Goal: Information Seeking & Learning: Learn about a topic

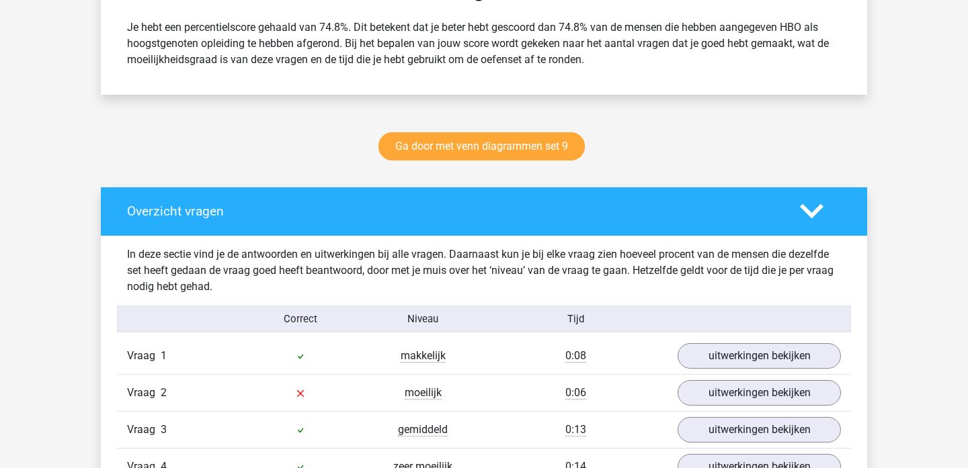
scroll to position [618, 0]
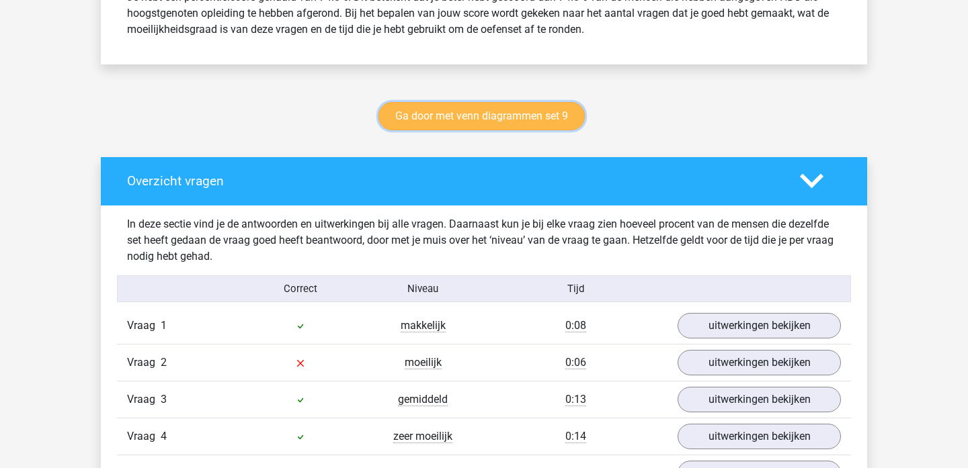
click at [479, 111] on link "Ga door met venn diagrammen set 9" at bounding box center [481, 116] width 206 height 28
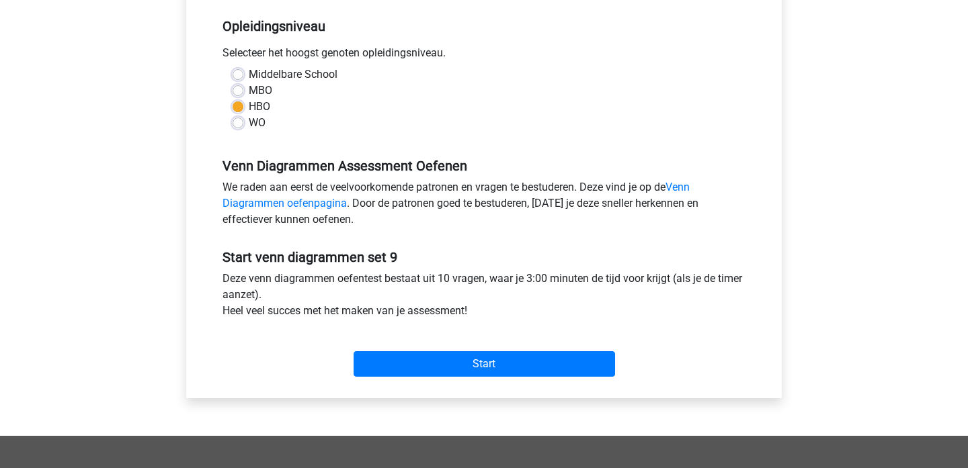
scroll to position [271, 0]
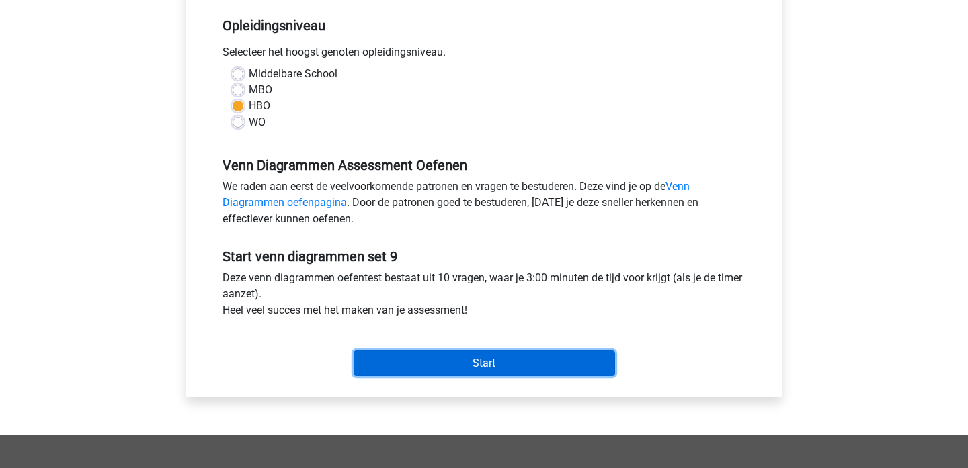
click at [507, 364] on input "Start" at bounding box center [483, 364] width 261 height 26
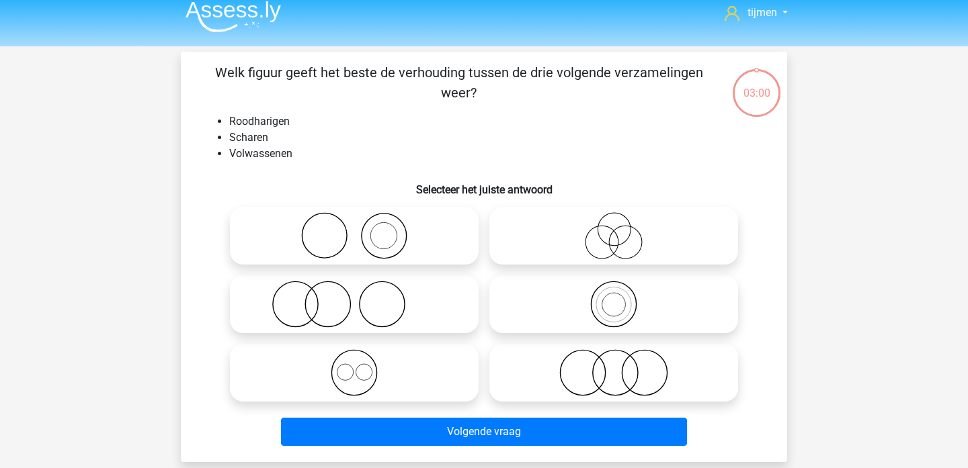
scroll to position [11, 0]
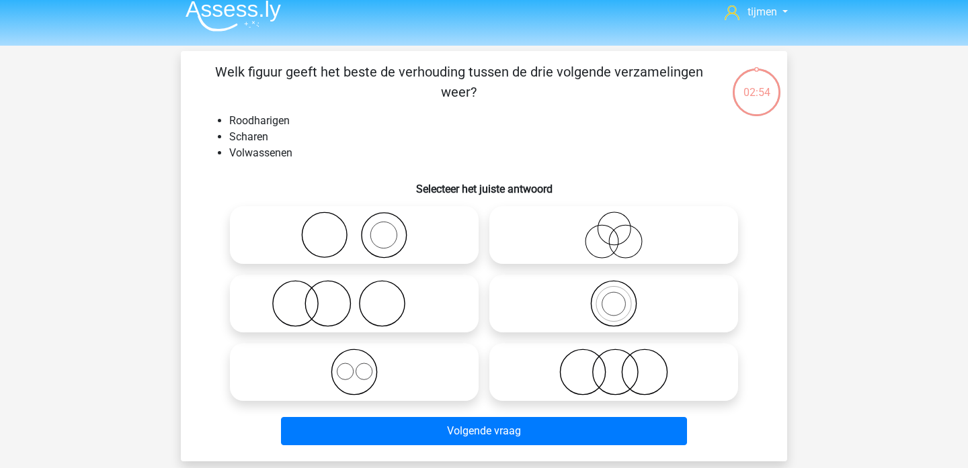
click at [345, 310] on icon at bounding box center [354, 303] width 238 height 47
click at [354, 297] on input "radio" at bounding box center [358, 292] width 9 height 9
radio input "true"
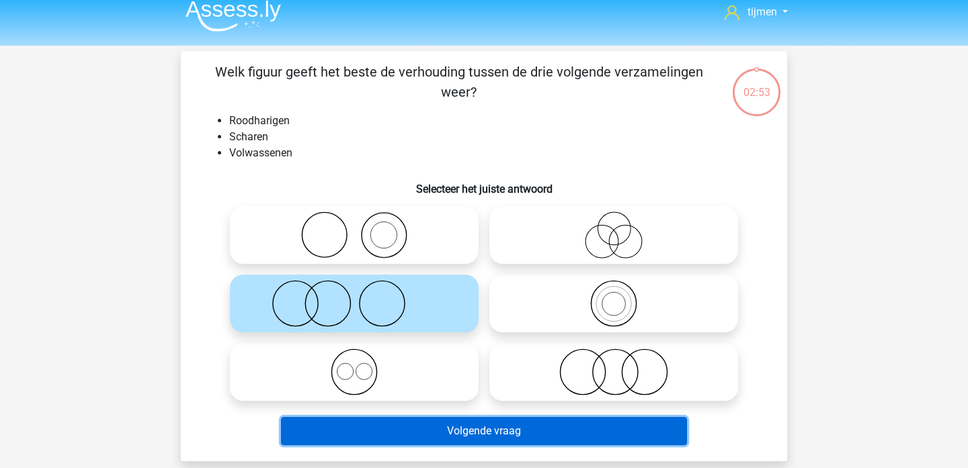
click at [542, 423] on button "Volgende vraag" at bounding box center [484, 431] width 407 height 28
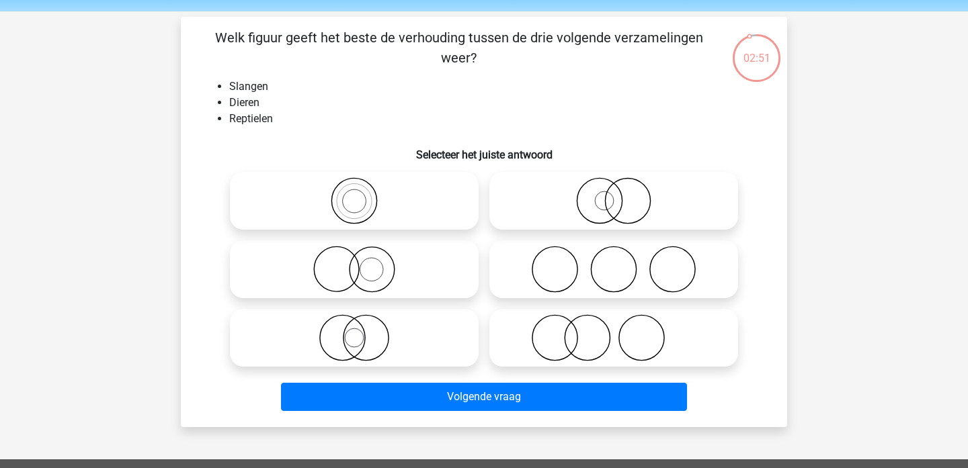
scroll to position [44, 0]
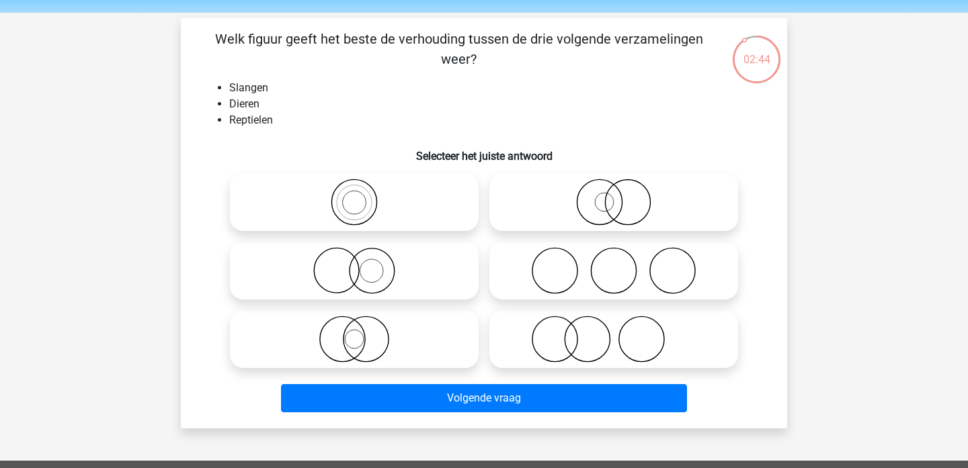
click at [372, 266] on icon at bounding box center [354, 270] width 238 height 47
click at [363, 264] on input "radio" at bounding box center [358, 259] width 9 height 9
radio input "true"
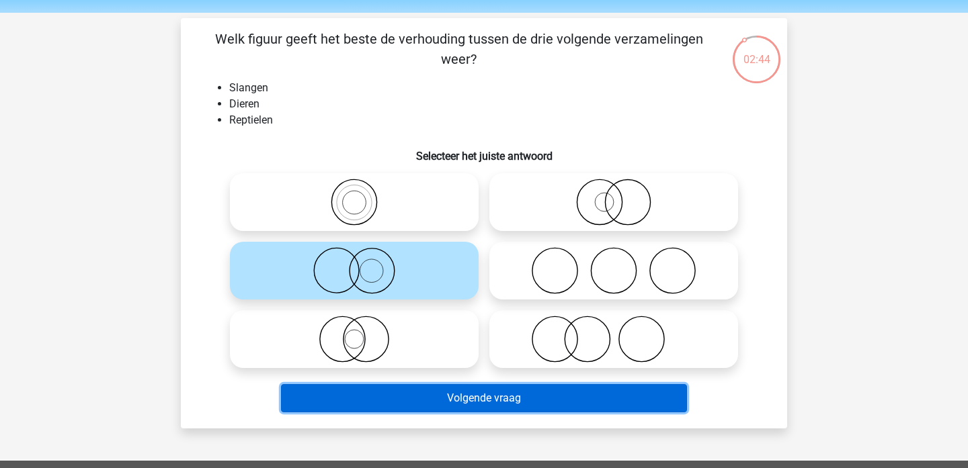
click at [407, 395] on button "Volgende vraag" at bounding box center [484, 398] width 407 height 28
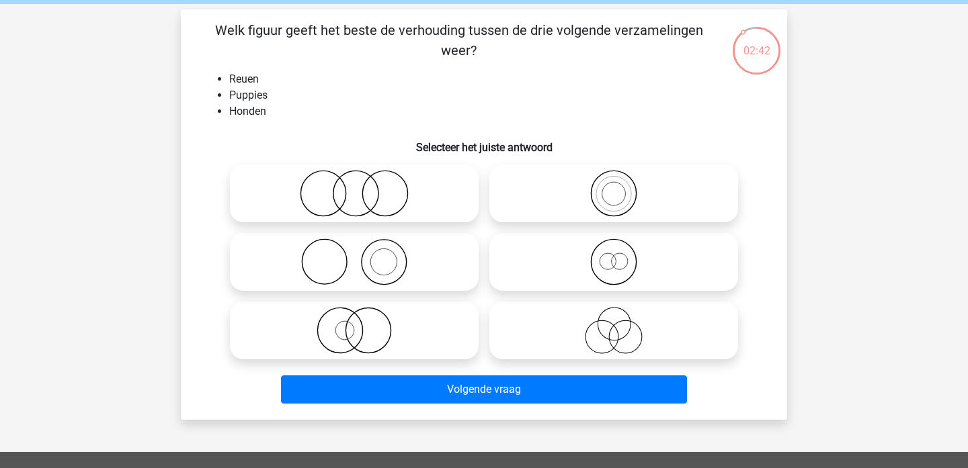
scroll to position [49, 0]
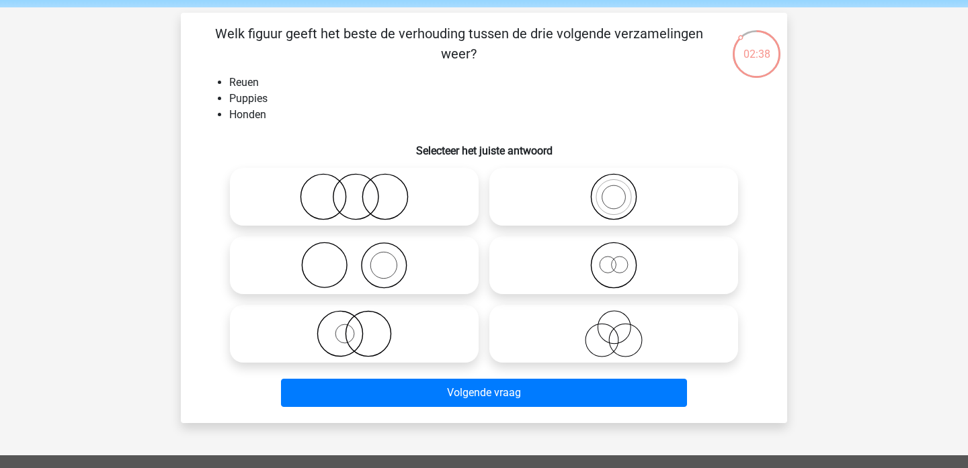
click at [374, 262] on icon at bounding box center [354, 265] width 238 height 47
click at [363, 259] on input "radio" at bounding box center [358, 254] width 9 height 9
radio input "true"
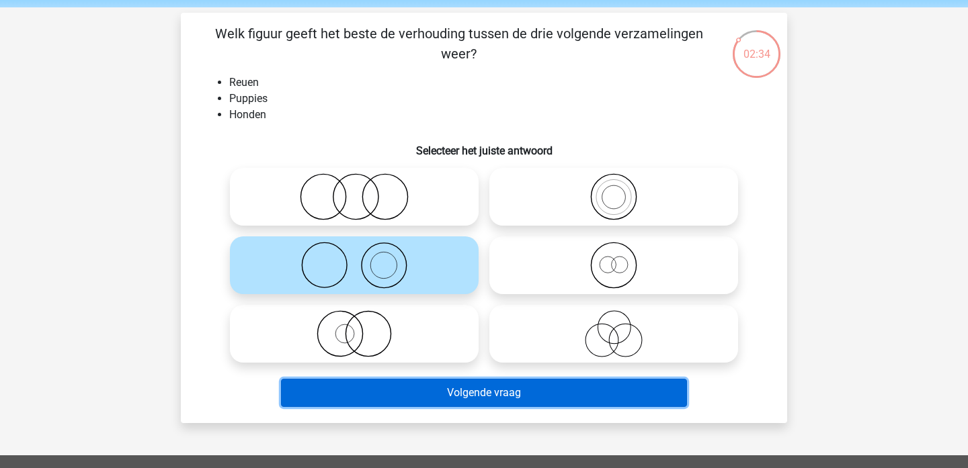
click at [446, 391] on button "Volgende vraag" at bounding box center [484, 393] width 407 height 28
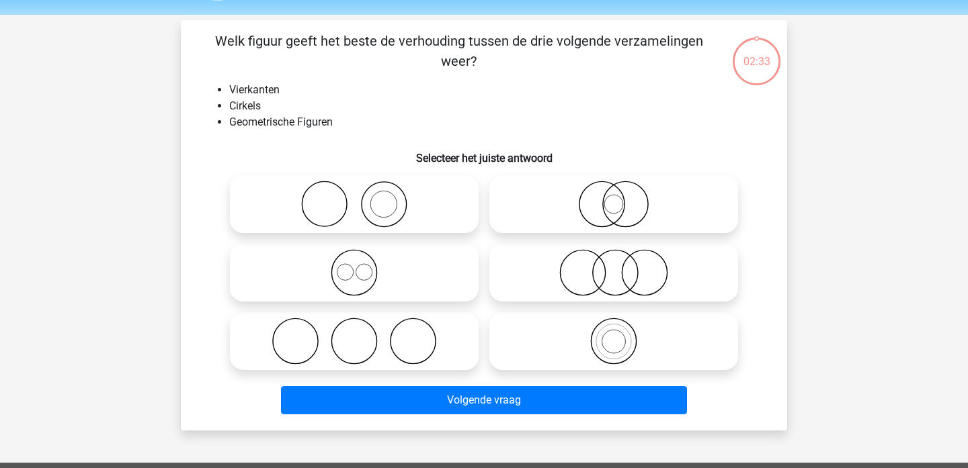
scroll to position [41, 0]
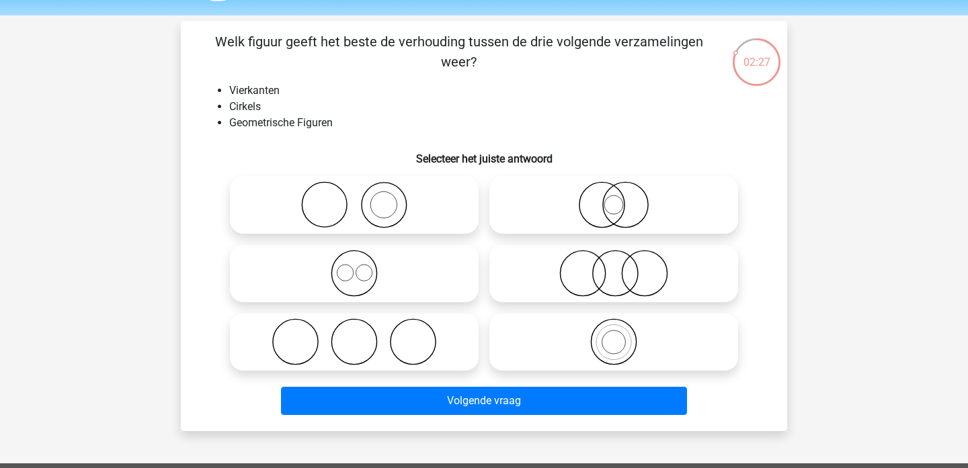
click at [370, 256] on icon at bounding box center [354, 273] width 238 height 47
click at [363, 258] on input "radio" at bounding box center [358, 262] width 9 height 9
radio input "true"
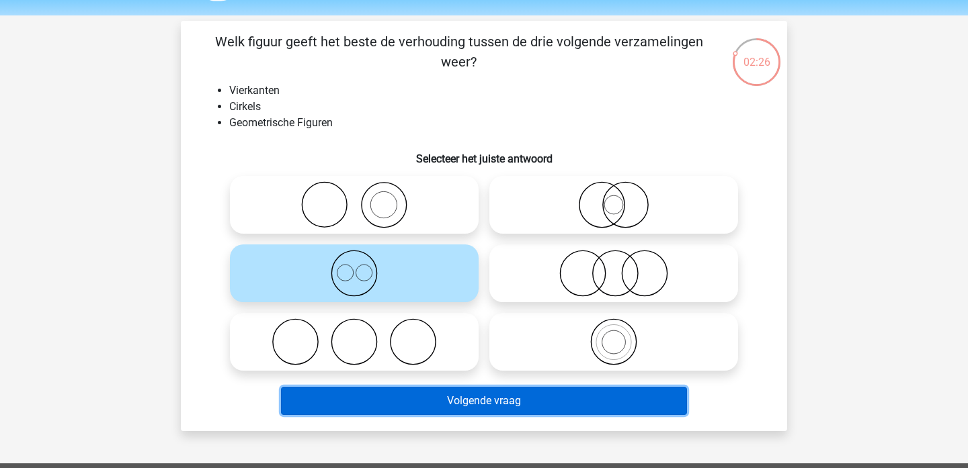
click at [513, 398] on button "Volgende vraag" at bounding box center [484, 401] width 407 height 28
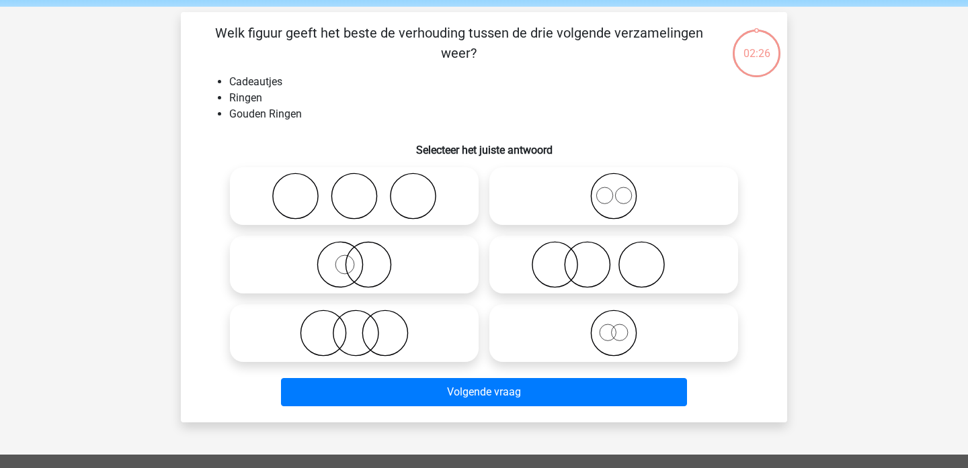
scroll to position [47, 0]
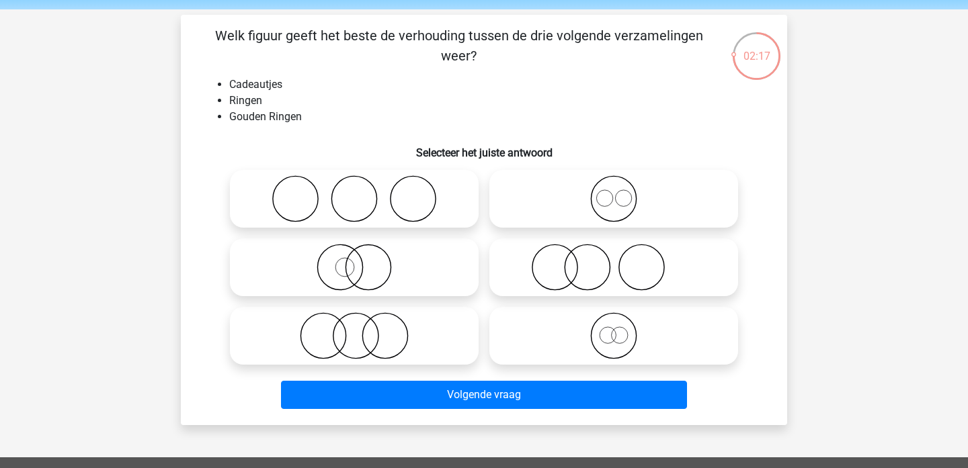
click at [603, 273] on icon at bounding box center [614, 267] width 238 height 47
click at [614, 261] on input "radio" at bounding box center [618, 256] width 9 height 9
radio input "true"
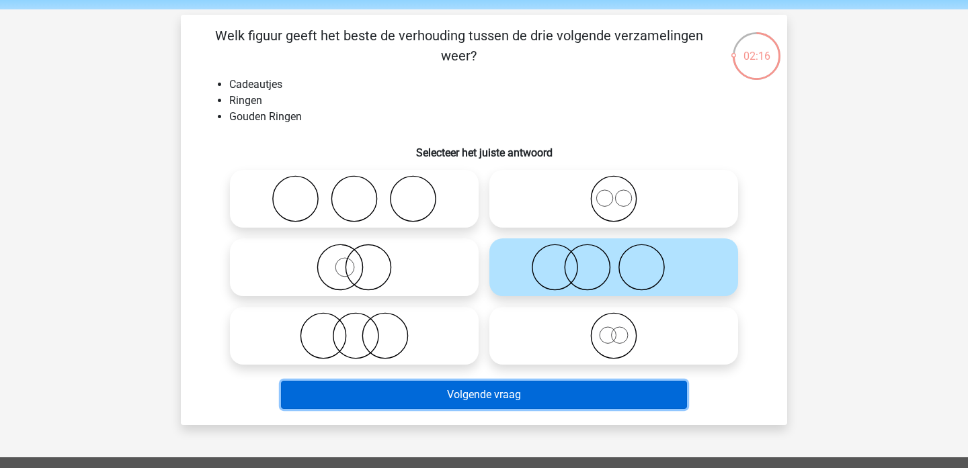
click at [546, 403] on button "Volgende vraag" at bounding box center [484, 395] width 407 height 28
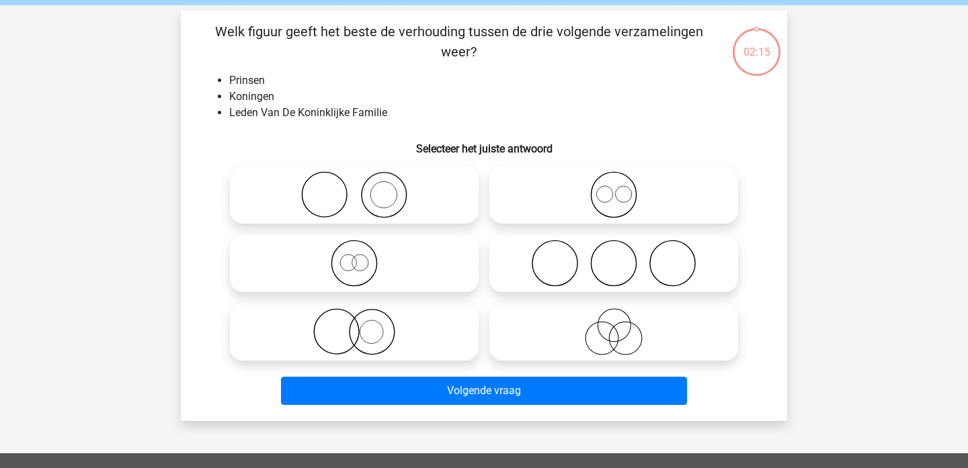
scroll to position [49, 0]
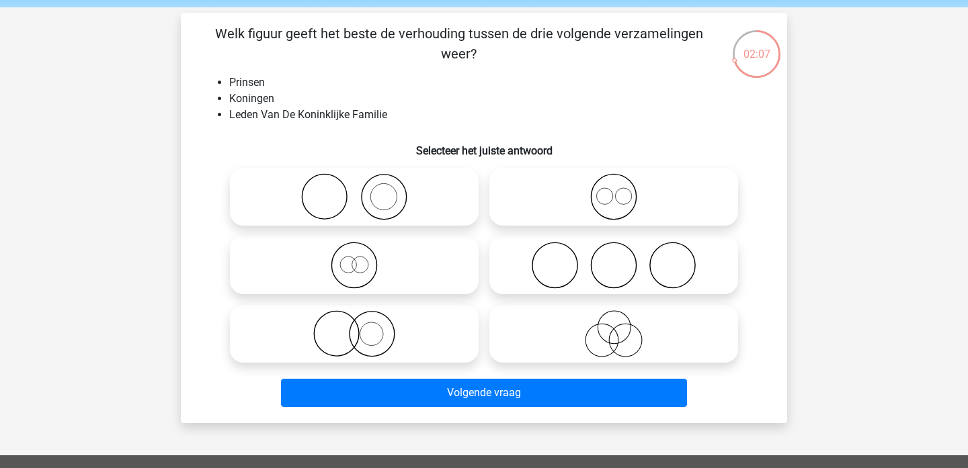
click at [611, 348] on icon at bounding box center [614, 333] width 238 height 47
click at [614, 327] on input "radio" at bounding box center [618, 323] width 9 height 9
radio input "true"
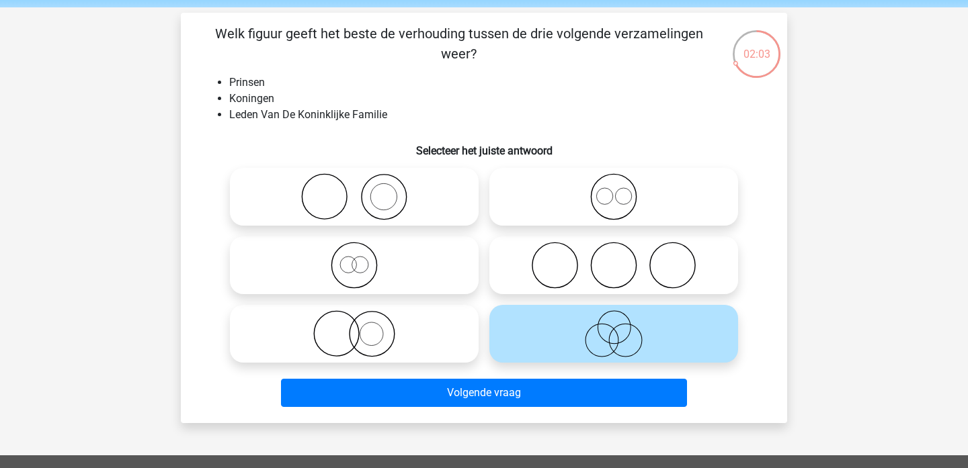
click at [424, 263] on icon at bounding box center [354, 265] width 238 height 47
click at [363, 259] on input "radio" at bounding box center [358, 254] width 9 height 9
radio input "true"
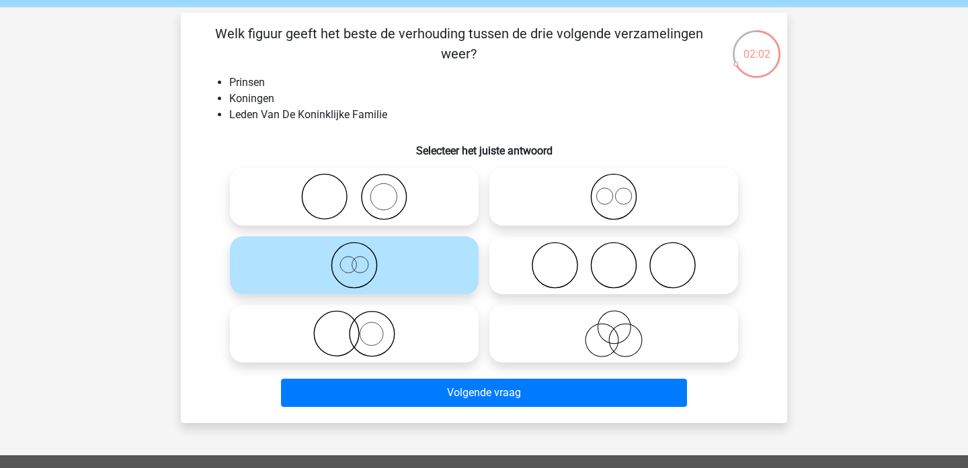
click at [572, 201] on icon at bounding box center [614, 196] width 238 height 47
click at [614, 190] on input "radio" at bounding box center [618, 185] width 9 height 9
radio input "true"
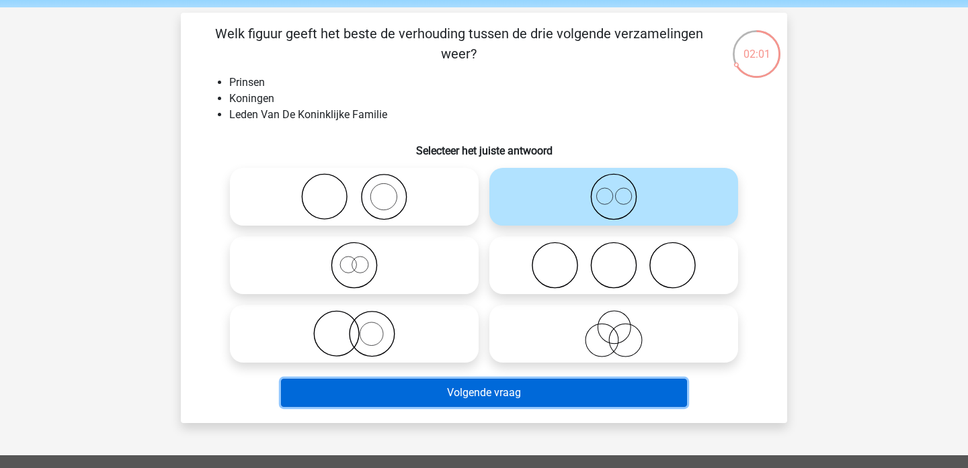
click at [483, 389] on button "Volgende vraag" at bounding box center [484, 393] width 407 height 28
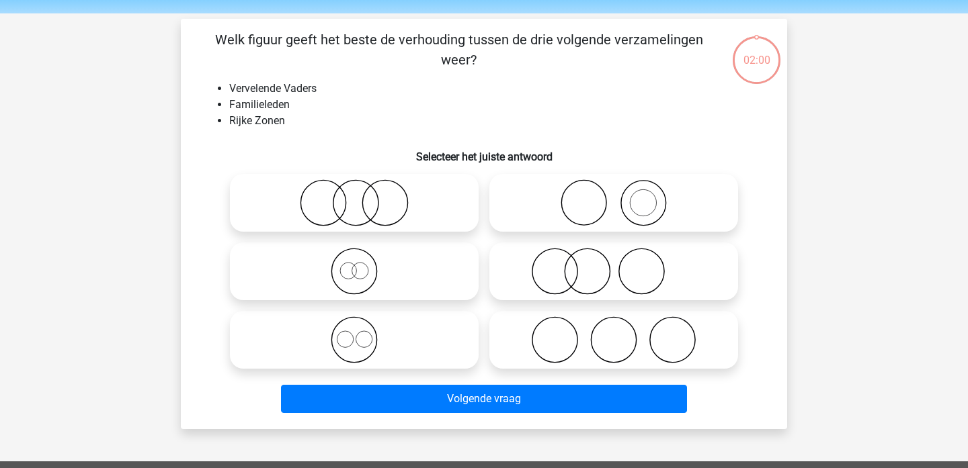
scroll to position [39, 0]
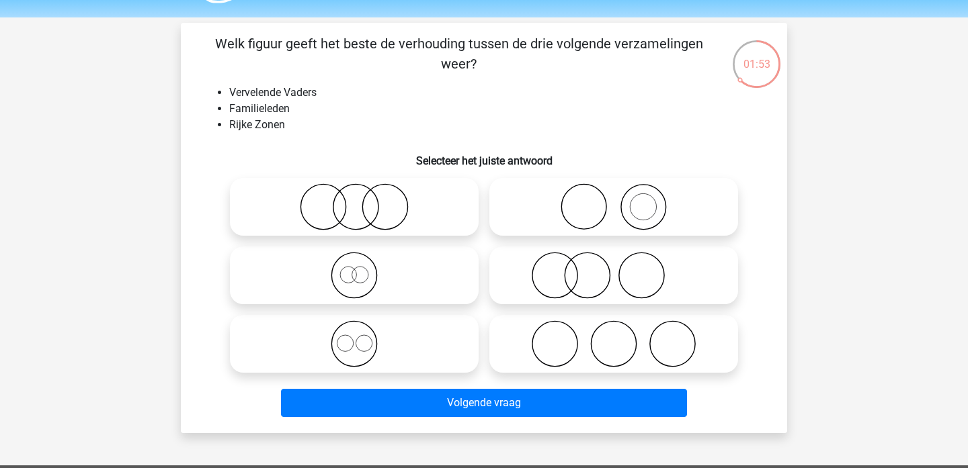
click at [364, 202] on icon at bounding box center [354, 206] width 238 height 47
click at [363, 200] on input "radio" at bounding box center [358, 196] width 9 height 9
radio input "true"
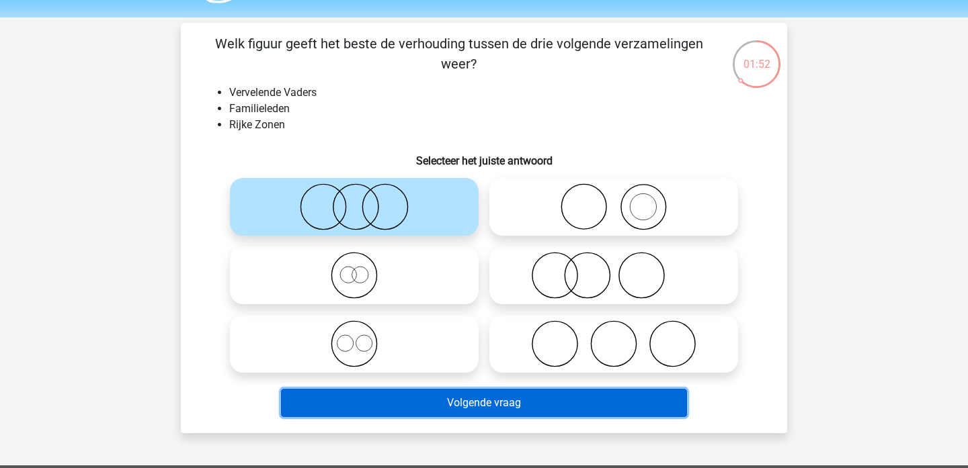
click at [487, 396] on button "Volgende vraag" at bounding box center [484, 403] width 407 height 28
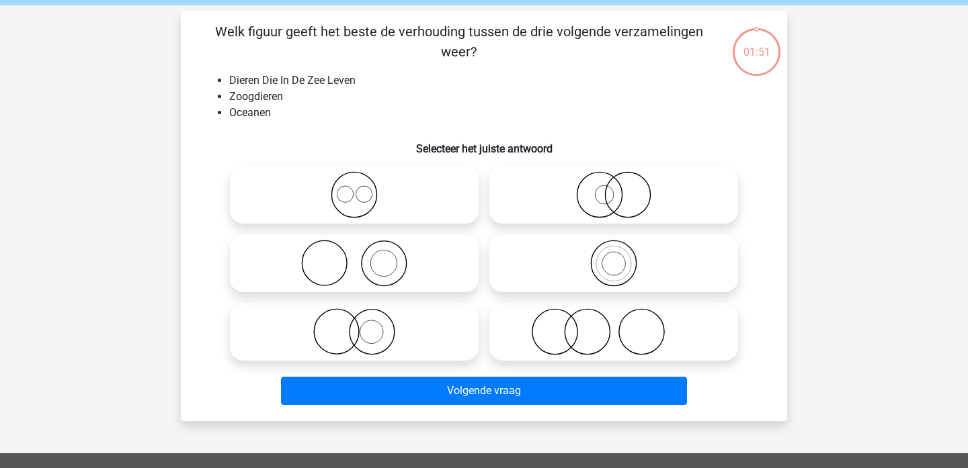
scroll to position [48, 0]
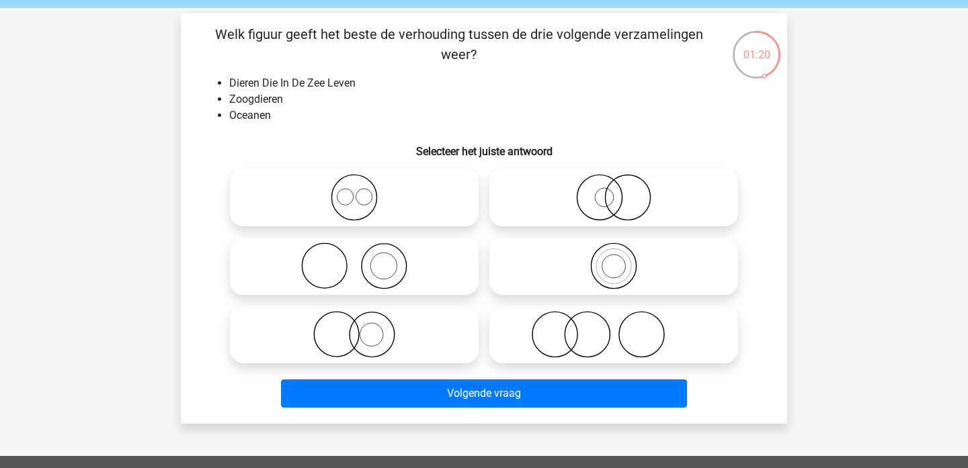
click at [358, 337] on circle at bounding box center [336, 334] width 45 height 45
click at [358, 328] on input "radio" at bounding box center [358, 323] width 9 height 9
radio input "true"
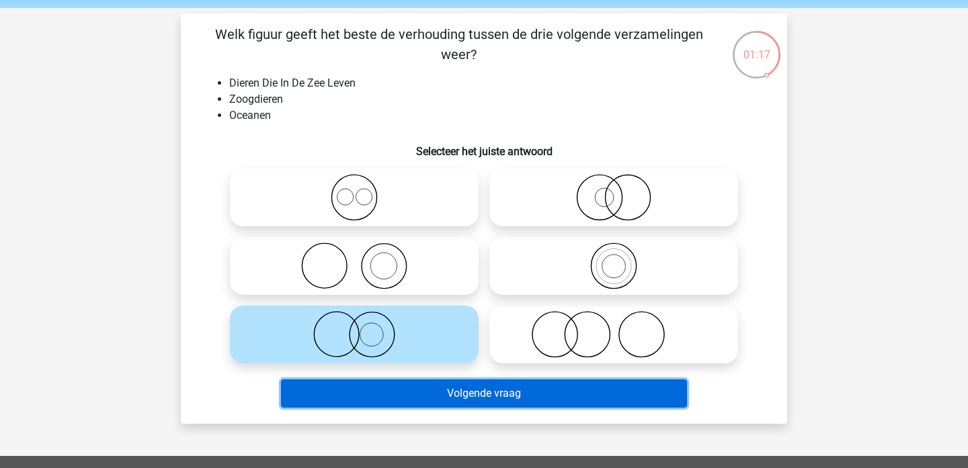
click at [385, 390] on button "Volgende vraag" at bounding box center [484, 394] width 407 height 28
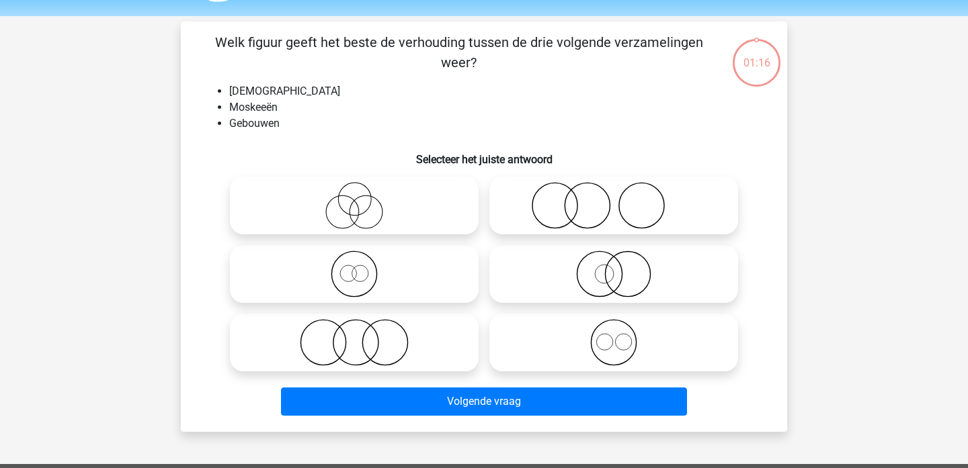
scroll to position [39, 0]
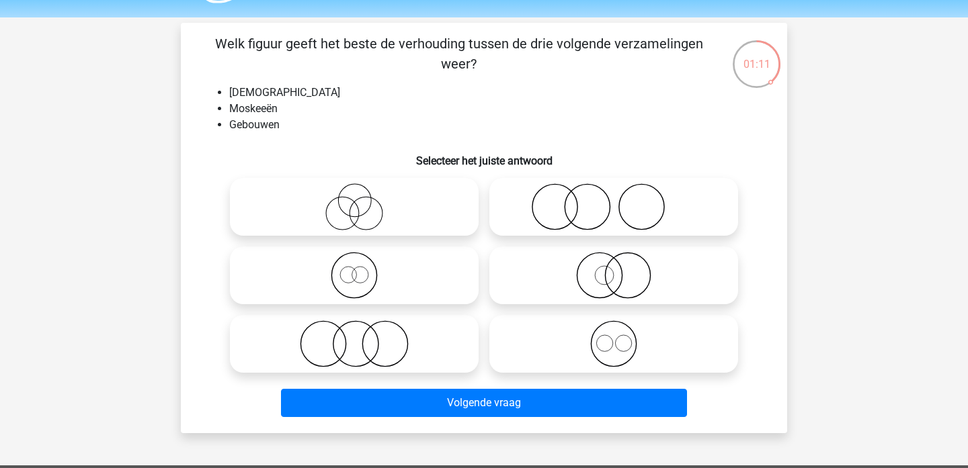
click at [357, 285] on icon at bounding box center [354, 275] width 238 height 47
click at [357, 269] on input "radio" at bounding box center [358, 264] width 9 height 9
radio input "true"
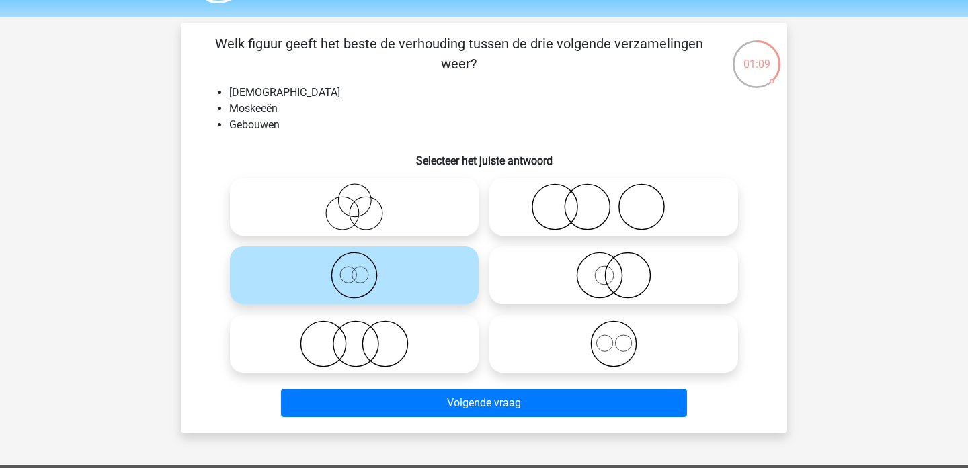
click at [577, 353] on icon at bounding box center [614, 344] width 238 height 47
click at [614, 337] on input "radio" at bounding box center [618, 333] width 9 height 9
radio input "true"
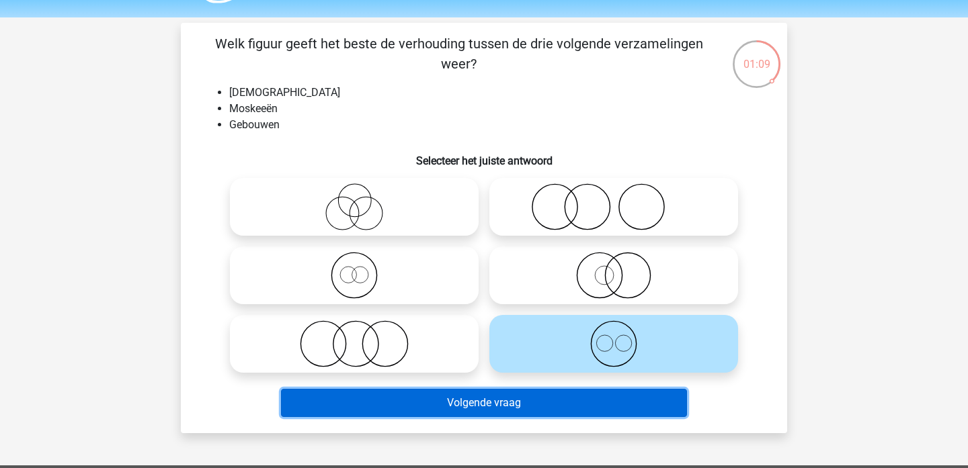
click at [563, 401] on button "Volgende vraag" at bounding box center [484, 403] width 407 height 28
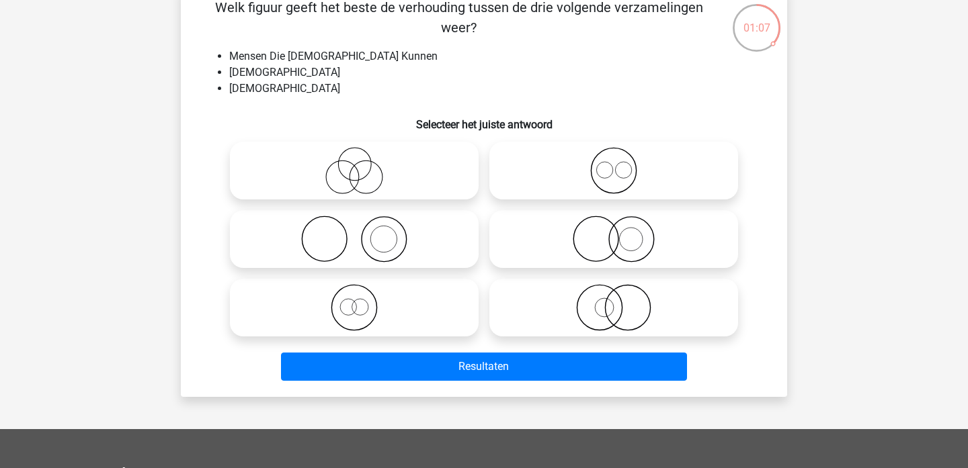
scroll to position [58, 0]
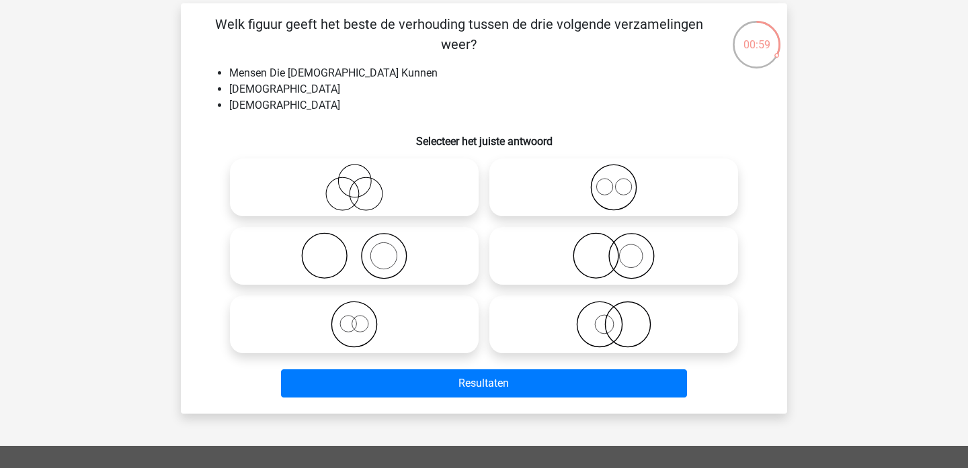
click at [641, 176] on icon at bounding box center [614, 187] width 238 height 47
click at [622, 176] on input "radio" at bounding box center [618, 176] width 9 height 9
radio input "true"
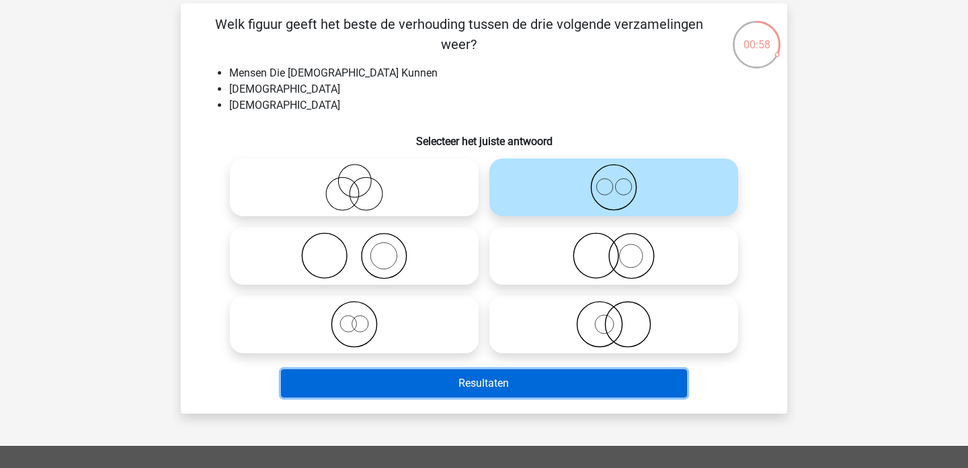
click at [499, 386] on button "Resultaten" at bounding box center [484, 384] width 407 height 28
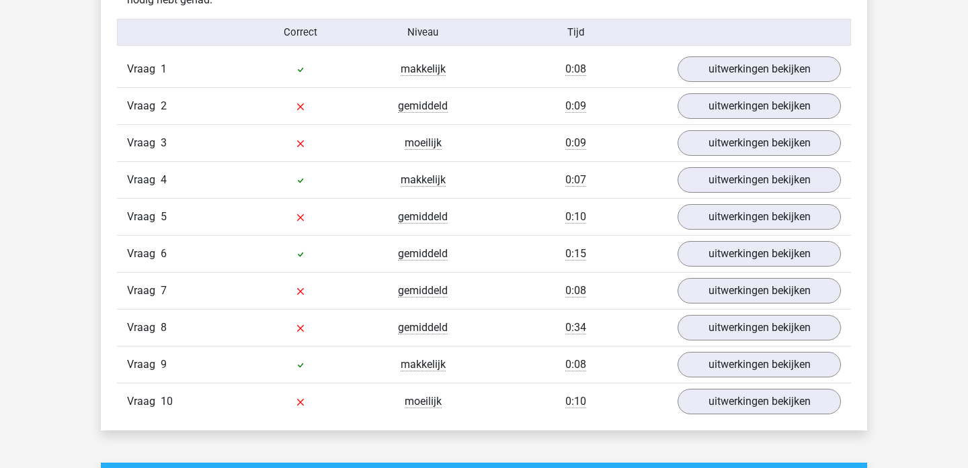
scroll to position [874, 0]
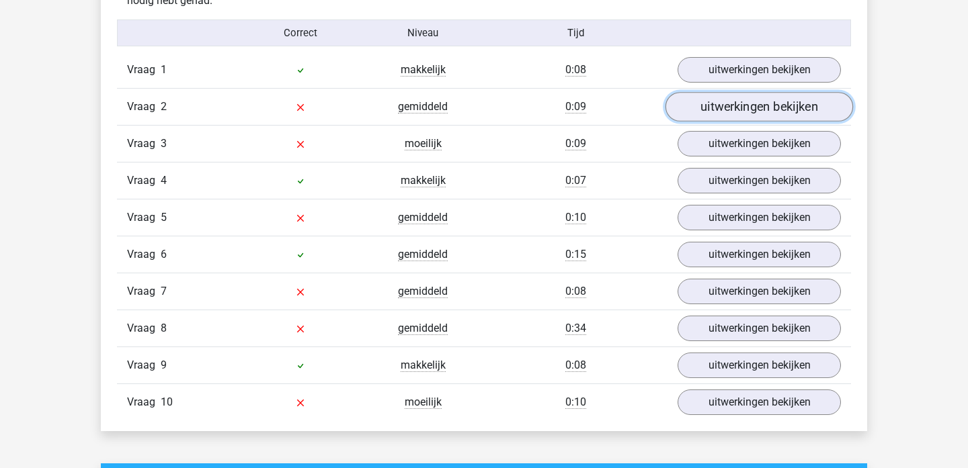
click at [713, 113] on link "uitwerkingen bekijken" at bounding box center [758, 107] width 187 height 30
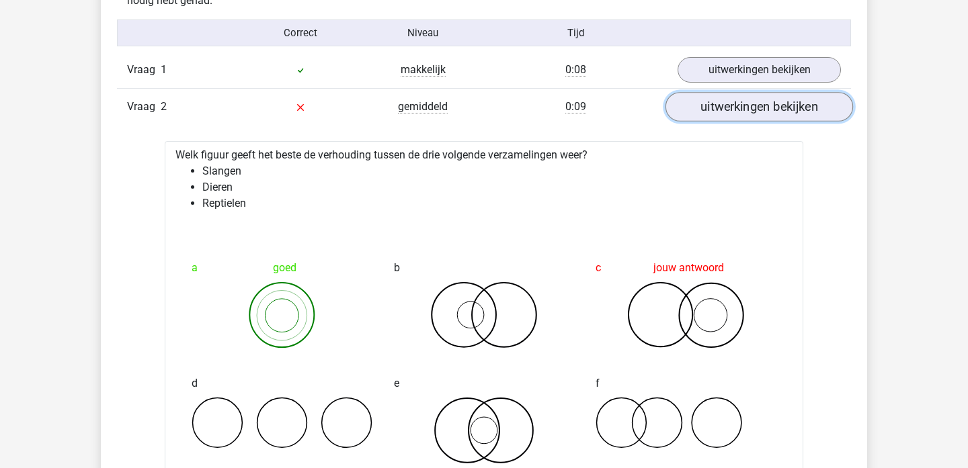
click at [713, 113] on link "uitwerkingen bekijken" at bounding box center [758, 107] width 187 height 30
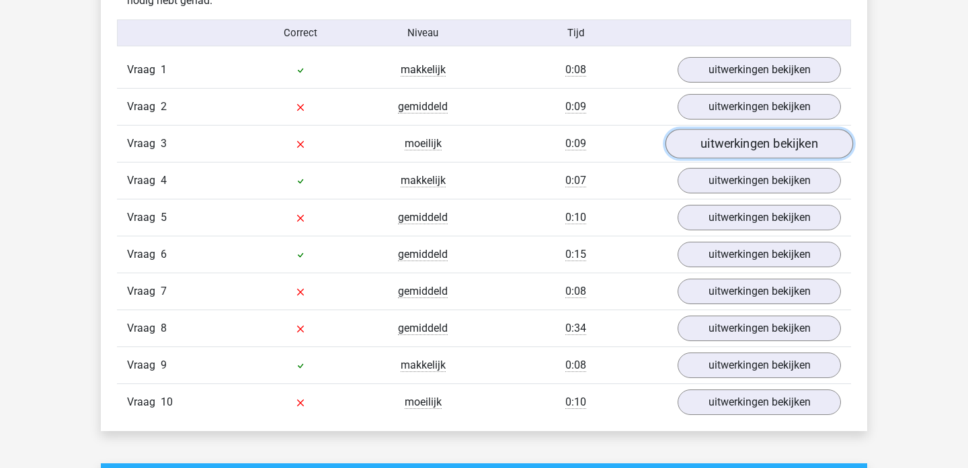
click at [713, 141] on link "uitwerkingen bekijken" at bounding box center [758, 144] width 187 height 30
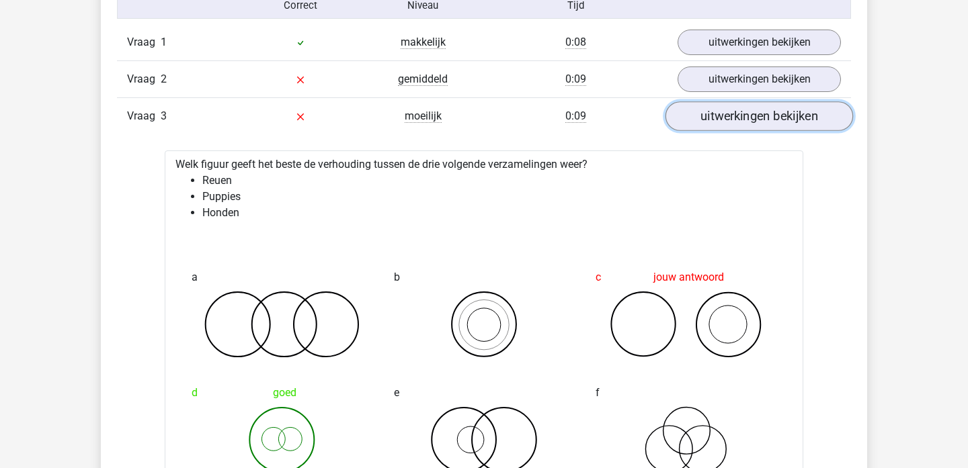
scroll to position [902, 0]
click at [723, 120] on link "uitwerkingen bekijken" at bounding box center [758, 116] width 187 height 30
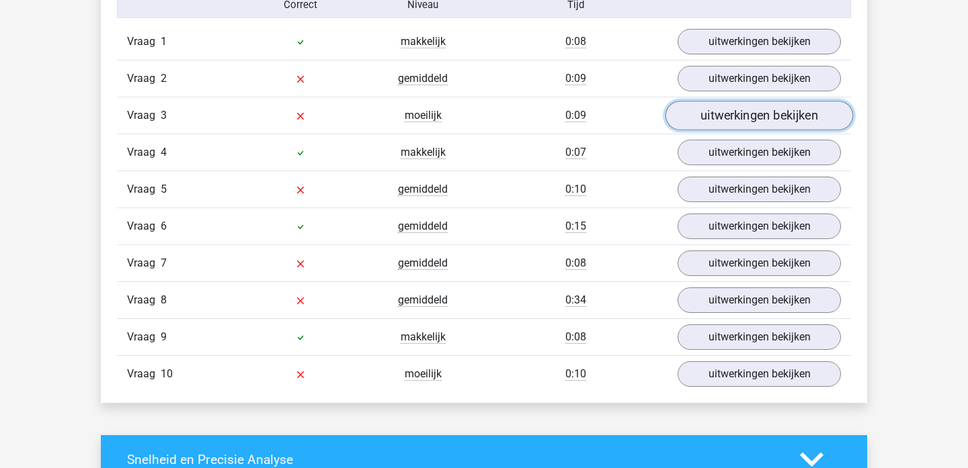
click at [745, 115] on link "uitwerkingen bekijken" at bounding box center [758, 116] width 187 height 30
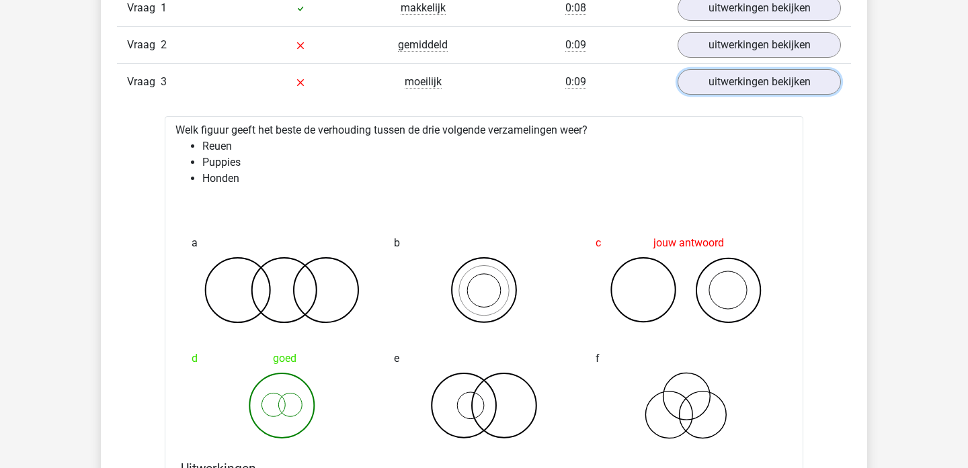
scroll to position [872, 0]
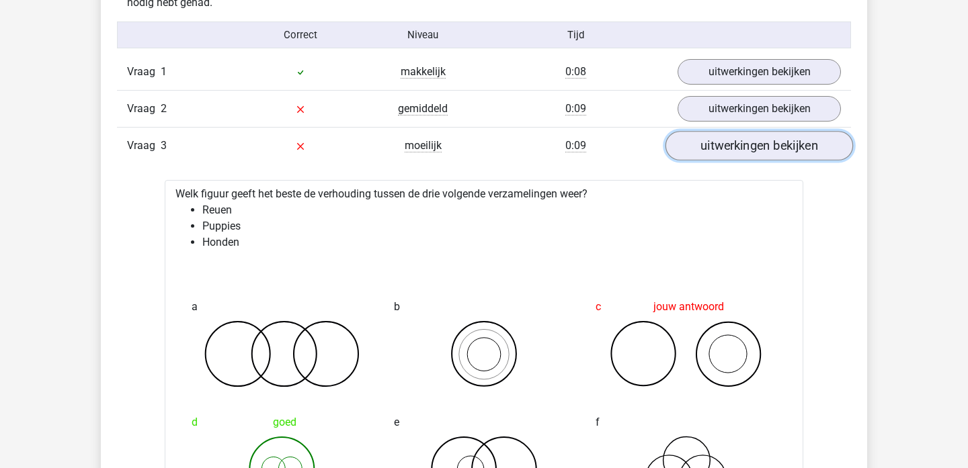
click at [692, 141] on link "uitwerkingen bekijken" at bounding box center [758, 146] width 187 height 30
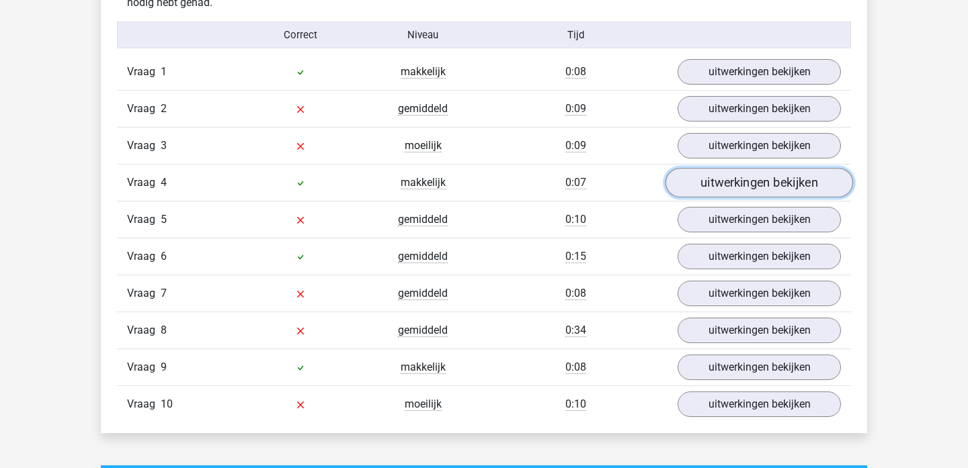
click at [702, 178] on link "uitwerkingen bekijken" at bounding box center [758, 183] width 187 height 30
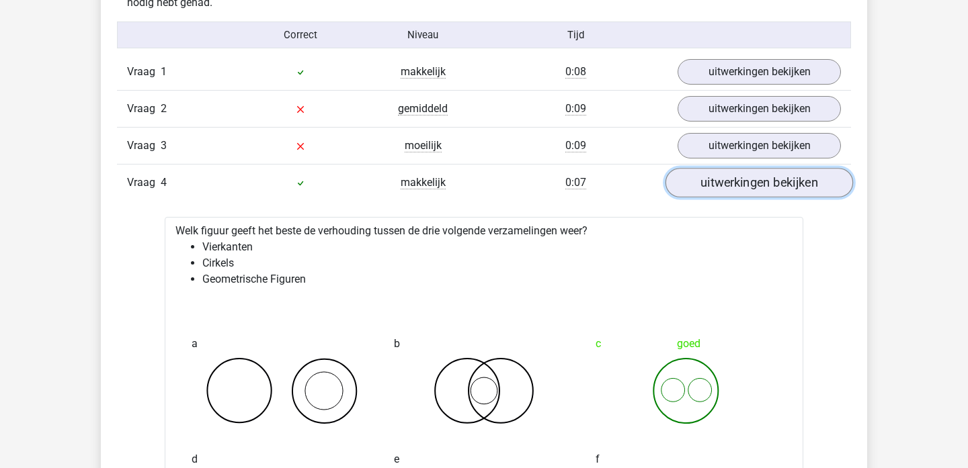
click at [702, 178] on link "uitwerkingen bekijken" at bounding box center [758, 183] width 187 height 30
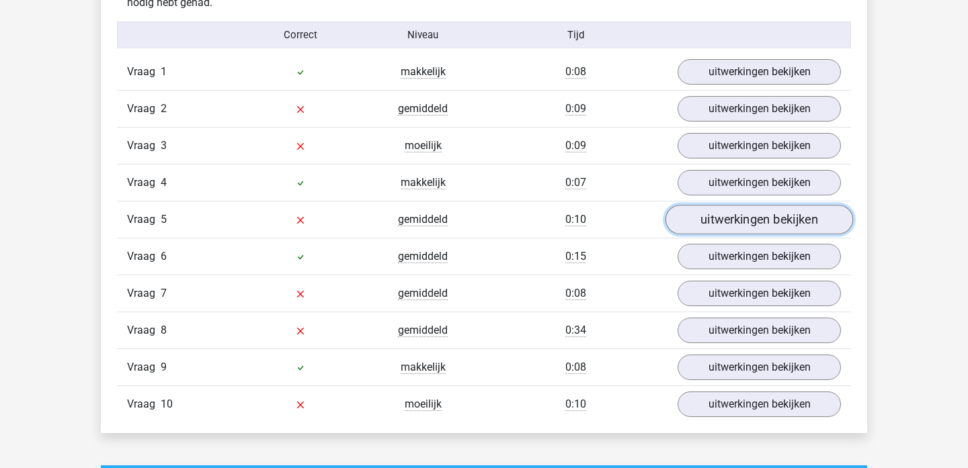
click at [704, 218] on link "uitwerkingen bekijken" at bounding box center [758, 220] width 187 height 30
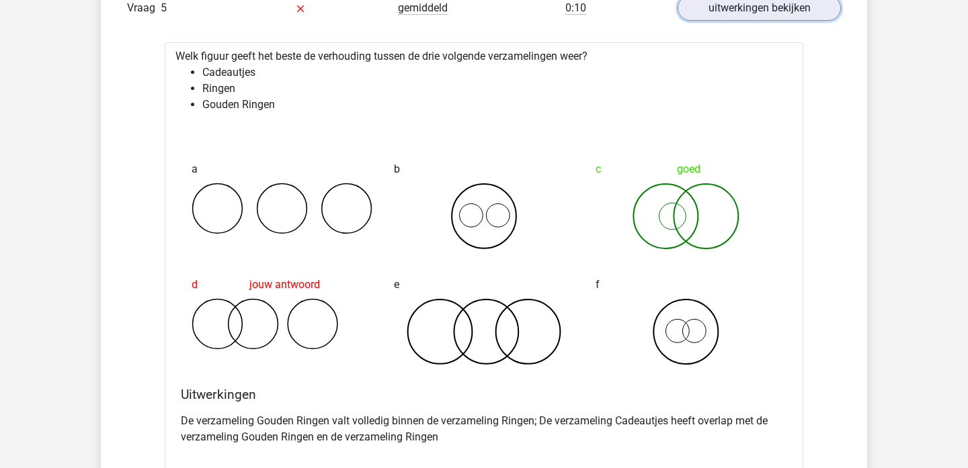
scroll to position [1084, 0]
click at [771, 7] on link "uitwerkingen bekijken" at bounding box center [758, 8] width 187 height 30
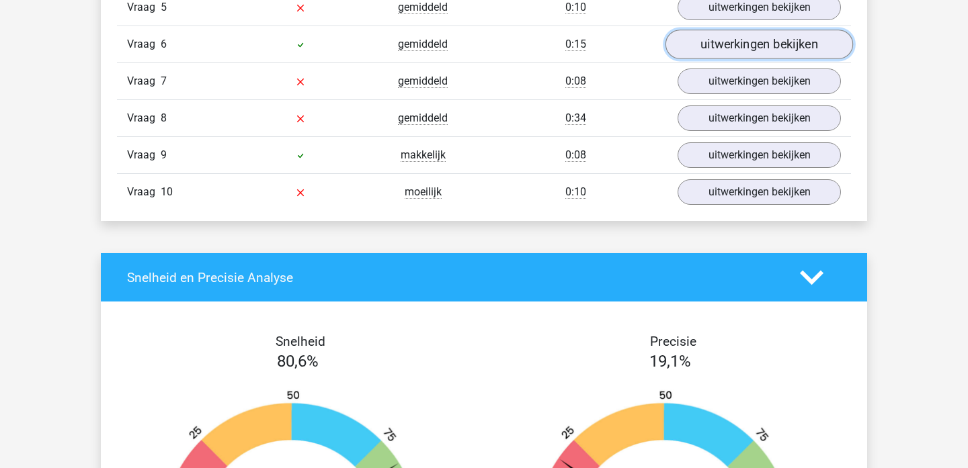
click at [757, 46] on link "uitwerkingen bekijken" at bounding box center [758, 45] width 187 height 30
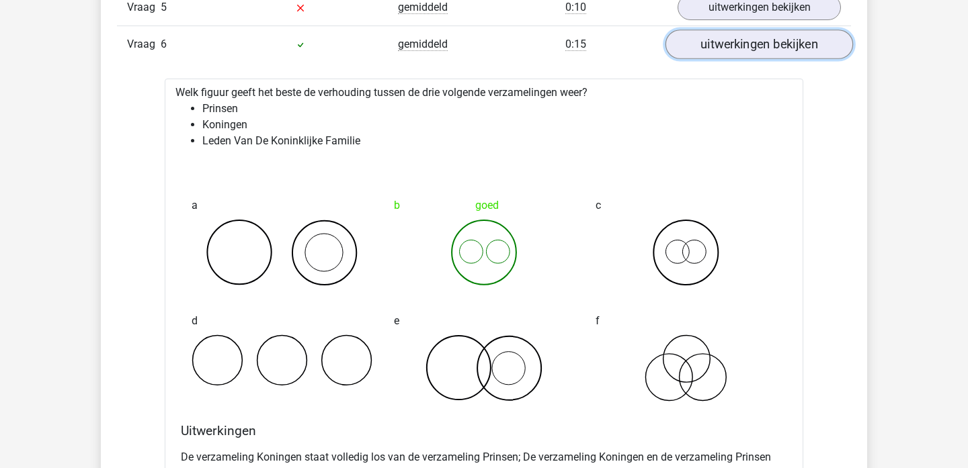
click at [757, 47] on link "uitwerkingen bekijken" at bounding box center [758, 45] width 187 height 30
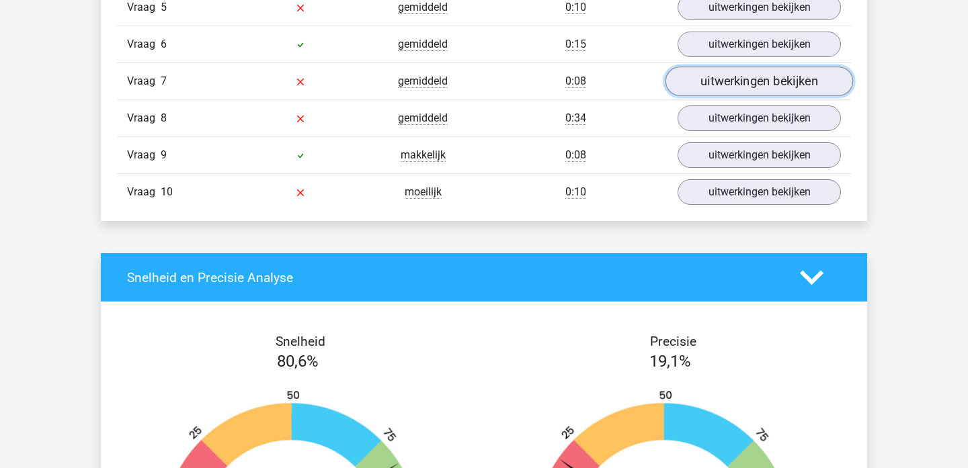
click at [756, 85] on link "uitwerkingen bekijken" at bounding box center [758, 82] width 187 height 30
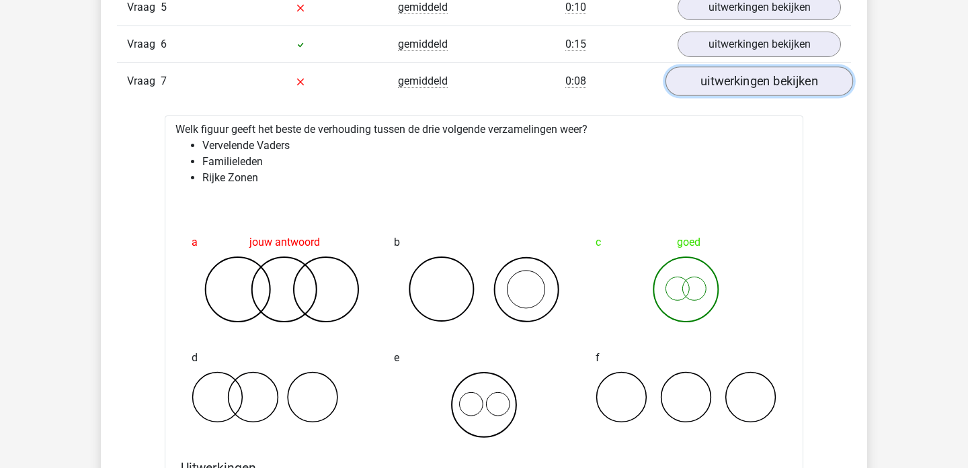
click at [748, 85] on link "uitwerkingen bekijken" at bounding box center [758, 82] width 187 height 30
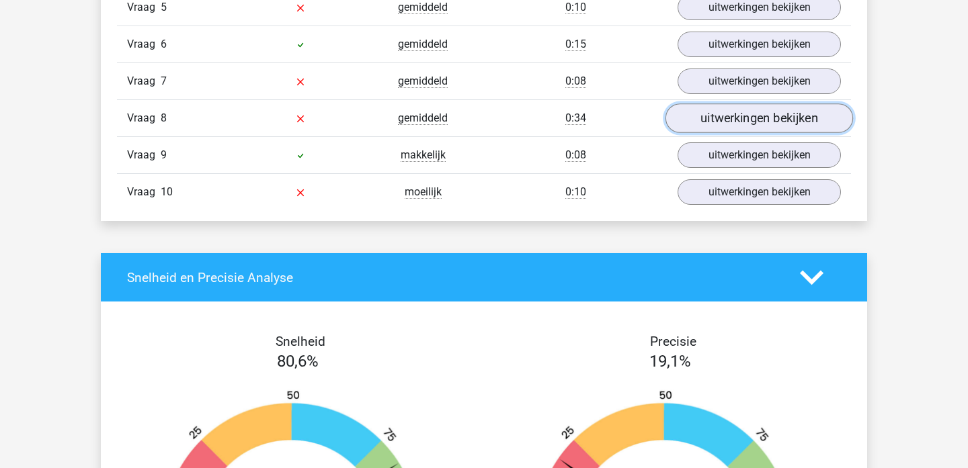
click at [746, 113] on link "uitwerkingen bekijken" at bounding box center [758, 118] width 187 height 30
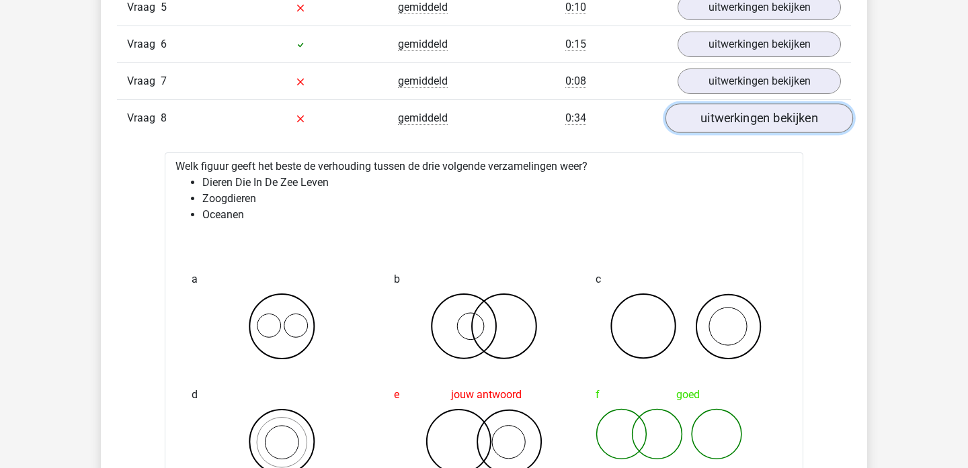
click at [747, 120] on link "uitwerkingen bekijken" at bounding box center [758, 118] width 187 height 30
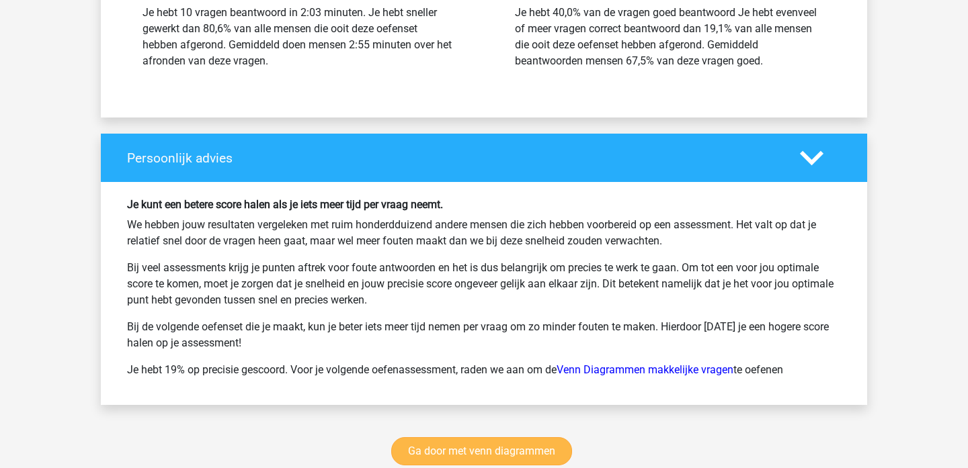
scroll to position [1681, 0]
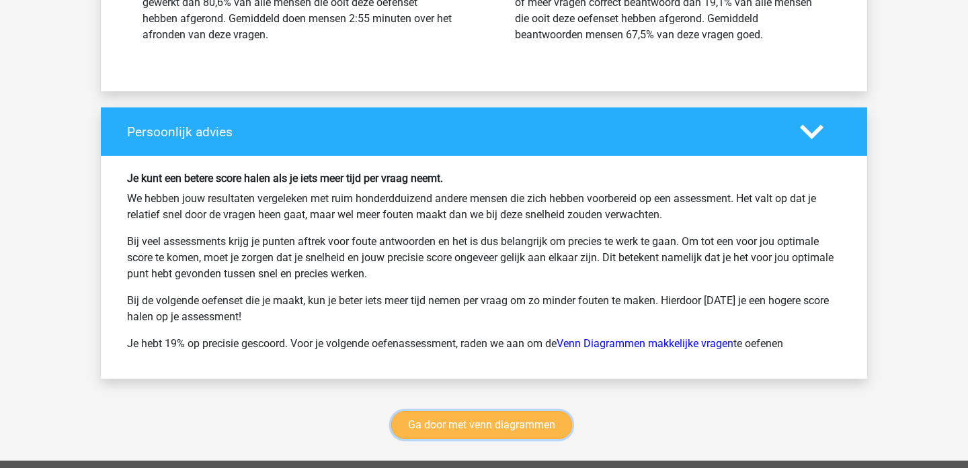
click at [476, 435] on link "Ga door met venn diagrammen" at bounding box center [481, 425] width 181 height 28
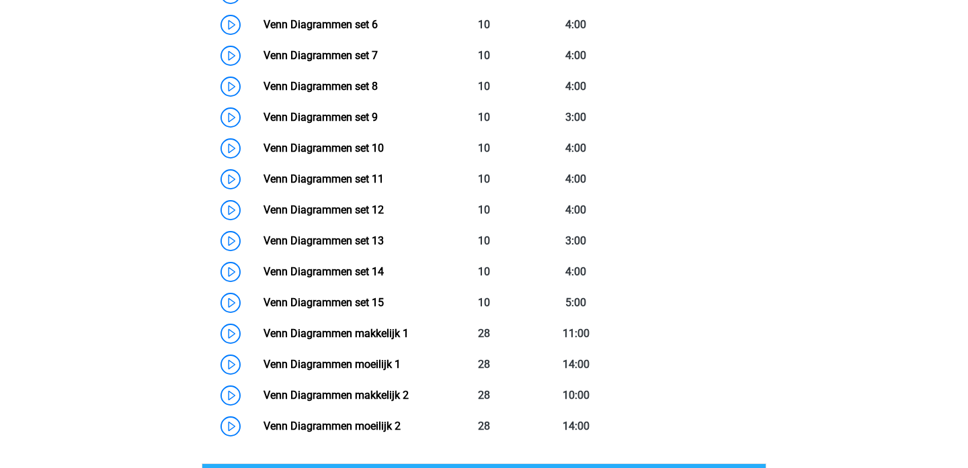
scroll to position [806, 0]
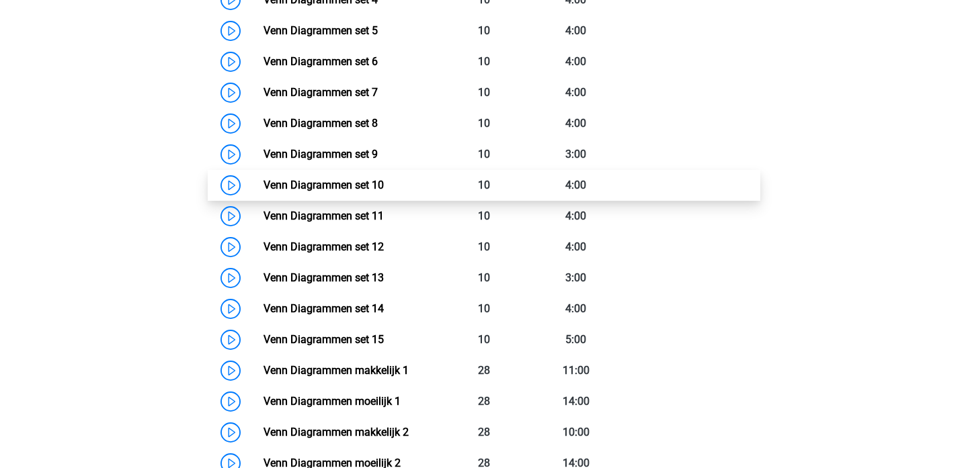
click at [345, 189] on link "Venn Diagrammen set 10" at bounding box center [323, 185] width 120 height 13
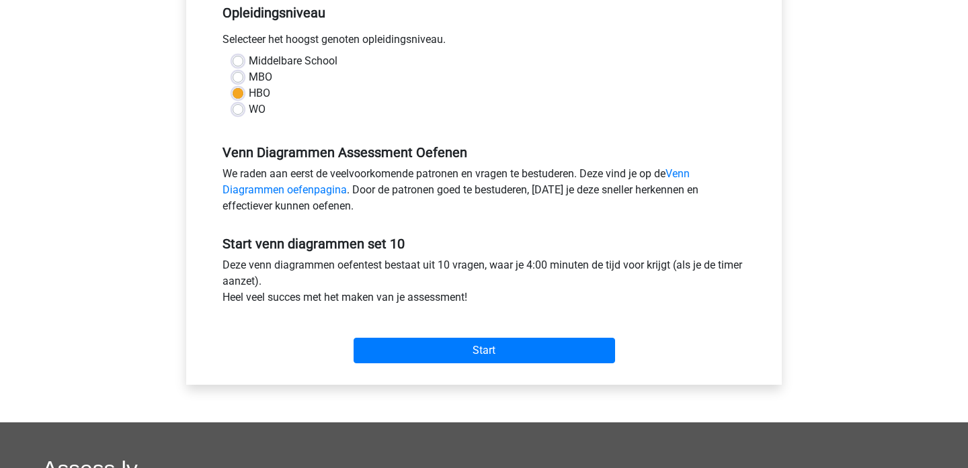
scroll to position [298, 0]
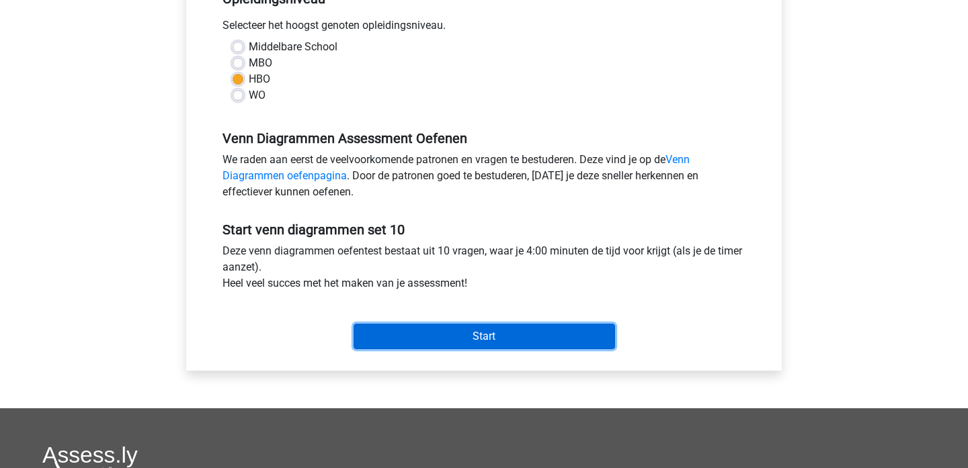
click at [450, 327] on input "Start" at bounding box center [483, 337] width 261 height 26
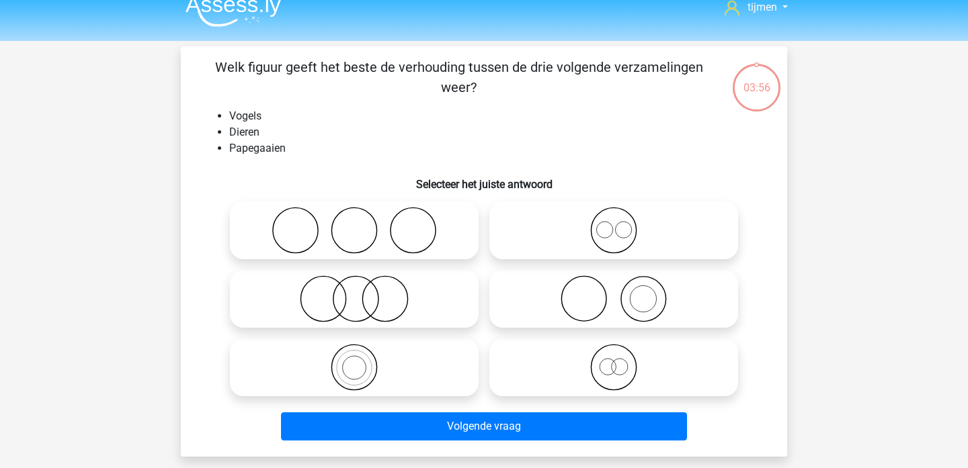
scroll to position [16, 0]
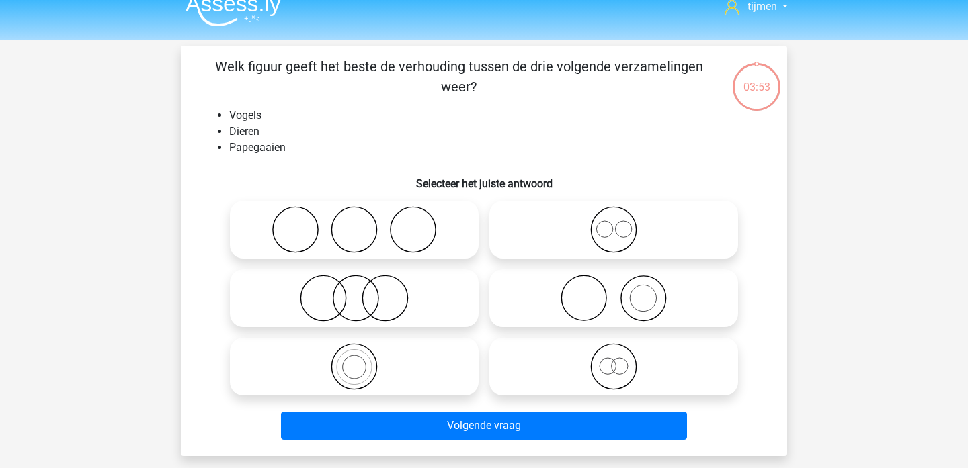
click at [415, 345] on icon at bounding box center [354, 366] width 238 height 47
click at [363, 351] on input "radio" at bounding box center [358, 355] width 9 height 9
radio input "true"
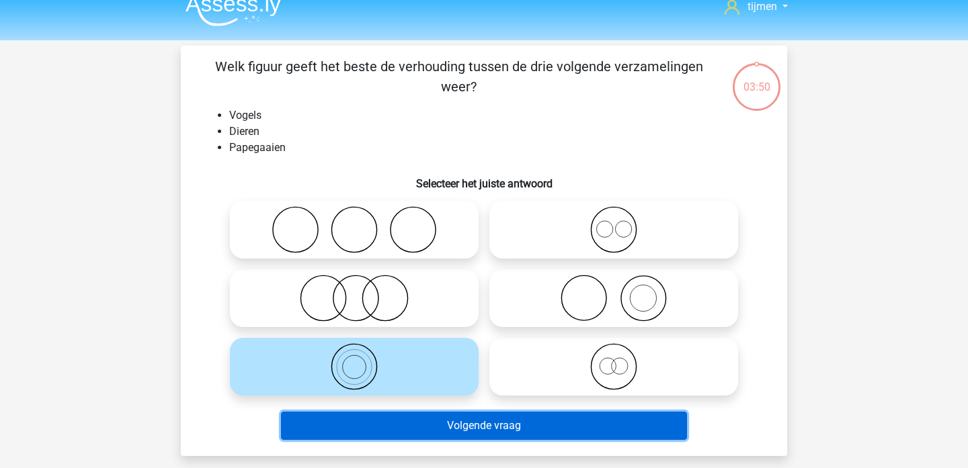
click at [485, 434] on button "Volgende vraag" at bounding box center [484, 426] width 407 height 28
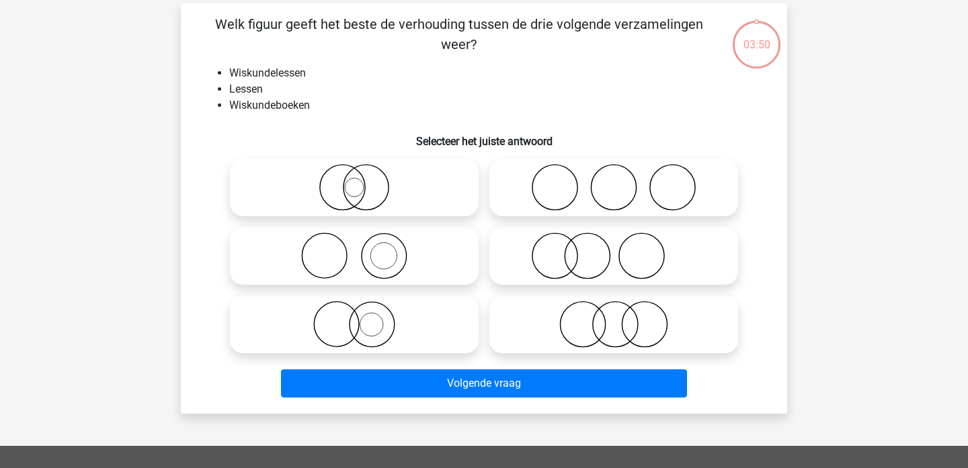
scroll to position [62, 0]
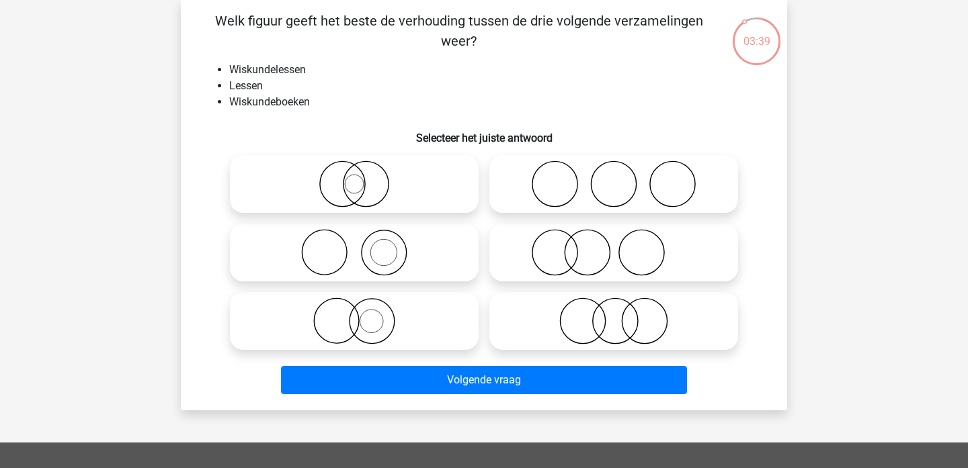
click at [388, 247] on icon at bounding box center [354, 252] width 238 height 47
click at [363, 246] on input "radio" at bounding box center [358, 241] width 9 height 9
radio input "true"
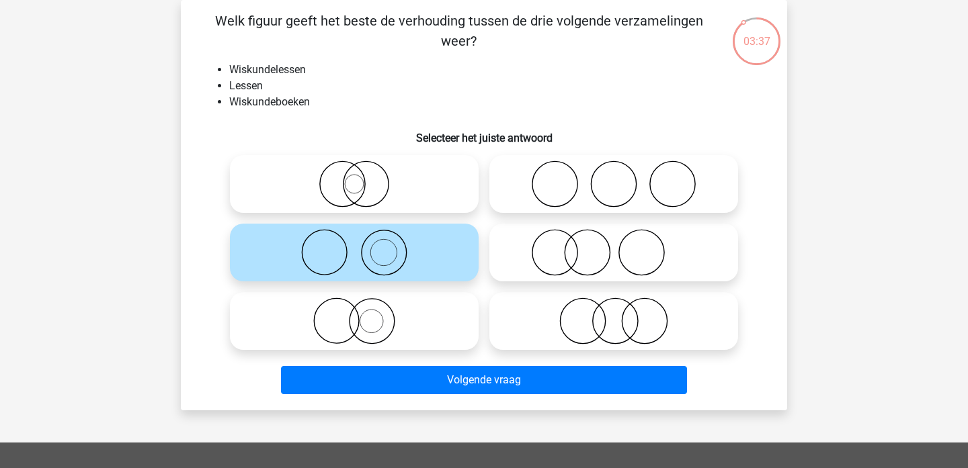
click at [333, 321] on icon at bounding box center [354, 321] width 238 height 47
click at [354, 315] on input "radio" at bounding box center [358, 310] width 9 height 9
radio input "true"
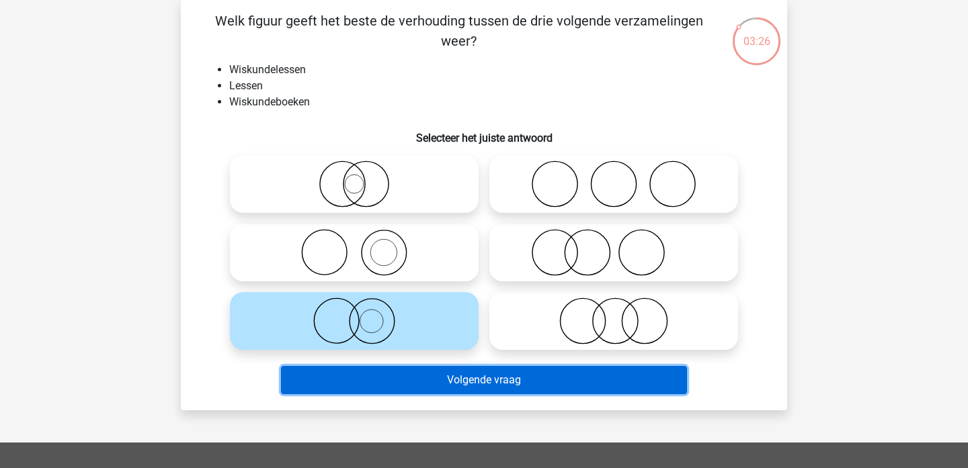
click at [430, 386] on button "Volgende vraag" at bounding box center [484, 380] width 407 height 28
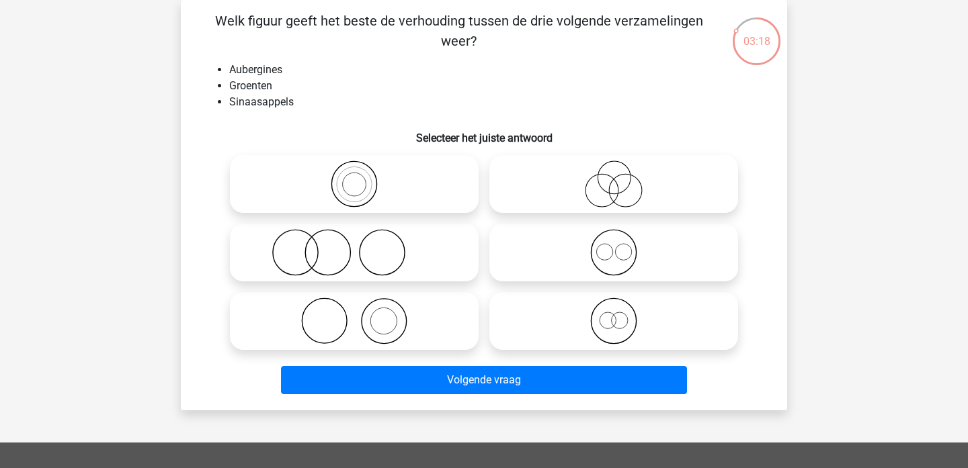
click at [378, 267] on icon at bounding box center [354, 252] width 238 height 47
click at [363, 246] on input "radio" at bounding box center [358, 241] width 9 height 9
radio input "true"
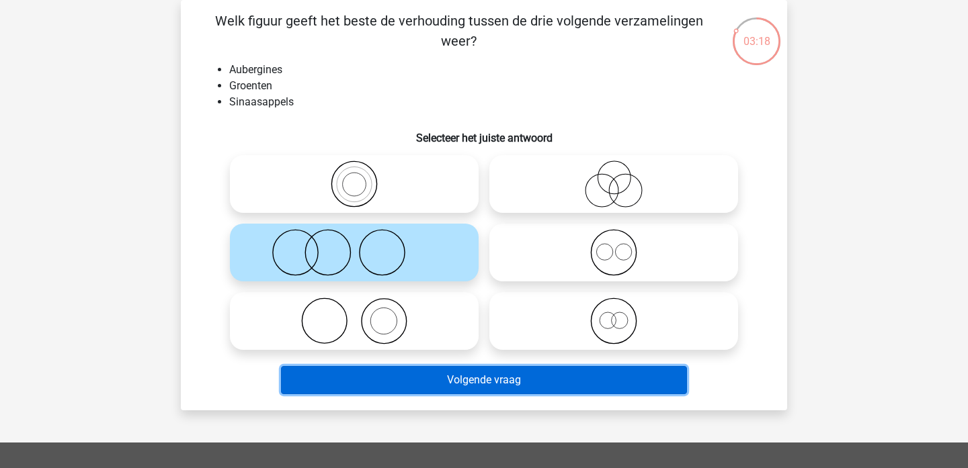
click at [423, 380] on button "Volgende vraag" at bounding box center [484, 380] width 407 height 28
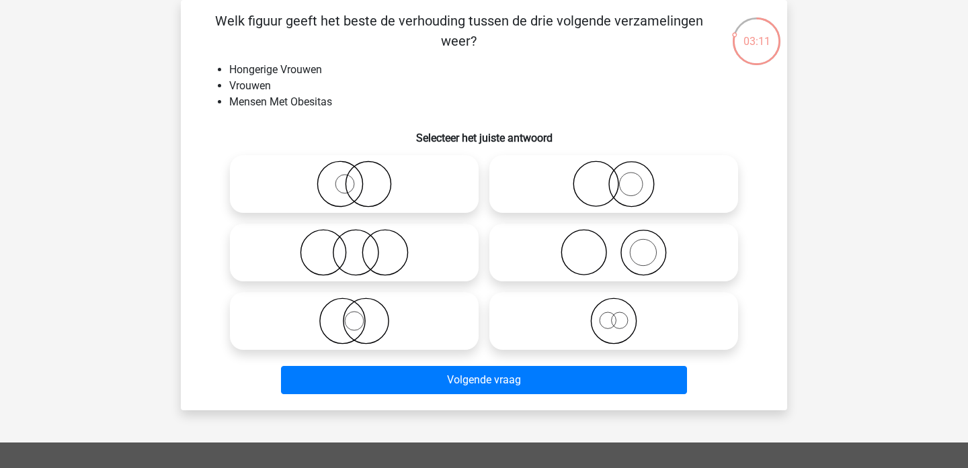
click at [339, 187] on icon at bounding box center [354, 184] width 238 height 47
click at [354, 177] on input "radio" at bounding box center [358, 173] width 9 height 9
radio input "true"
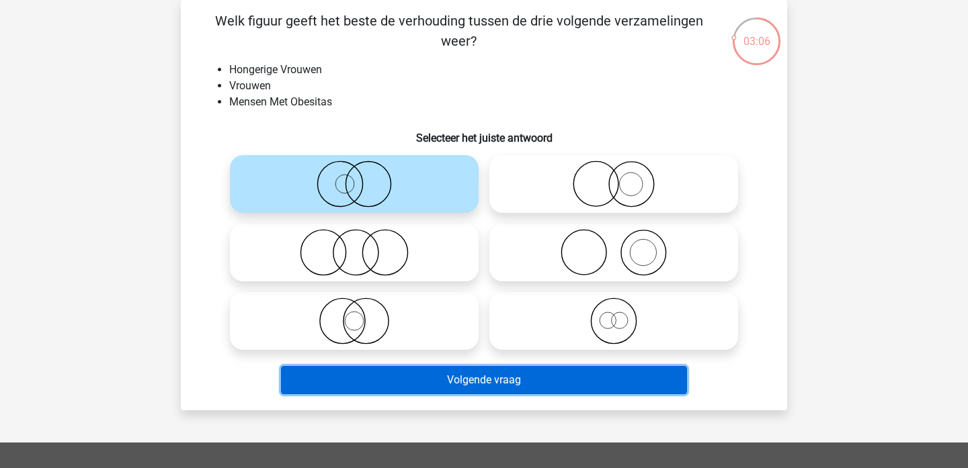
click at [507, 378] on button "Volgende vraag" at bounding box center [484, 380] width 407 height 28
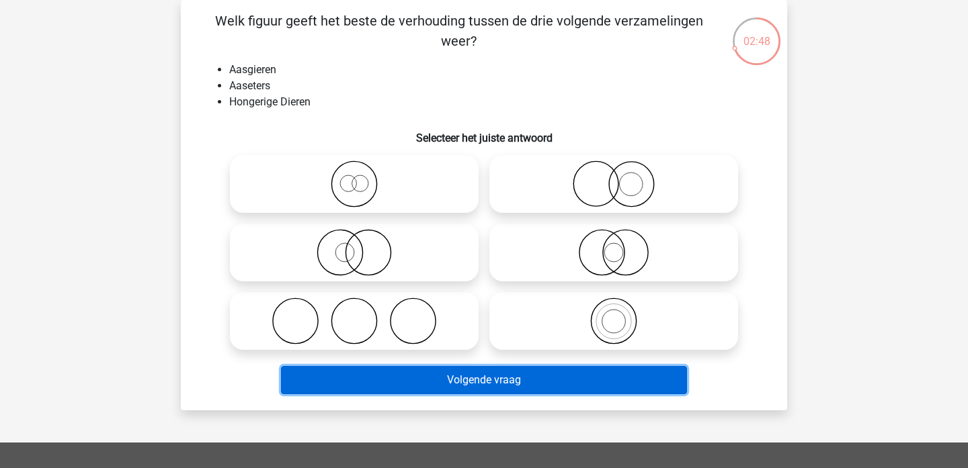
click at [442, 382] on button "Volgende vraag" at bounding box center [484, 380] width 407 height 28
drag, startPoint x: 442, startPoint y: 382, endPoint x: 407, endPoint y: 278, distance: 110.7
click at [407, 278] on div "Welk figuur geeft het beste de verhouding tussen de drie volgende verzamelingen…" at bounding box center [483, 205] width 595 height 389
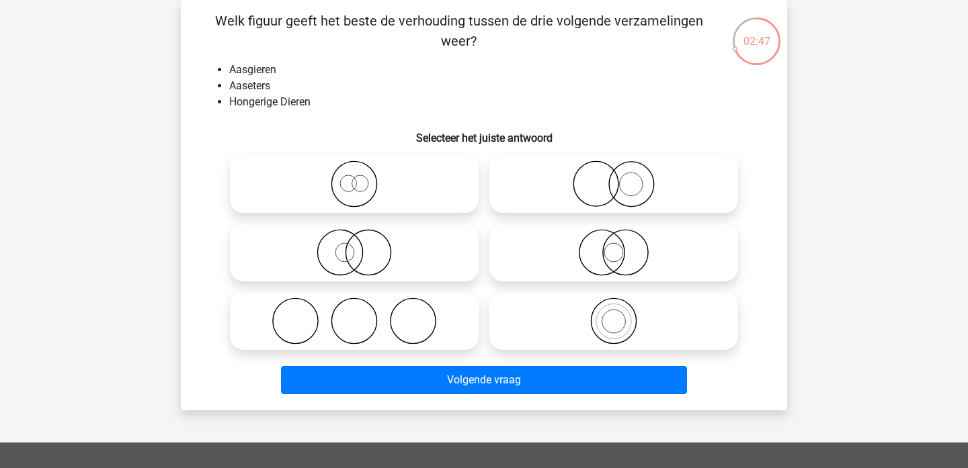
click at [407, 268] on icon at bounding box center [354, 252] width 238 height 47
click at [363, 246] on input "radio" at bounding box center [358, 241] width 9 height 9
radio input "true"
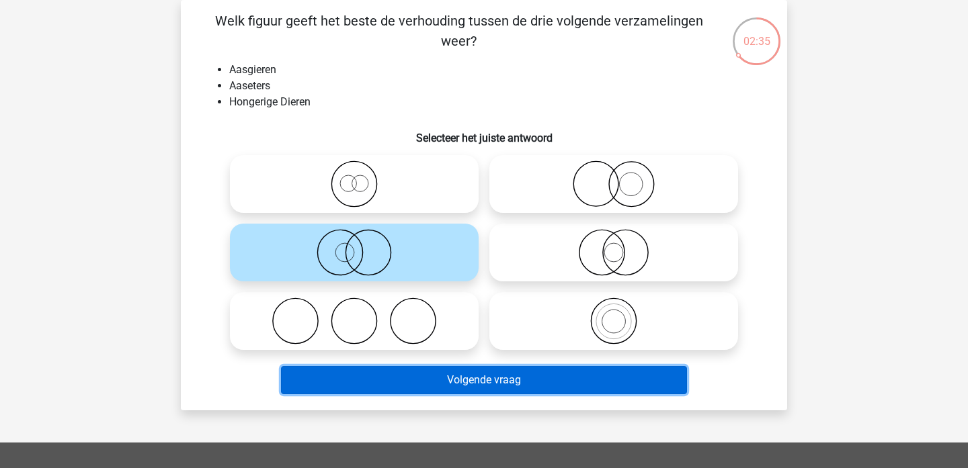
click at [446, 384] on button "Volgende vraag" at bounding box center [484, 380] width 407 height 28
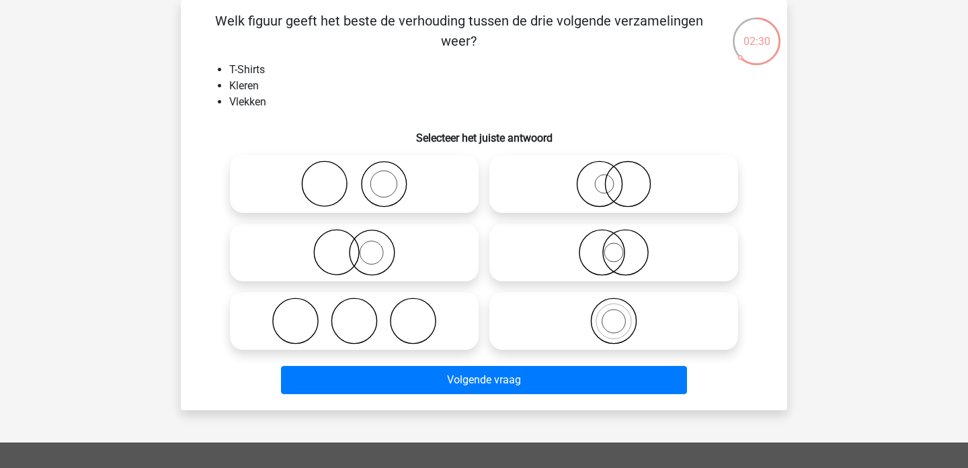
click at [372, 181] on icon at bounding box center [354, 184] width 238 height 47
click at [363, 177] on input "radio" at bounding box center [358, 173] width 9 height 9
radio input "true"
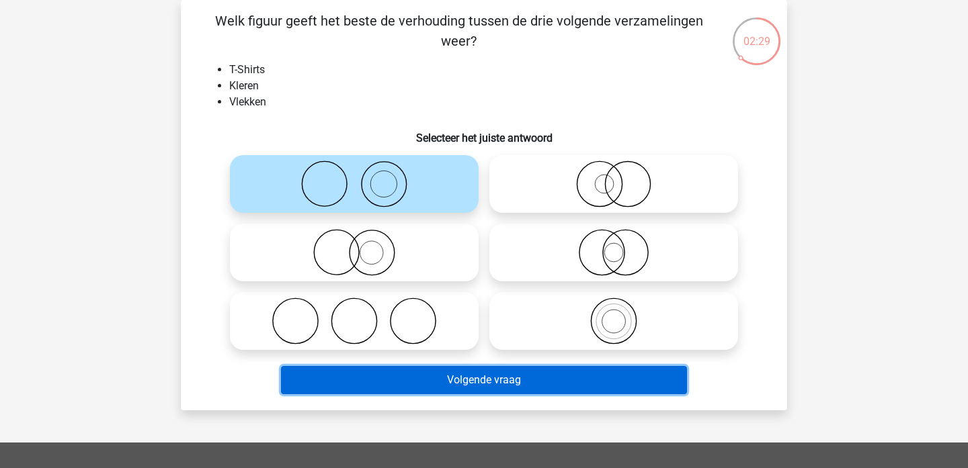
click at [491, 370] on button "Volgende vraag" at bounding box center [484, 380] width 407 height 28
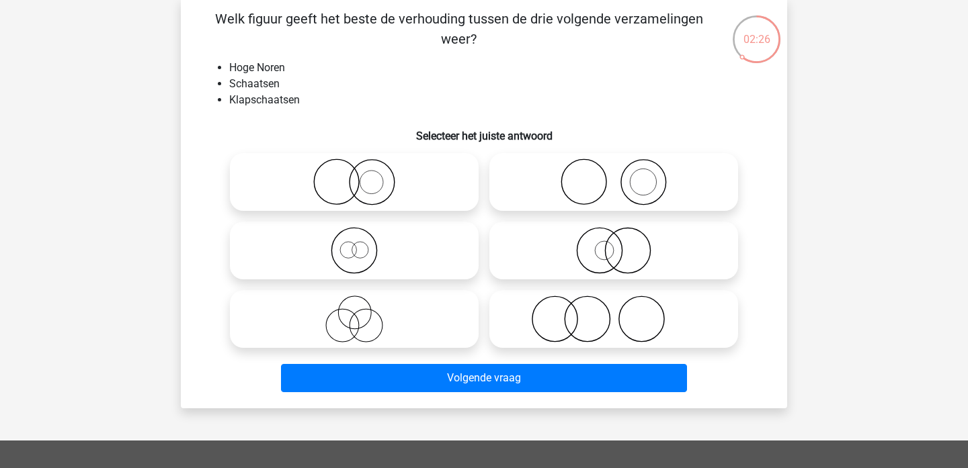
scroll to position [59, 0]
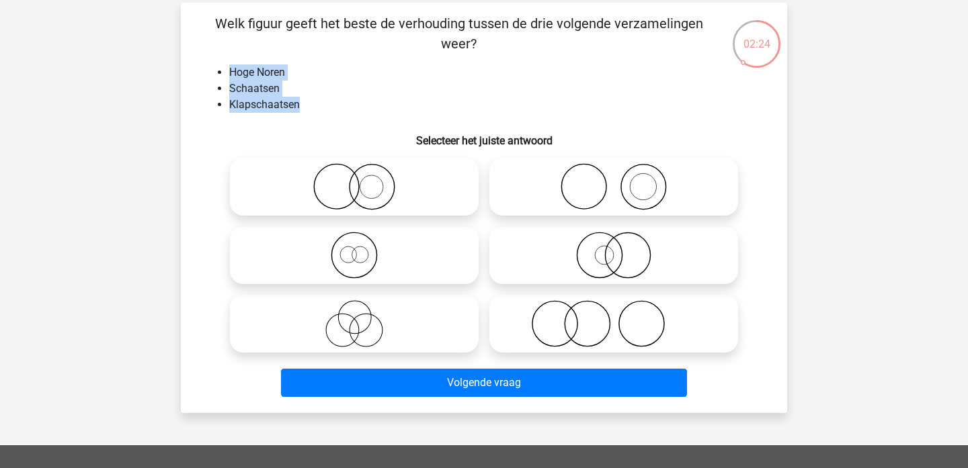
drag, startPoint x: 298, startPoint y: 103, endPoint x: 218, endPoint y: 73, distance: 85.7
click at [218, 73] on ul "Hoge Noren Schaatsen Klapschaatsen" at bounding box center [483, 89] width 563 height 48
click at [360, 253] on icon at bounding box center [354, 255] width 238 height 47
click at [360, 249] on input "radio" at bounding box center [358, 244] width 9 height 9
radio input "true"
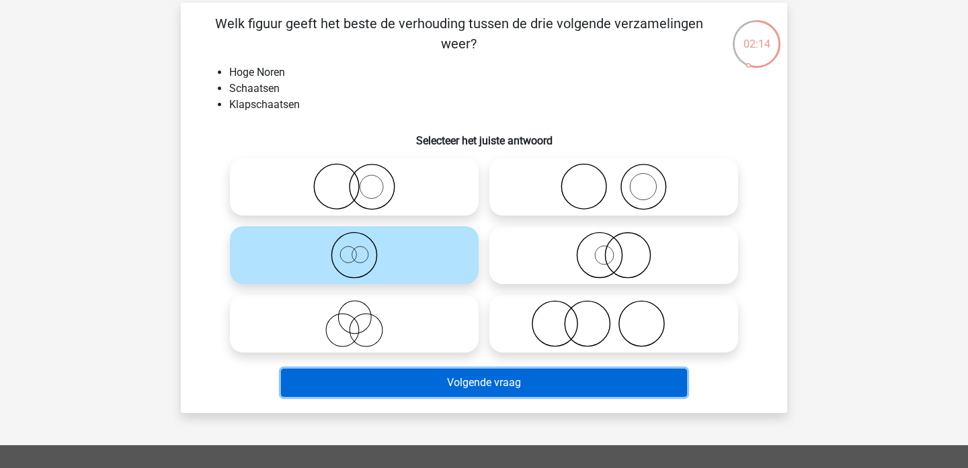
click at [514, 385] on button "Volgende vraag" at bounding box center [484, 383] width 407 height 28
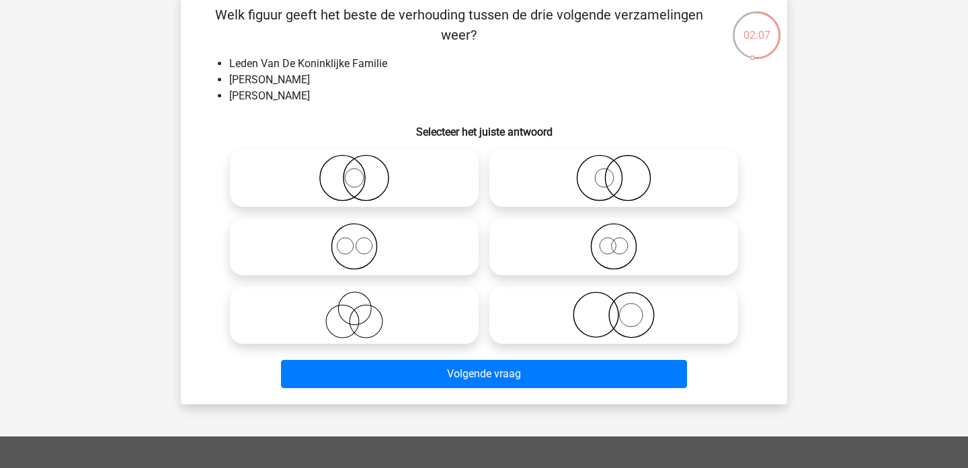
scroll to position [69, 0]
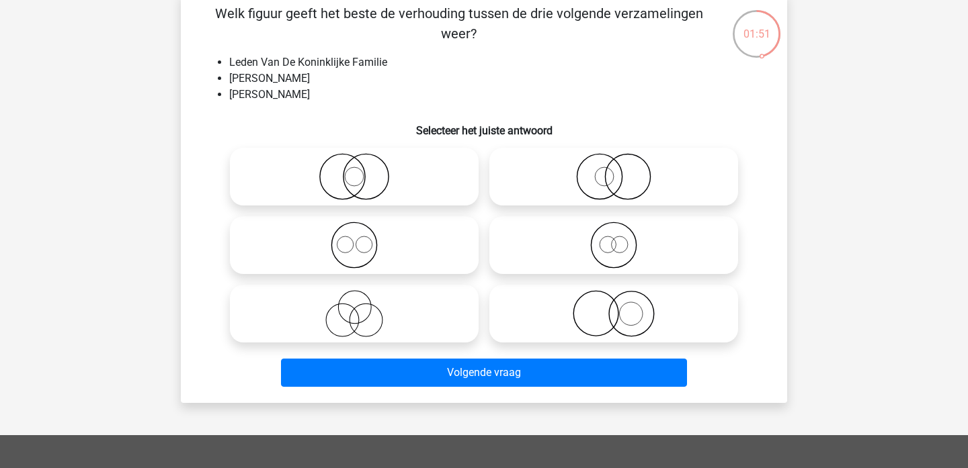
click at [356, 246] on icon at bounding box center [354, 245] width 238 height 47
click at [356, 239] on input "radio" at bounding box center [358, 234] width 9 height 9
radio input "true"
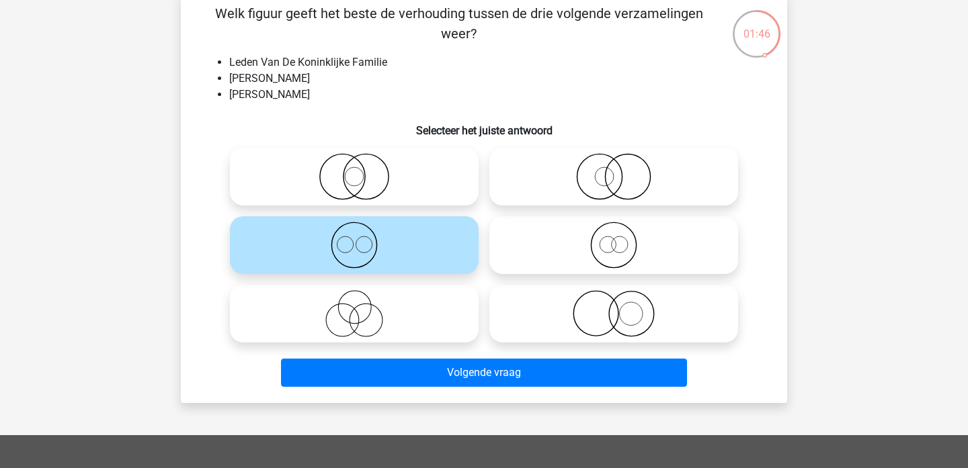
click at [557, 267] on icon at bounding box center [614, 245] width 238 height 47
click at [614, 239] on input "radio" at bounding box center [618, 234] width 9 height 9
radio input "true"
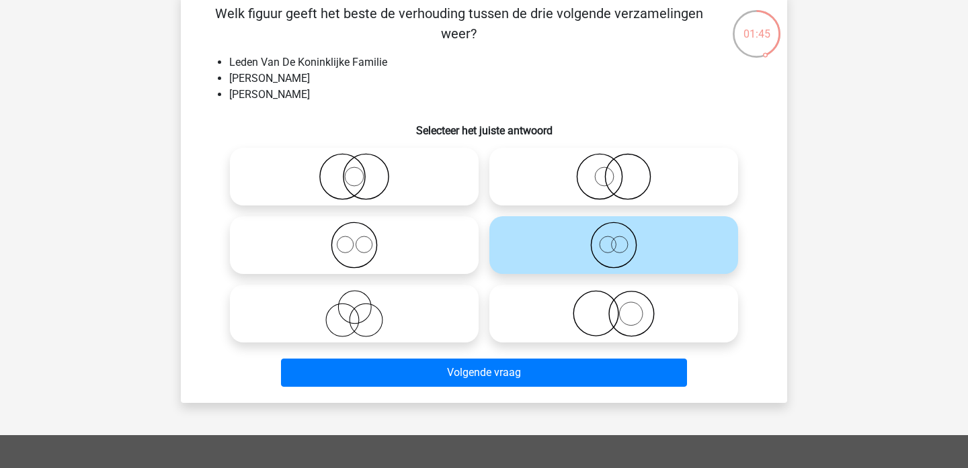
click at [399, 253] on icon at bounding box center [354, 245] width 238 height 47
click at [363, 239] on input "radio" at bounding box center [358, 234] width 9 height 9
radio input "true"
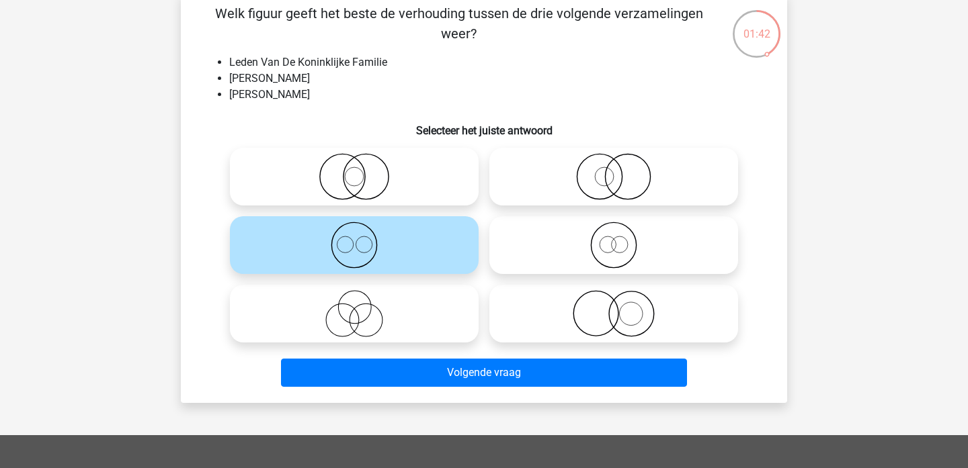
click at [560, 259] on icon at bounding box center [614, 245] width 238 height 47
click at [614, 239] on input "radio" at bounding box center [618, 234] width 9 height 9
radio input "true"
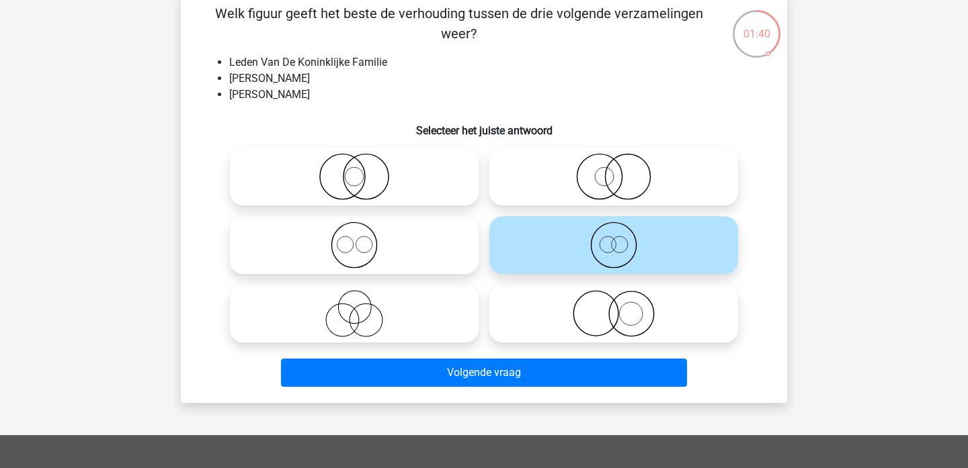
drag, startPoint x: 317, startPoint y: 99, endPoint x: 229, endPoint y: 67, distance: 93.5
click at [229, 67] on ul "Leden Van De Koninklijke Familie Mannen Van Adel Rijke Prinsessen" at bounding box center [483, 78] width 563 height 48
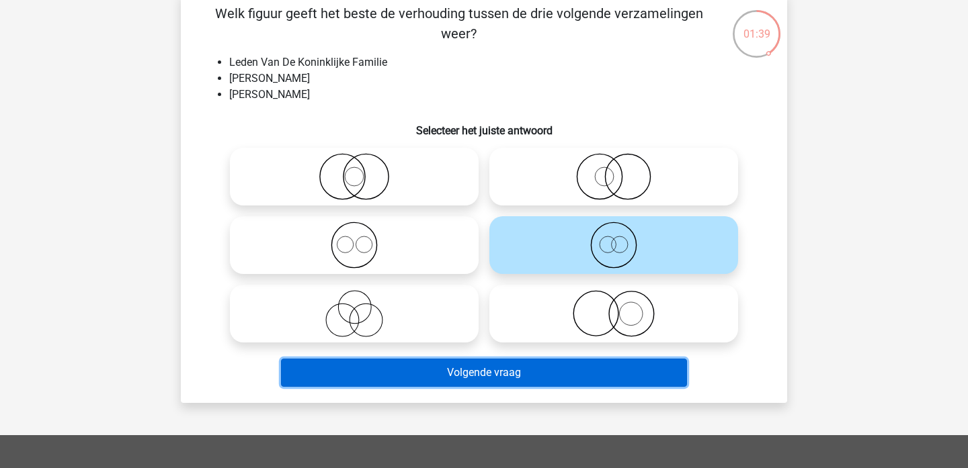
click at [561, 371] on button "Volgende vraag" at bounding box center [484, 373] width 407 height 28
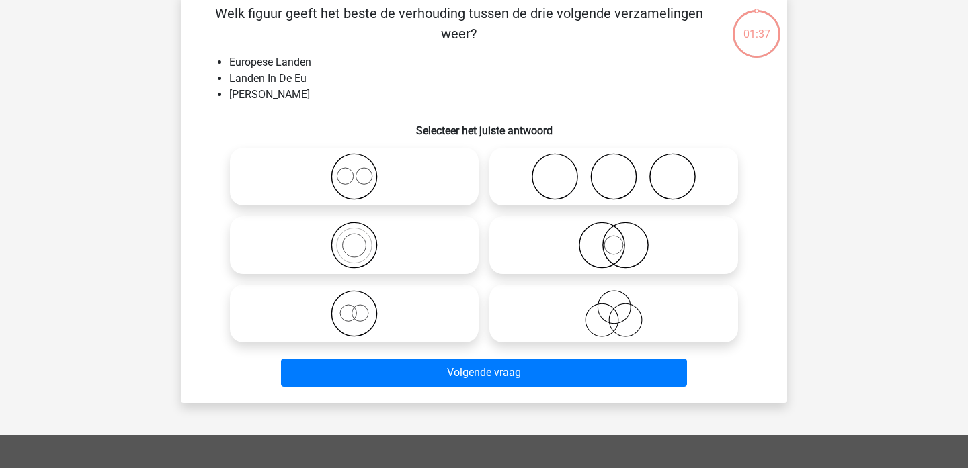
scroll to position [62, 0]
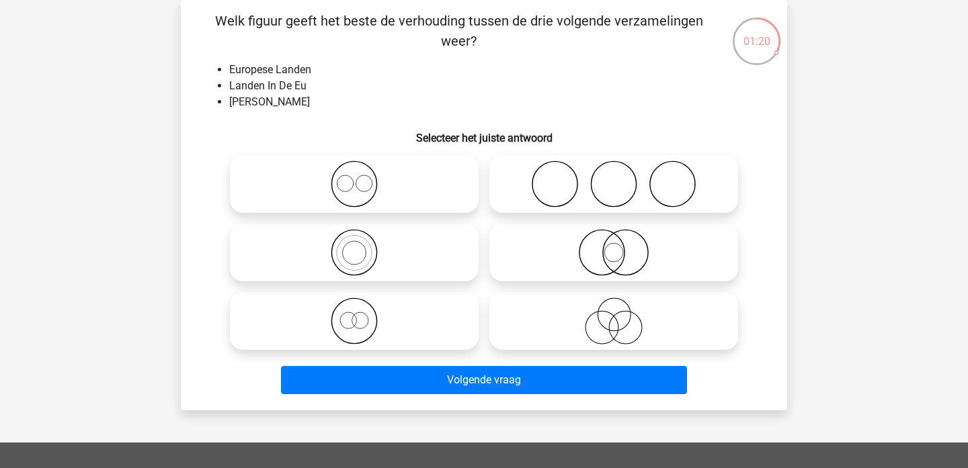
click at [349, 192] on icon at bounding box center [354, 184] width 238 height 47
click at [354, 177] on input "radio" at bounding box center [358, 173] width 9 height 9
radio input "true"
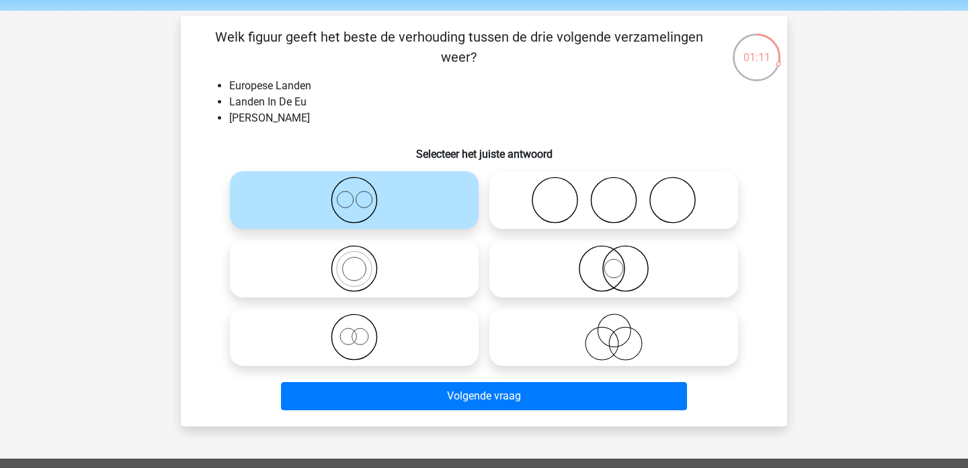
scroll to position [42, 0]
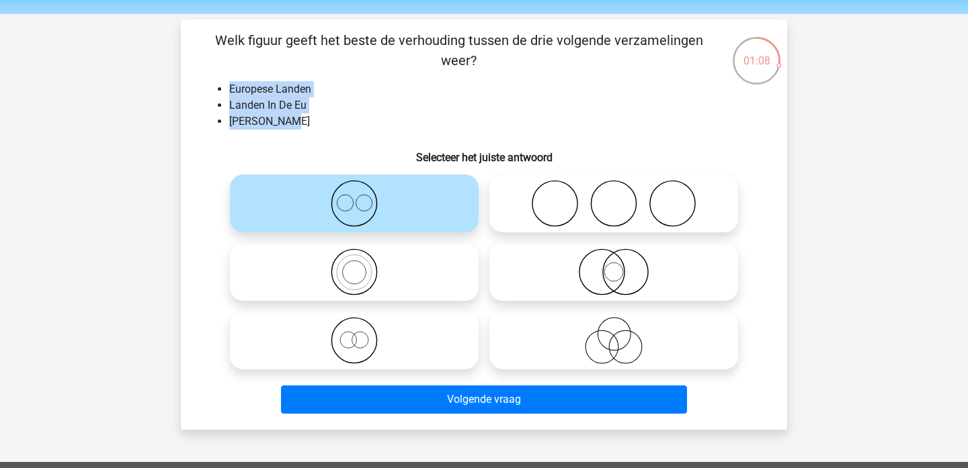
drag, startPoint x: 298, startPoint y: 127, endPoint x: 227, endPoint y: 91, distance: 79.0
click at [227, 91] on ul "Europese Landen Landen In De Eu Navo Landen" at bounding box center [483, 105] width 563 height 48
click at [616, 348] on icon at bounding box center [614, 340] width 238 height 47
click at [616, 334] on input "radio" at bounding box center [618, 329] width 9 height 9
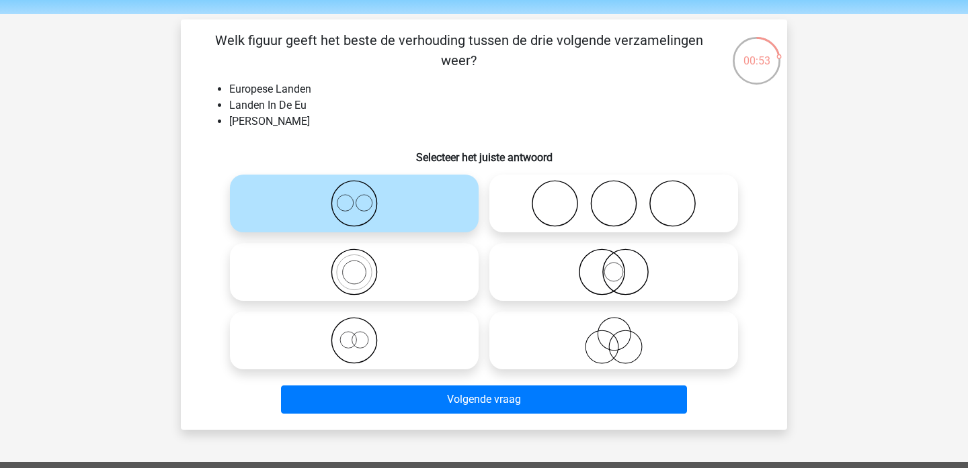
radio input "true"
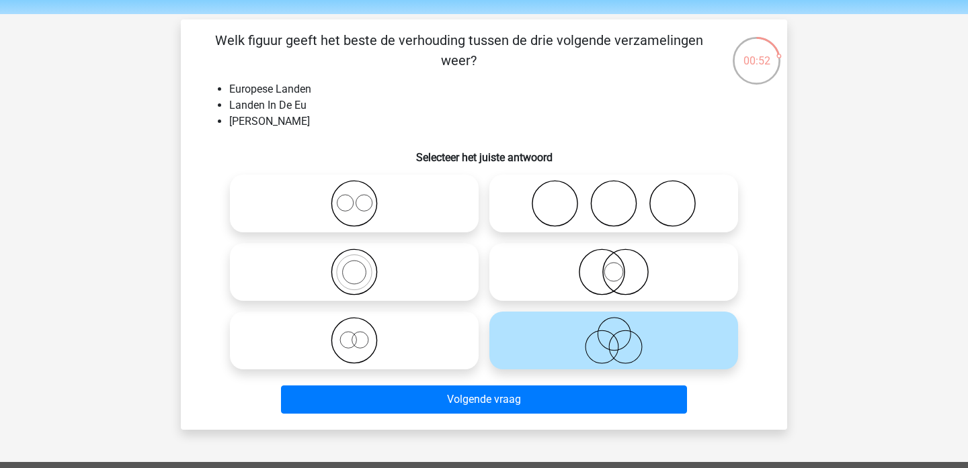
click at [392, 199] on icon at bounding box center [354, 203] width 238 height 47
click at [363, 197] on input "radio" at bounding box center [358, 192] width 9 height 9
radio input "true"
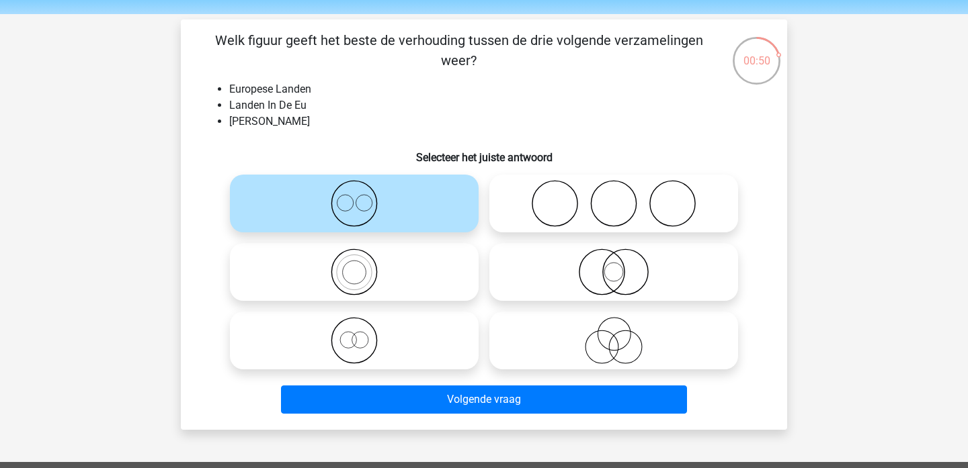
click at [399, 259] on icon at bounding box center [354, 272] width 238 height 47
click at [363, 259] on input "radio" at bounding box center [358, 261] width 9 height 9
radio input "true"
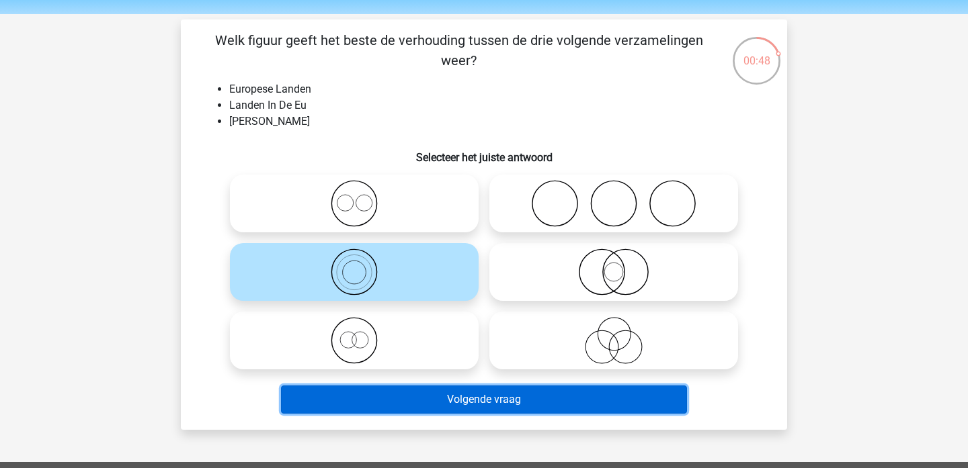
click at [394, 397] on button "Volgende vraag" at bounding box center [484, 400] width 407 height 28
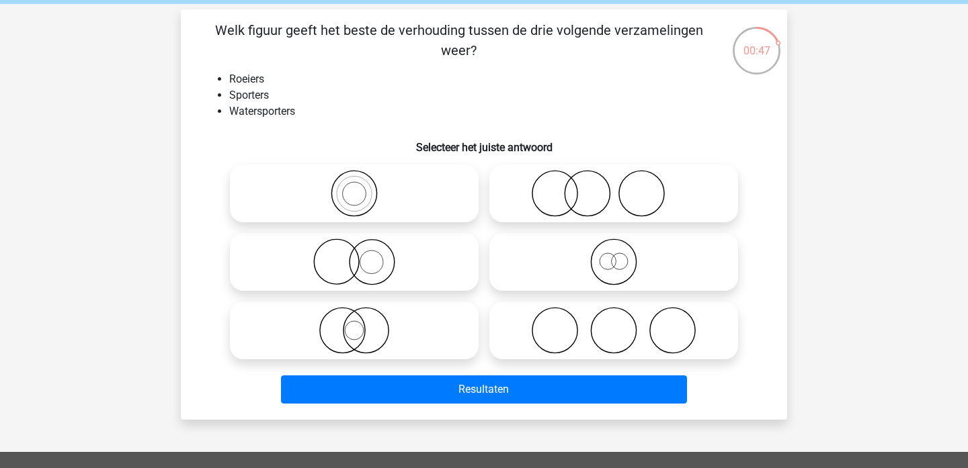
scroll to position [48, 0]
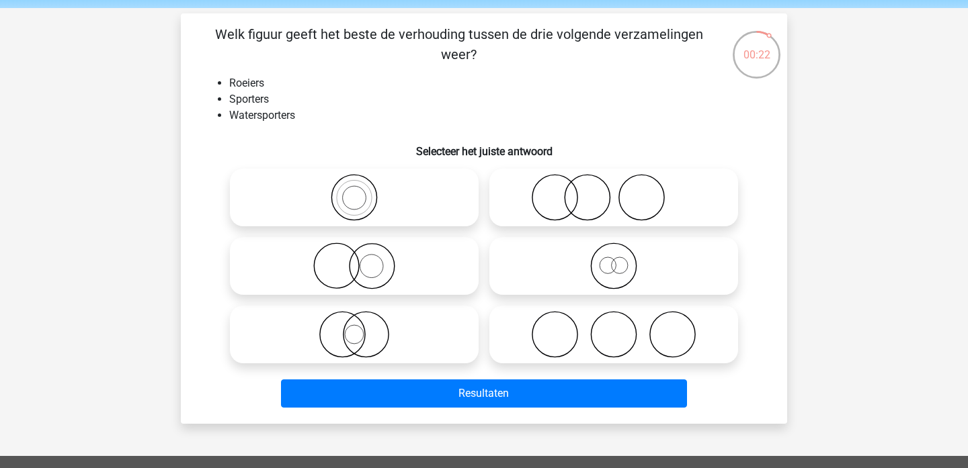
click at [373, 195] on icon at bounding box center [354, 197] width 238 height 47
click at [363, 191] on input "radio" at bounding box center [358, 186] width 9 height 9
radio input "true"
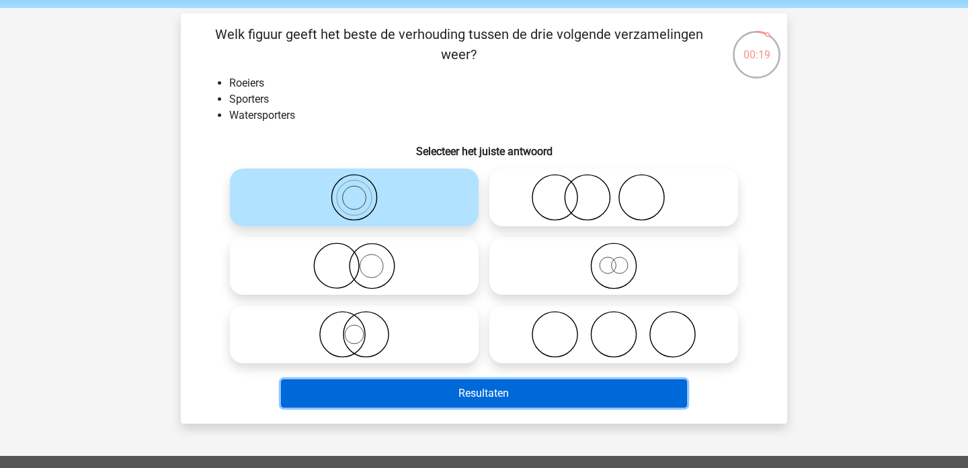
click at [481, 401] on button "Resultaten" at bounding box center [484, 394] width 407 height 28
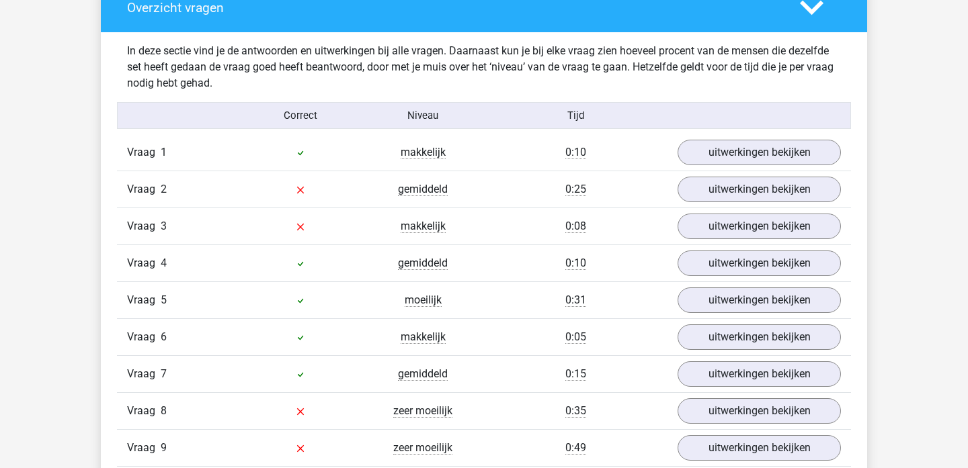
scroll to position [806, 0]
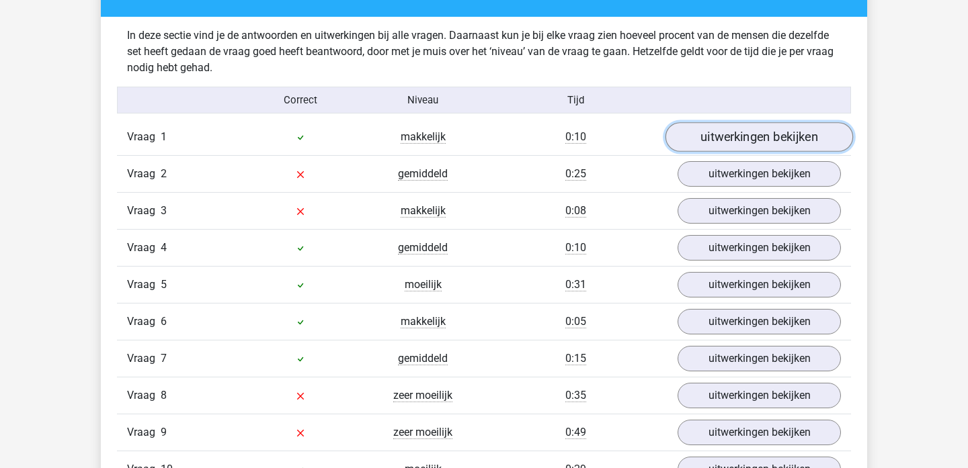
click at [782, 146] on link "uitwerkingen bekijken" at bounding box center [758, 137] width 187 height 30
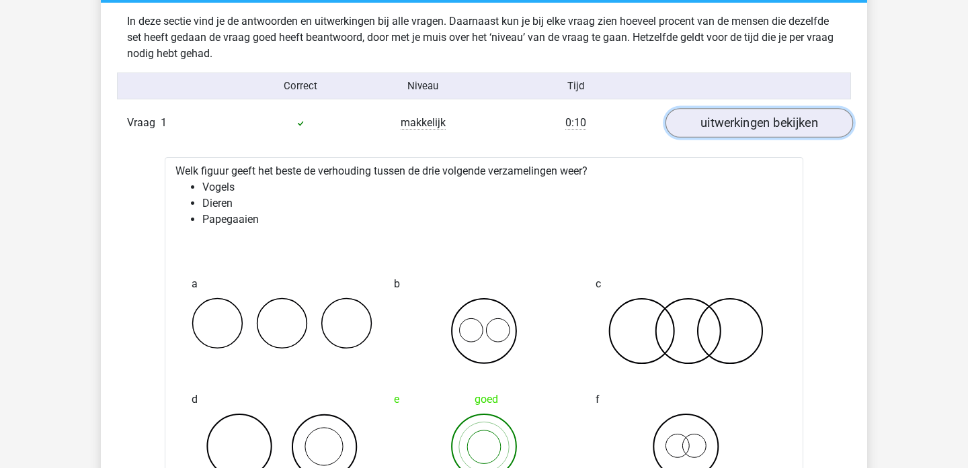
scroll to position [823, 0]
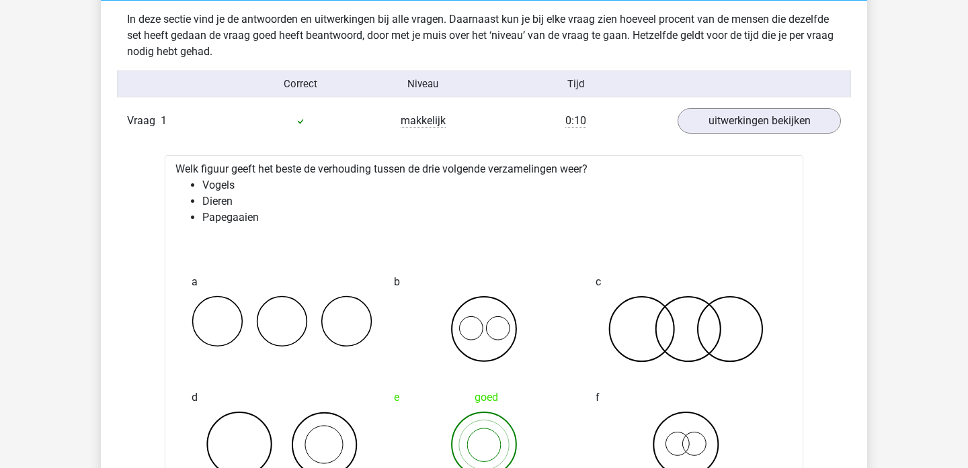
click at [782, 130] on link "uitwerkingen bekijken" at bounding box center [758, 121] width 187 height 30
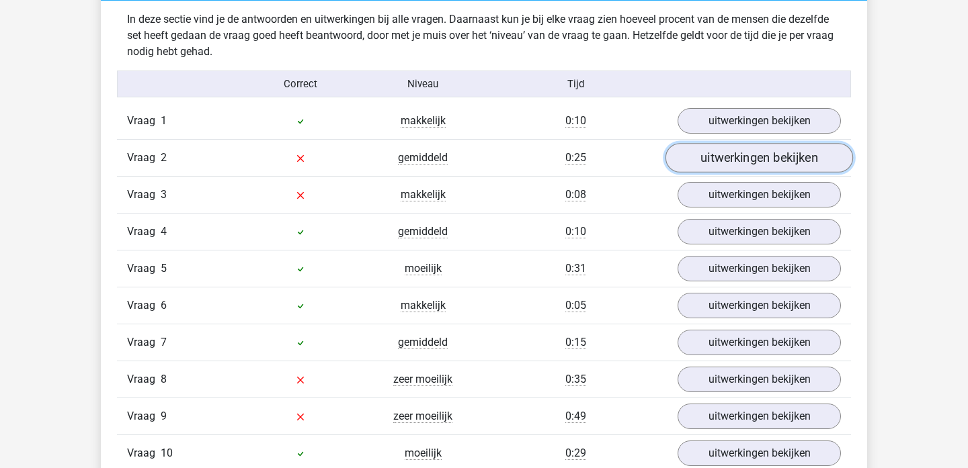
click at [774, 162] on link "uitwerkingen bekijken" at bounding box center [758, 158] width 187 height 30
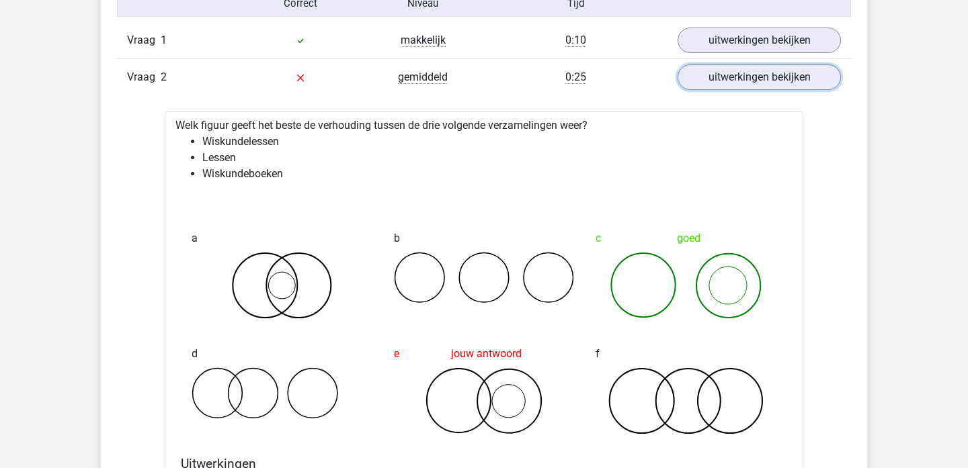
scroll to position [896, 0]
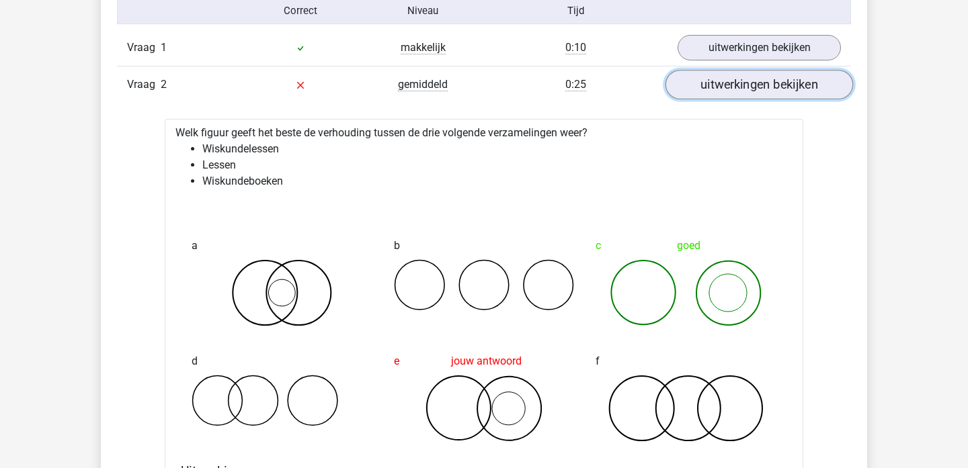
click at [742, 93] on link "uitwerkingen bekijken" at bounding box center [758, 85] width 187 height 30
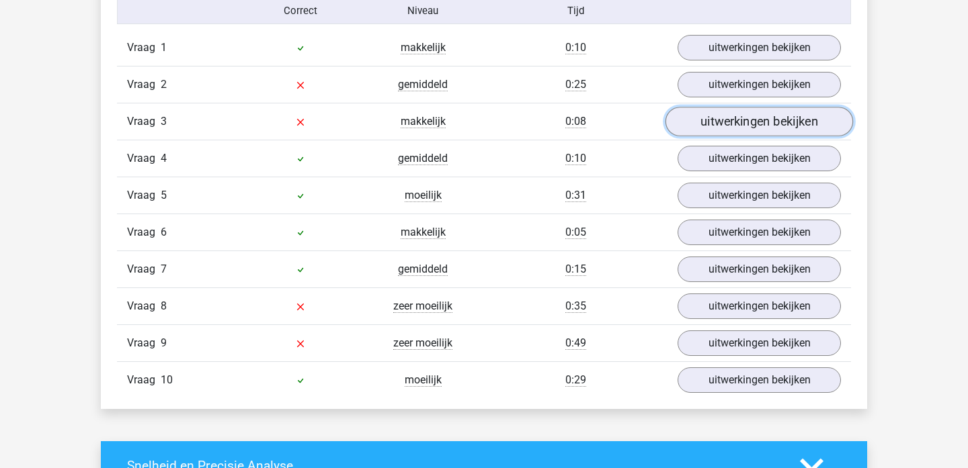
click at [742, 121] on link "uitwerkingen bekijken" at bounding box center [758, 122] width 187 height 30
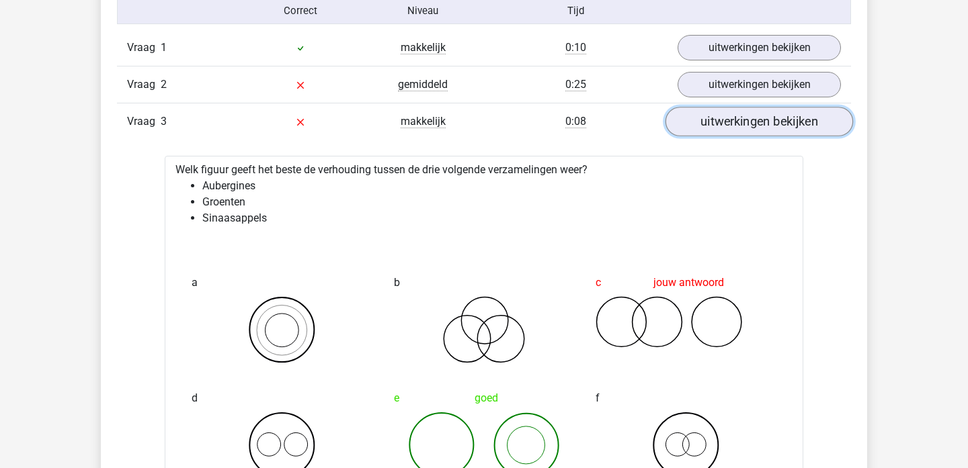
click at [716, 134] on link "uitwerkingen bekijken" at bounding box center [758, 122] width 187 height 30
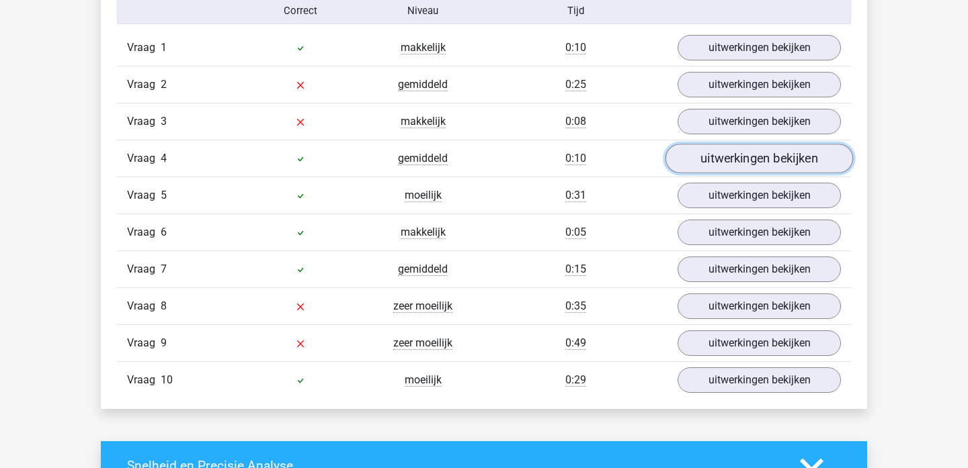
click at [712, 163] on link "uitwerkingen bekijken" at bounding box center [758, 159] width 187 height 30
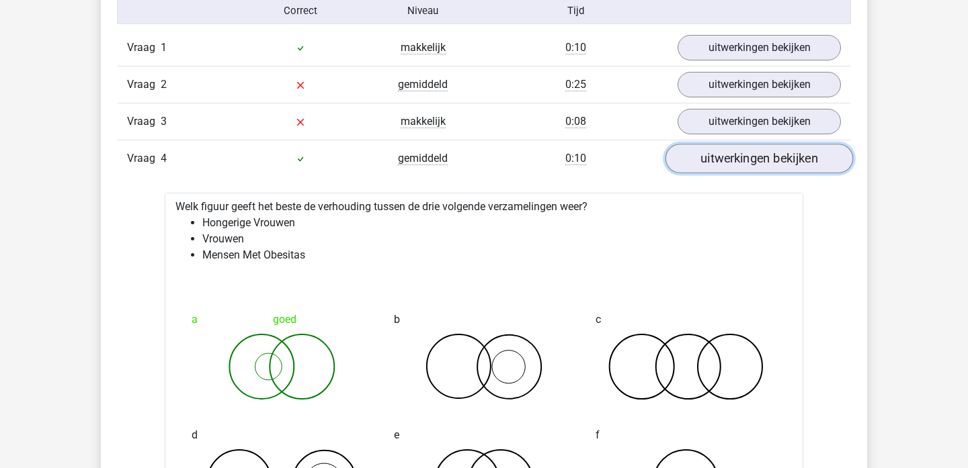
click at [712, 163] on link "uitwerkingen bekijken" at bounding box center [758, 159] width 187 height 30
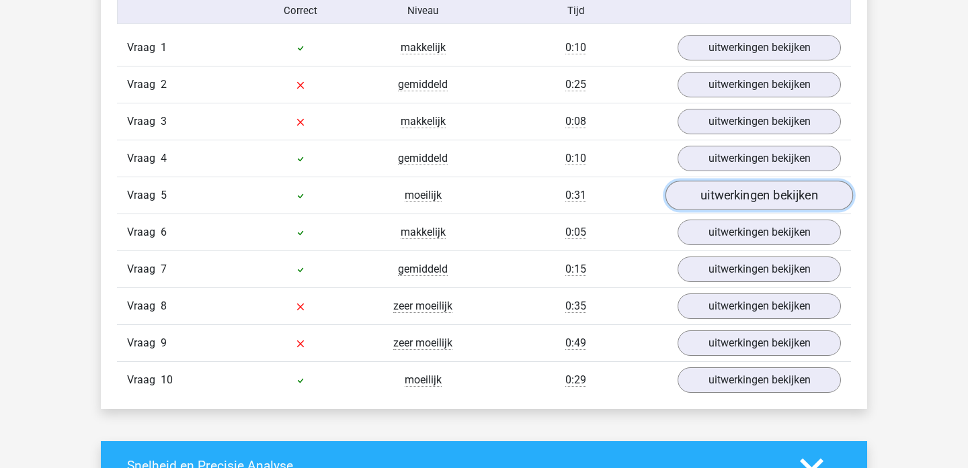
click at [716, 202] on link "uitwerkingen bekijken" at bounding box center [758, 196] width 187 height 30
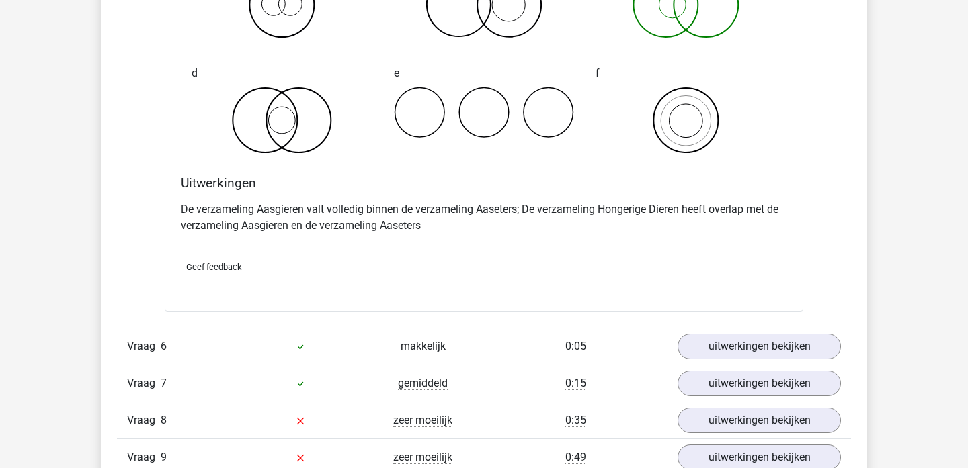
scroll to position [1302, 0]
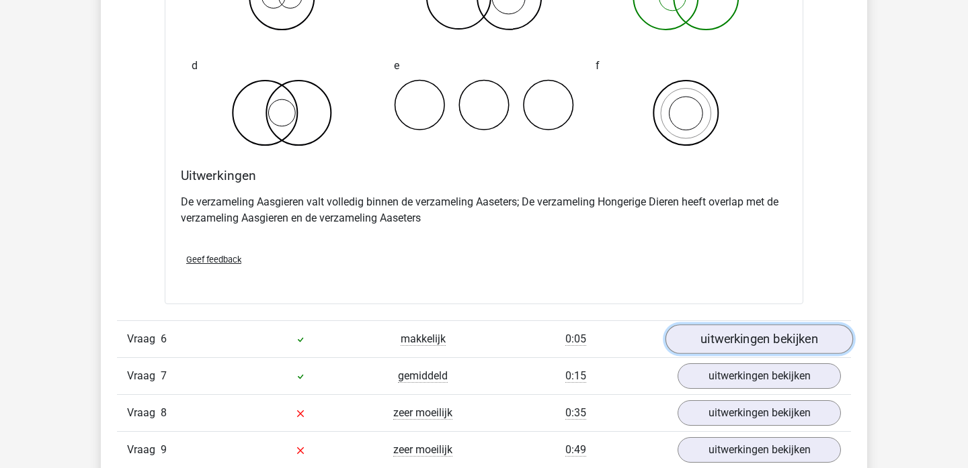
click at [706, 347] on link "uitwerkingen bekijken" at bounding box center [758, 340] width 187 height 30
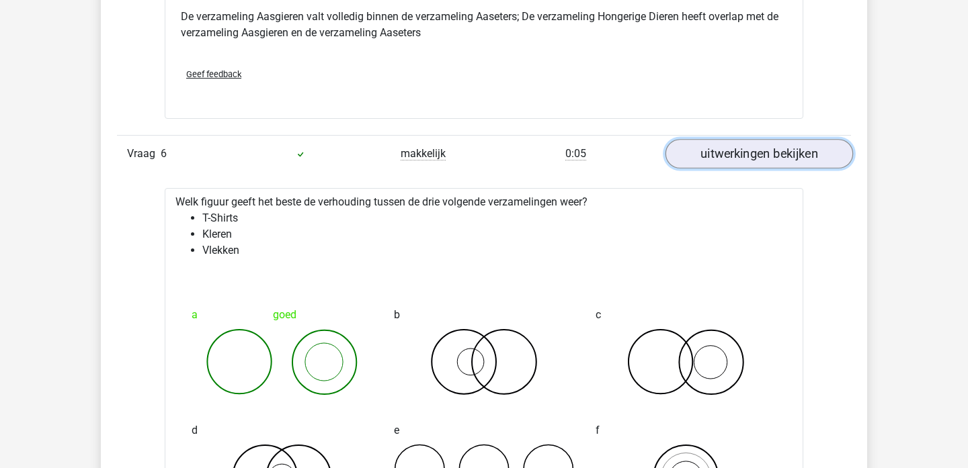
scroll to position [1491, 0]
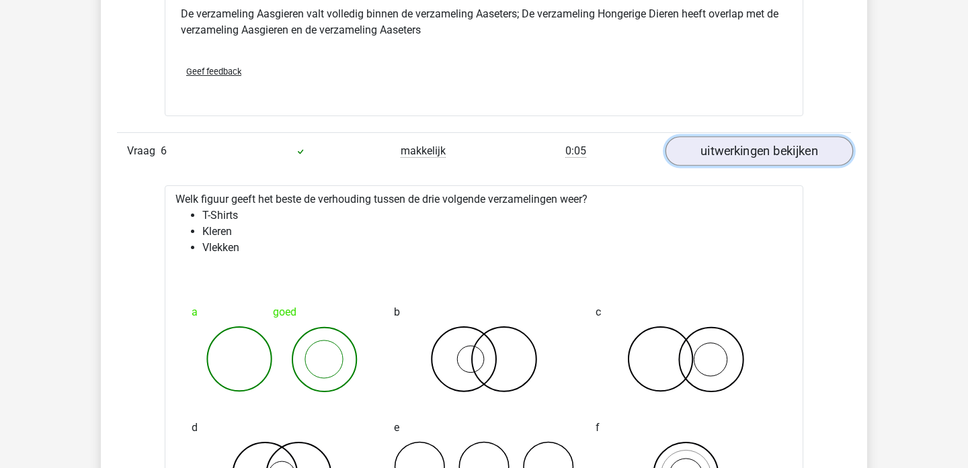
click at [794, 159] on link "uitwerkingen bekijken" at bounding box center [758, 152] width 187 height 30
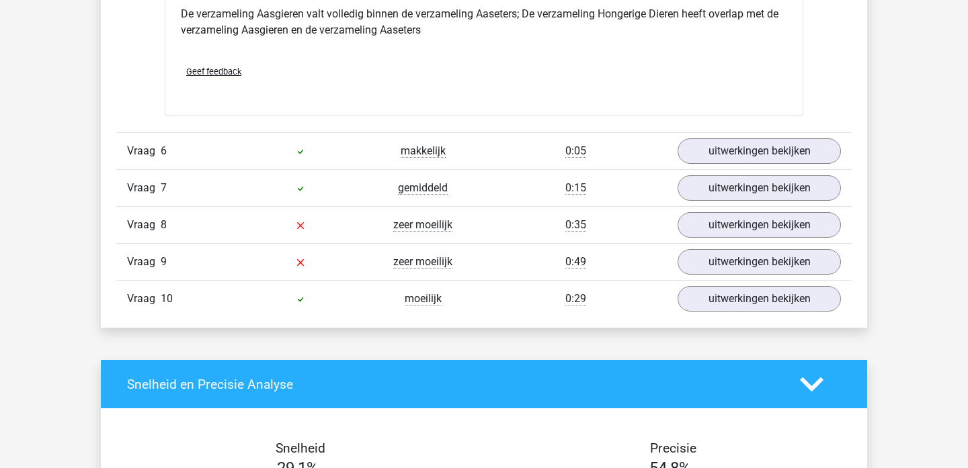
click at [779, 208] on div "Vraag 8 zeer moeilijk 0:35 uitwerkingen bekijken" at bounding box center [484, 224] width 734 height 37
click at [779, 201] on div "Vraag 7 gemiddeld 0:15 uitwerkingen bekijken" at bounding box center [484, 187] width 734 height 37
click at [779, 199] on link "uitwerkingen bekijken" at bounding box center [758, 189] width 187 height 30
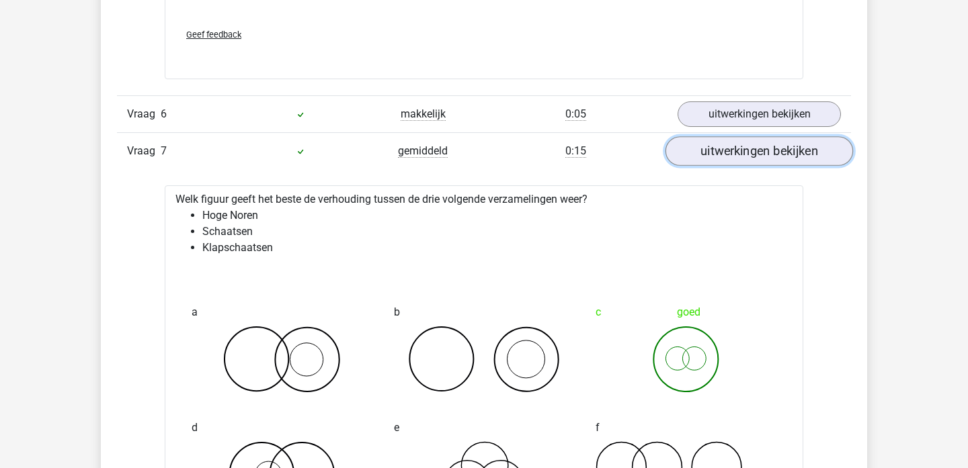
scroll to position [1528, 0]
click at [773, 163] on link "uitwerkingen bekijken" at bounding box center [758, 151] width 187 height 30
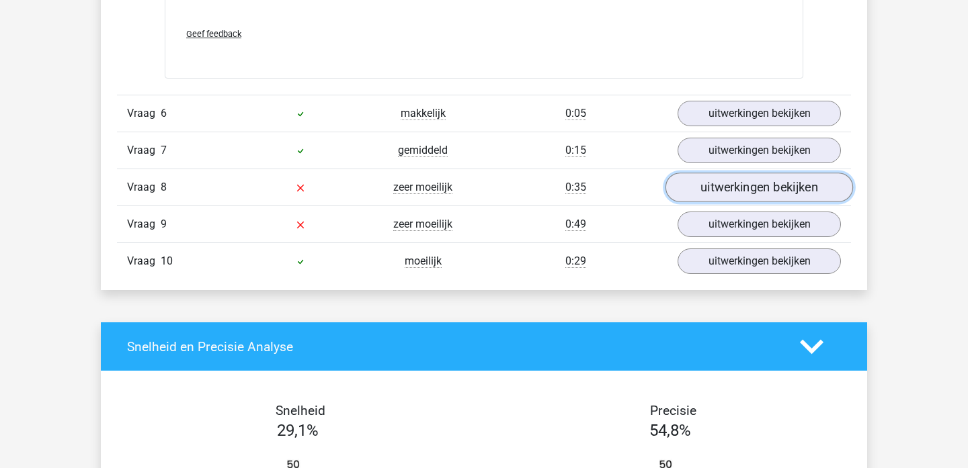
click at [767, 188] on link "uitwerkingen bekijken" at bounding box center [758, 188] width 187 height 30
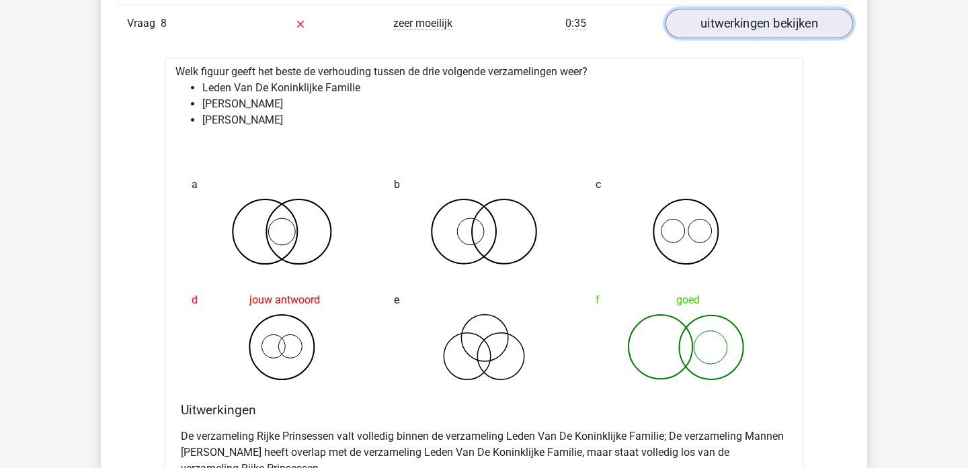
scroll to position [1695, 0]
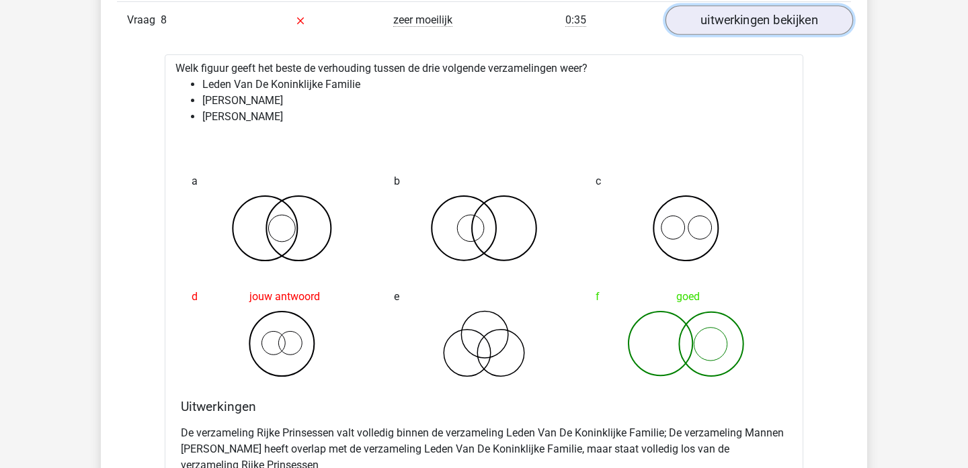
click at [692, 31] on link "uitwerkingen bekijken" at bounding box center [758, 21] width 187 height 30
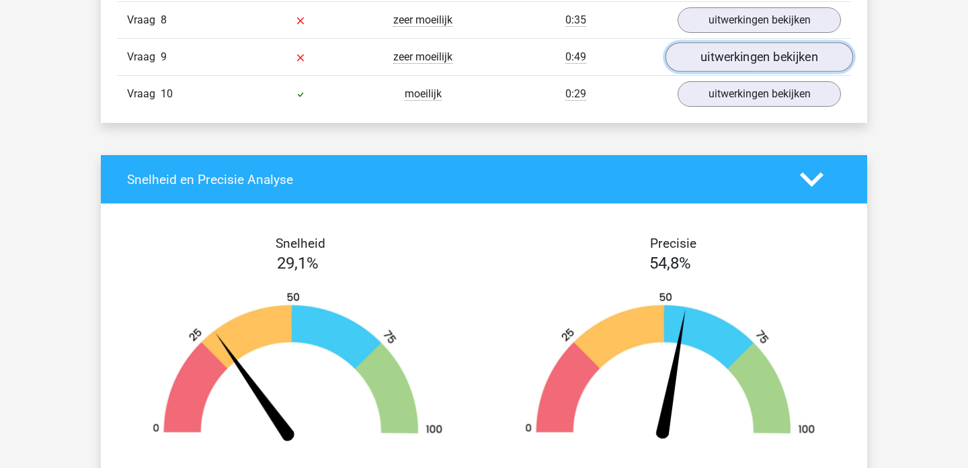
click at [734, 70] on link "uitwerkingen bekijken" at bounding box center [758, 58] width 187 height 30
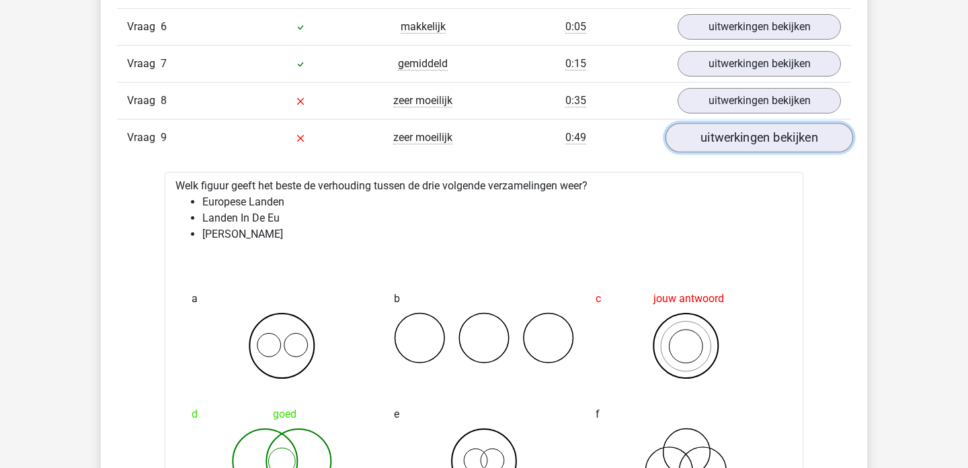
scroll to position [1602, 0]
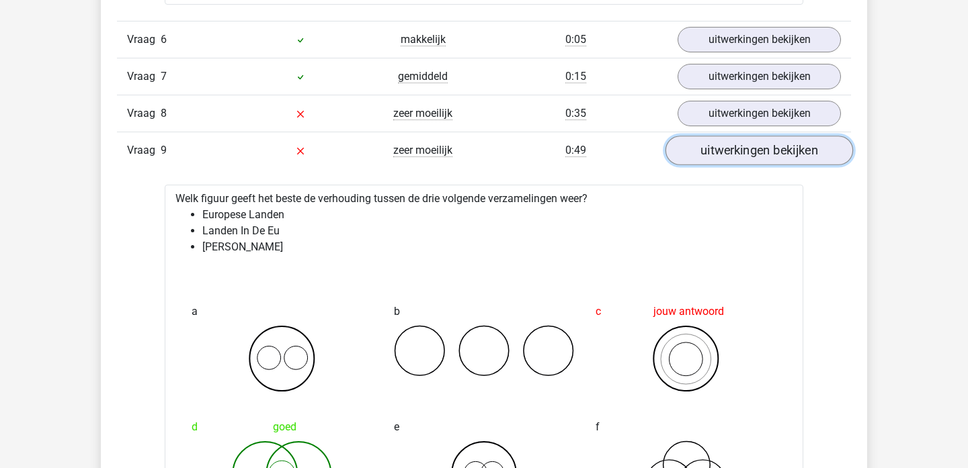
click at [775, 163] on link "uitwerkingen bekijken" at bounding box center [758, 151] width 187 height 30
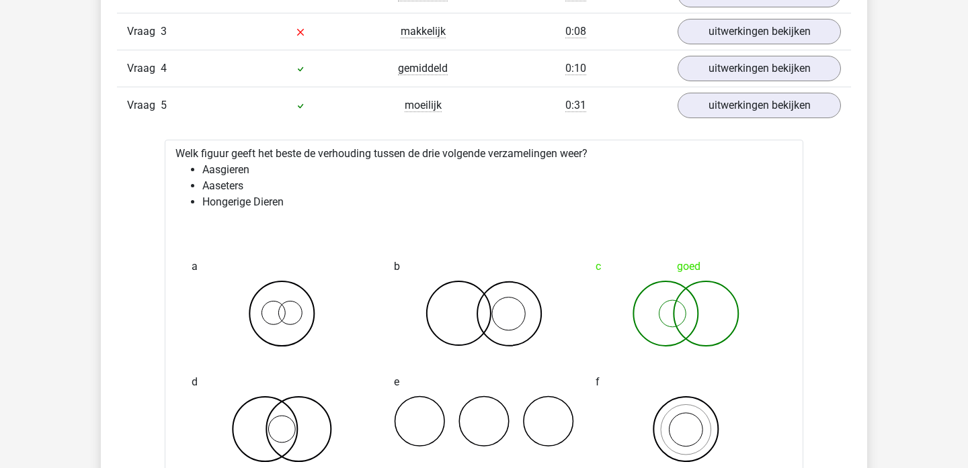
scroll to position [993, 0]
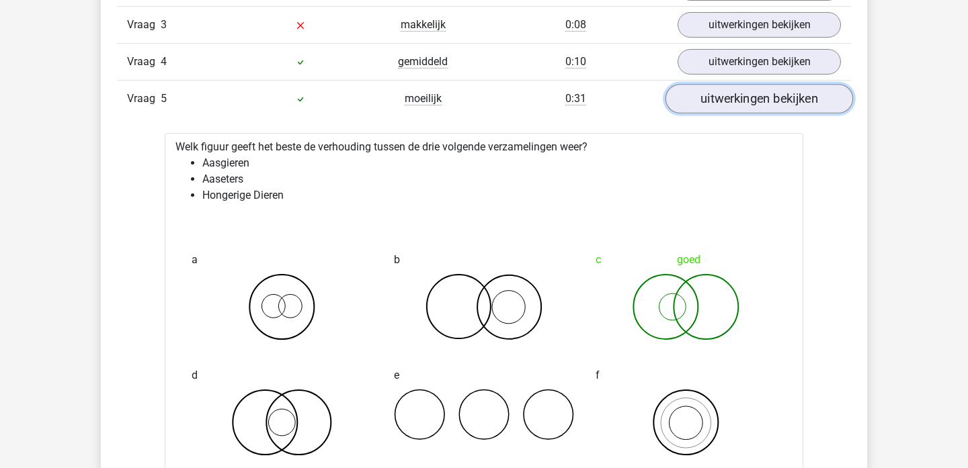
click at [702, 100] on link "uitwerkingen bekijken" at bounding box center [758, 99] width 187 height 30
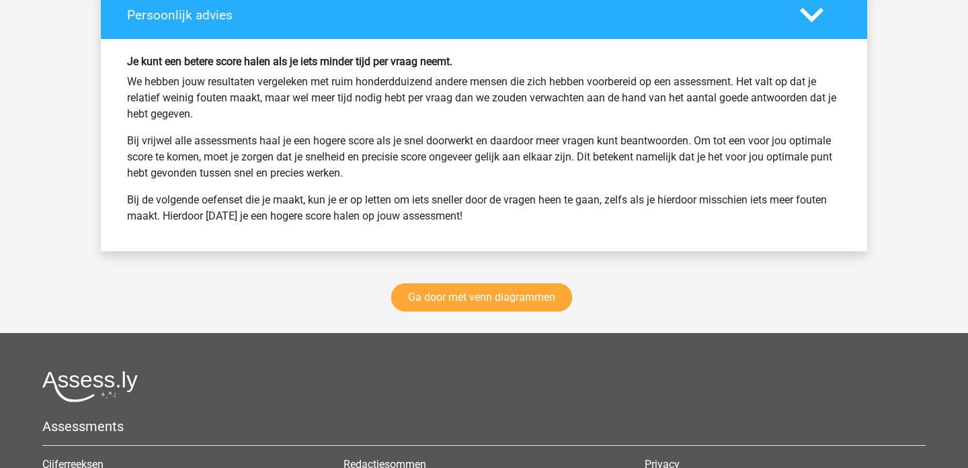
scroll to position [1792, 0]
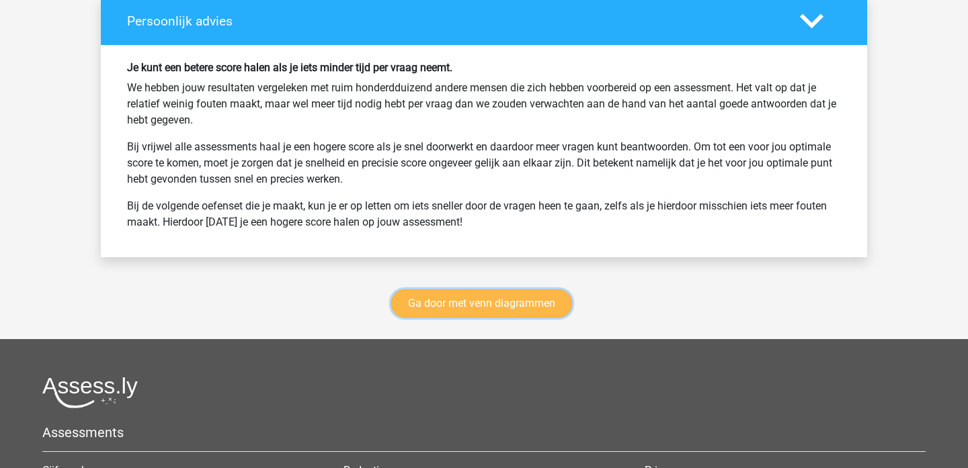
click at [511, 302] on link "Ga door met venn diagrammen" at bounding box center [481, 304] width 181 height 28
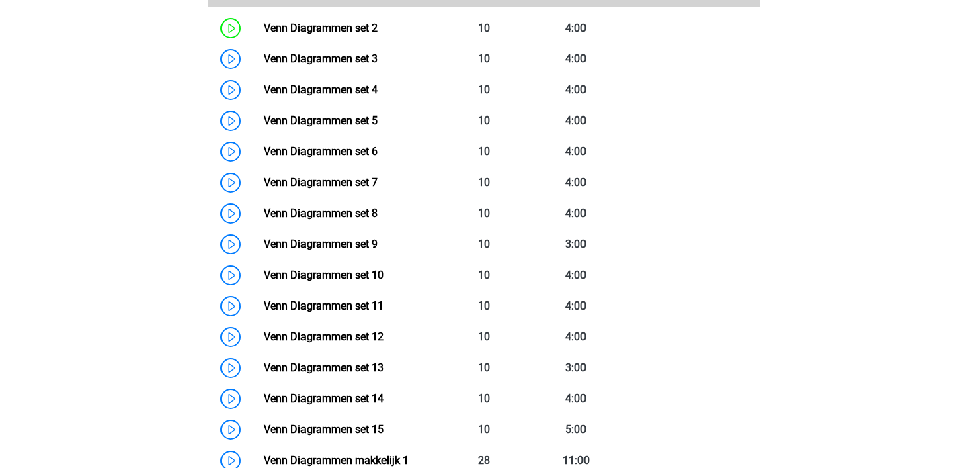
scroll to position [724, 0]
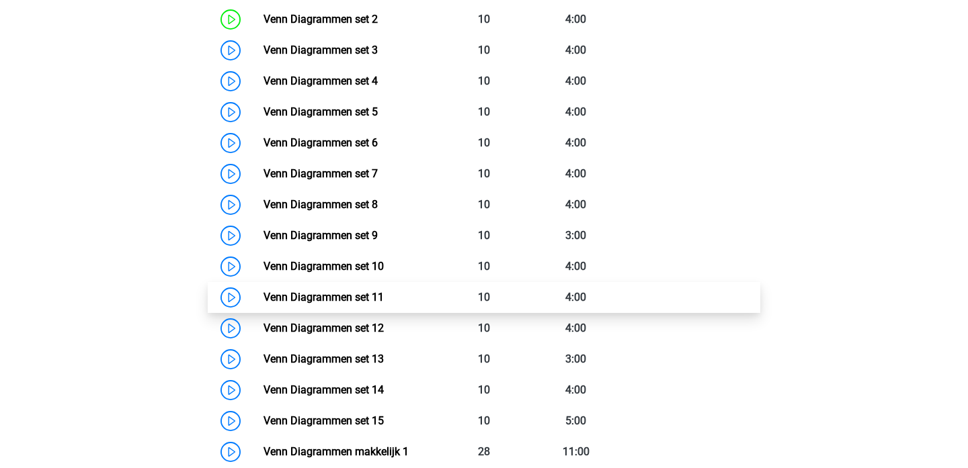
click at [384, 303] on link "Venn Diagrammen set 11" at bounding box center [323, 297] width 120 height 13
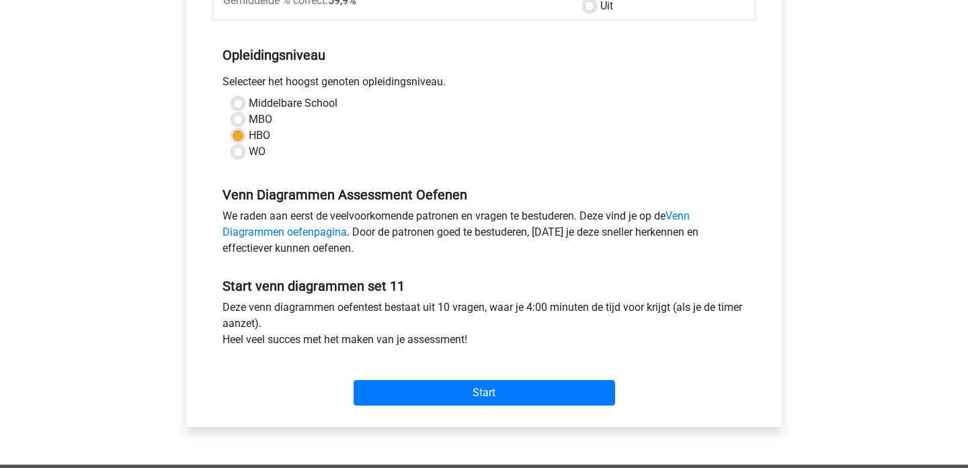
scroll to position [265, 0]
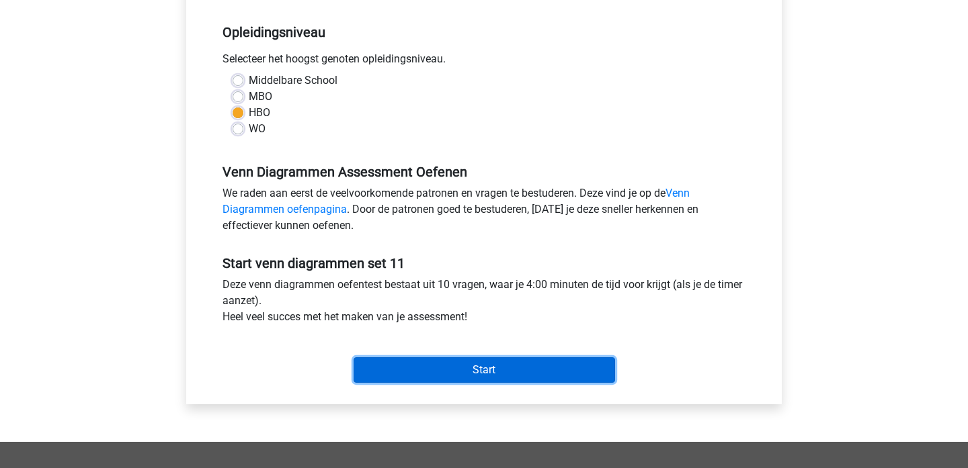
click at [453, 375] on input "Start" at bounding box center [483, 371] width 261 height 26
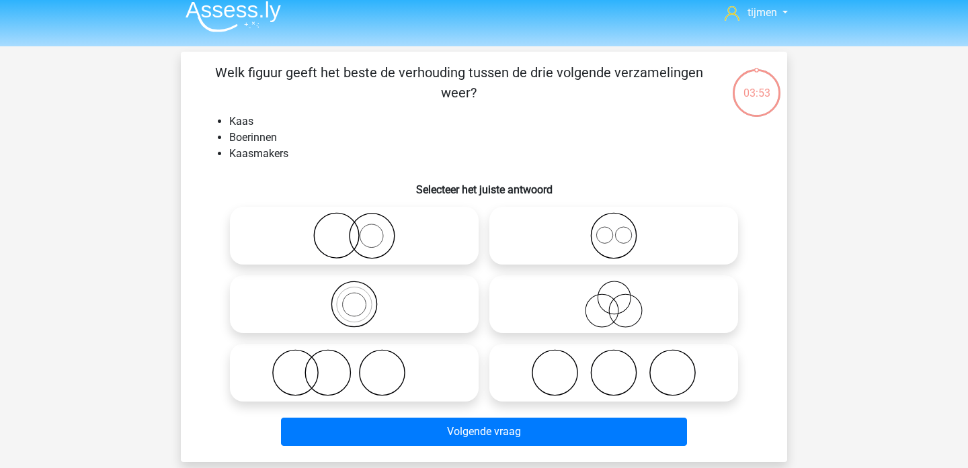
scroll to position [12, 0]
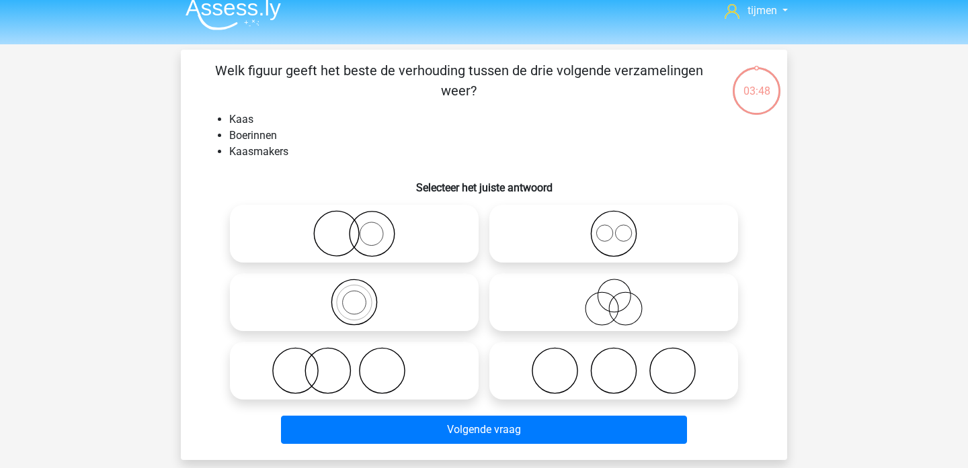
click at [383, 360] on icon at bounding box center [354, 370] width 238 height 47
click at [363, 360] on input "radio" at bounding box center [358, 359] width 9 height 9
radio input "true"
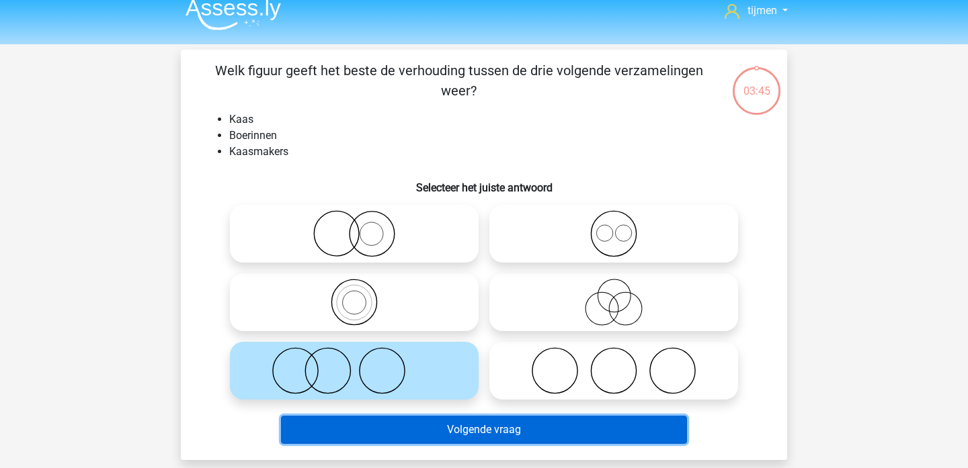
click at [480, 430] on button "Volgende vraag" at bounding box center [484, 430] width 407 height 28
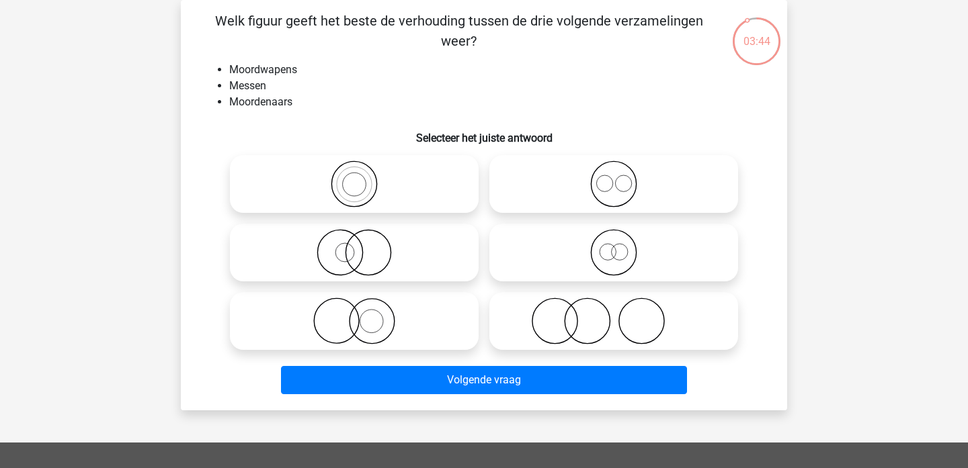
scroll to position [51, 0]
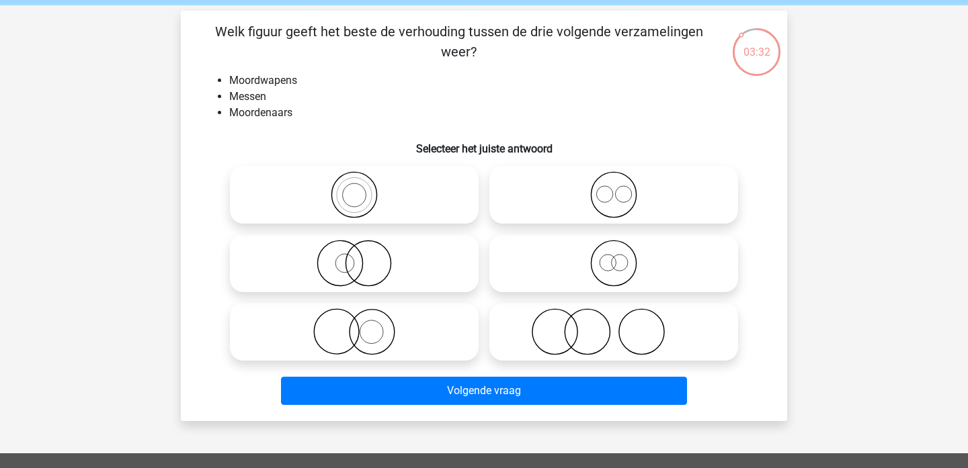
click at [614, 338] on icon at bounding box center [614, 331] width 238 height 47
click at [614, 325] on input "radio" at bounding box center [618, 321] width 9 height 9
radio input "true"
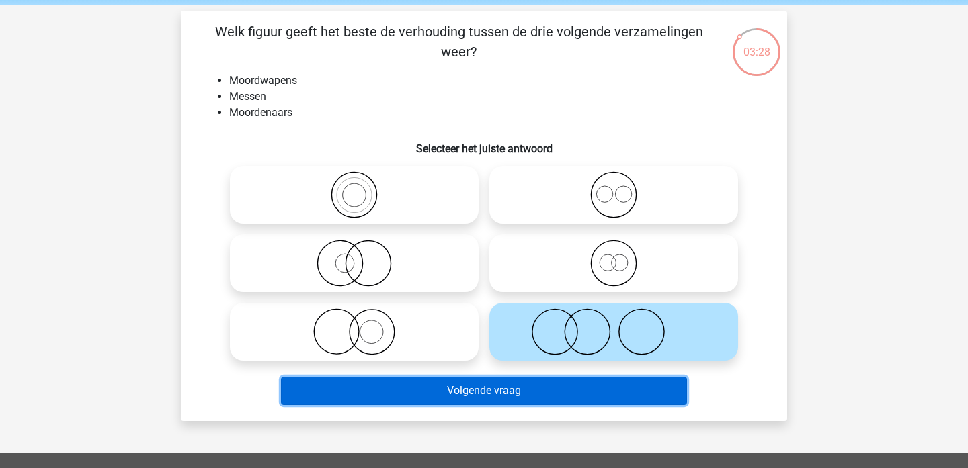
click at [563, 399] on button "Volgende vraag" at bounding box center [484, 391] width 407 height 28
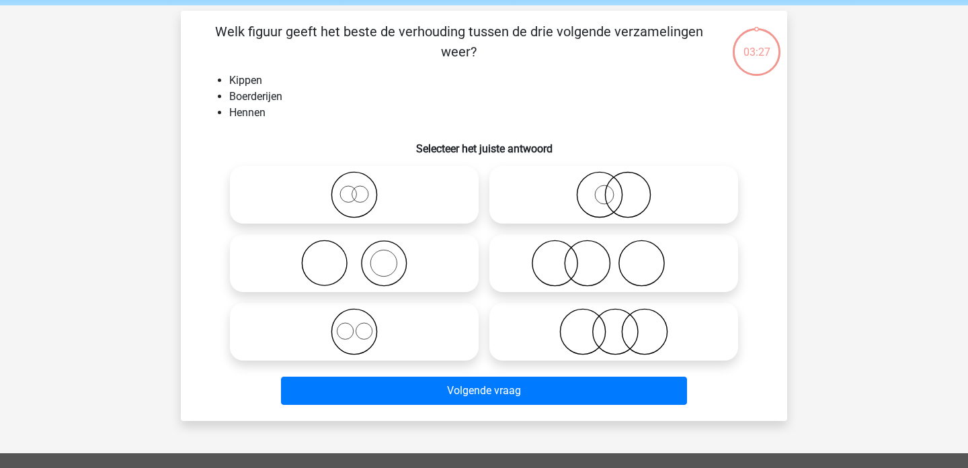
scroll to position [62, 0]
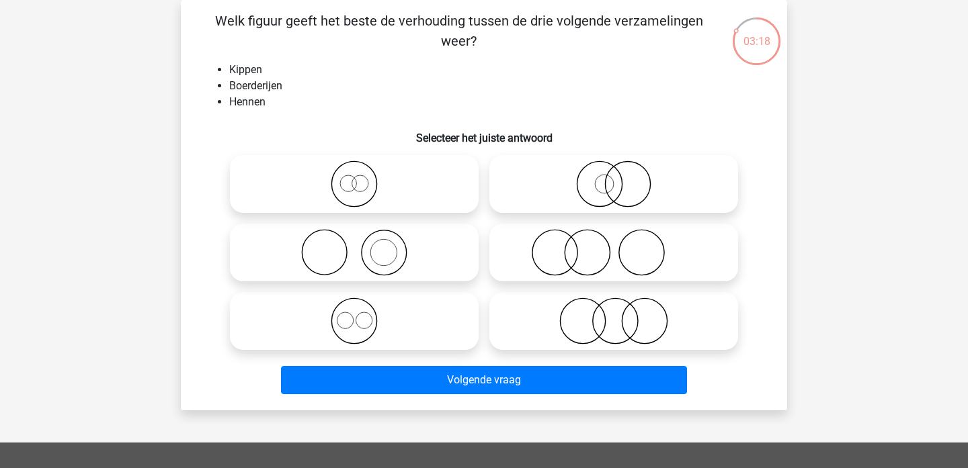
click at [620, 196] on icon at bounding box center [614, 184] width 238 height 47
click at [620, 177] on input "radio" at bounding box center [618, 173] width 9 height 9
radio input "true"
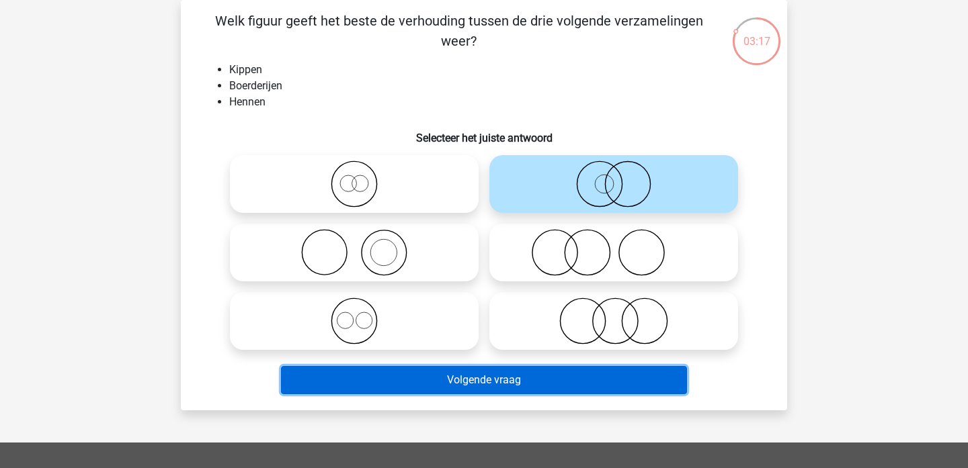
click at [612, 375] on button "Volgende vraag" at bounding box center [484, 380] width 407 height 28
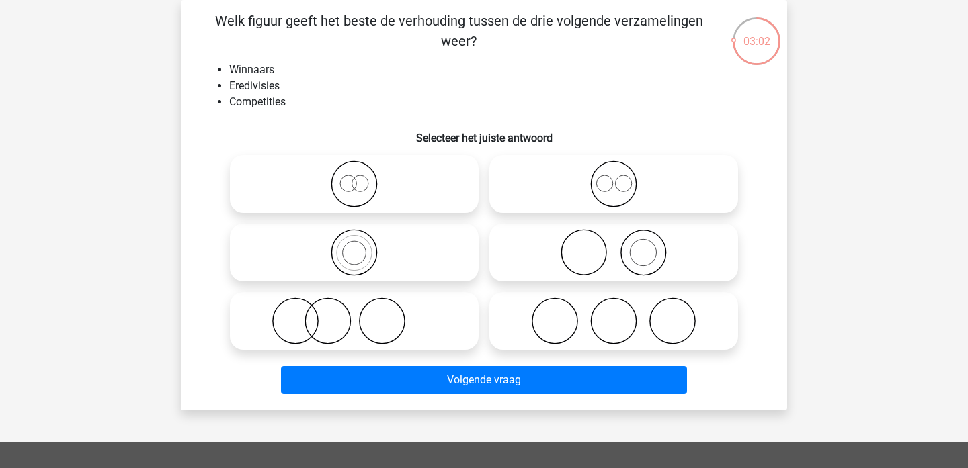
click at [573, 301] on icon at bounding box center [614, 321] width 238 height 47
click at [614, 306] on input "radio" at bounding box center [618, 310] width 9 height 9
radio input "true"
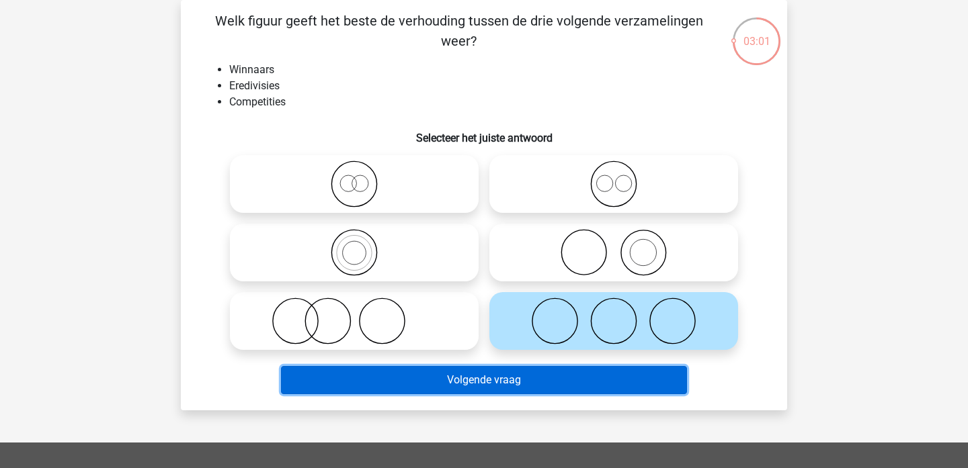
click at [536, 382] on button "Volgende vraag" at bounding box center [484, 380] width 407 height 28
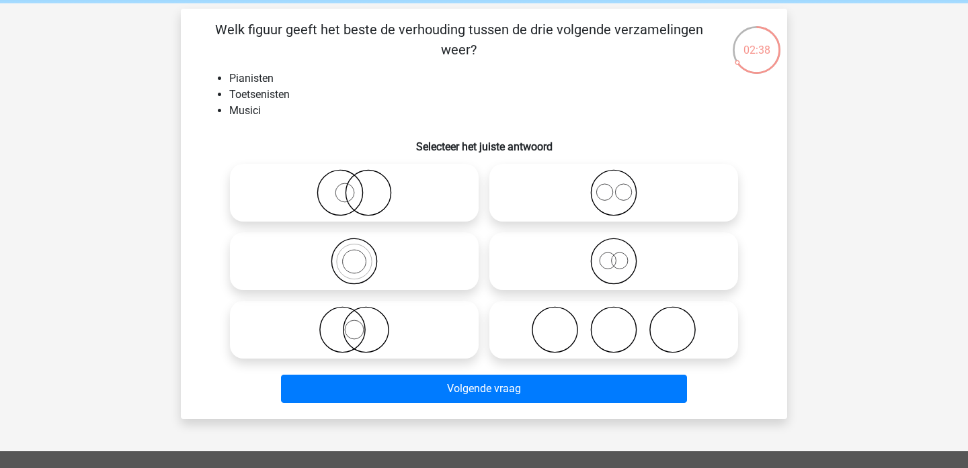
scroll to position [50, 0]
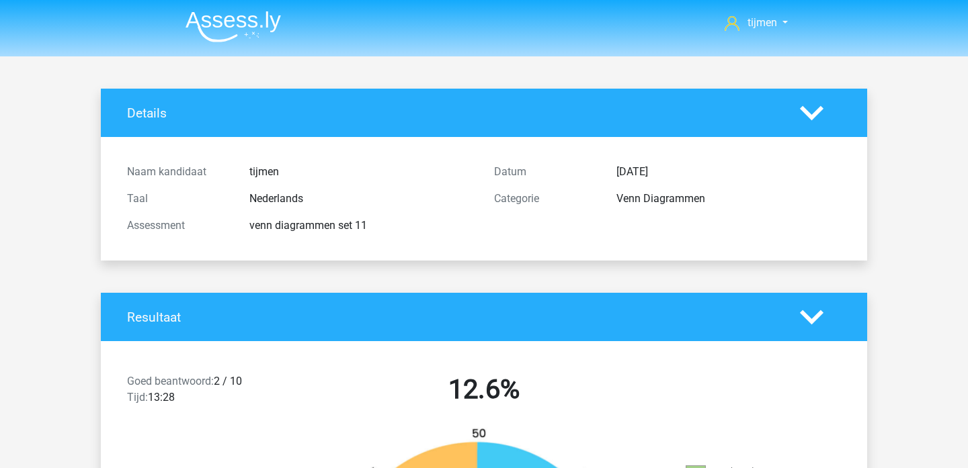
click at [227, 20] on img at bounding box center [232, 27] width 95 height 32
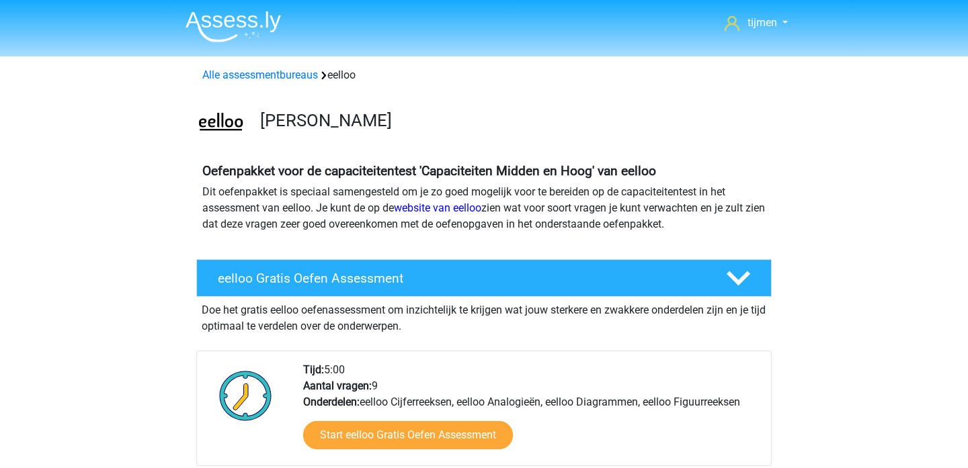
scroll to position [414, 0]
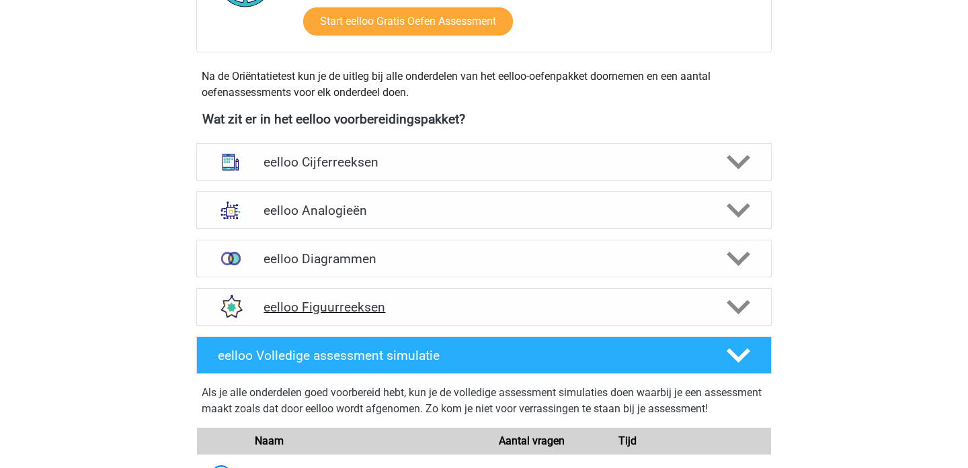
click at [618, 325] on div "eelloo Figuurreeksen" at bounding box center [483, 307] width 575 height 38
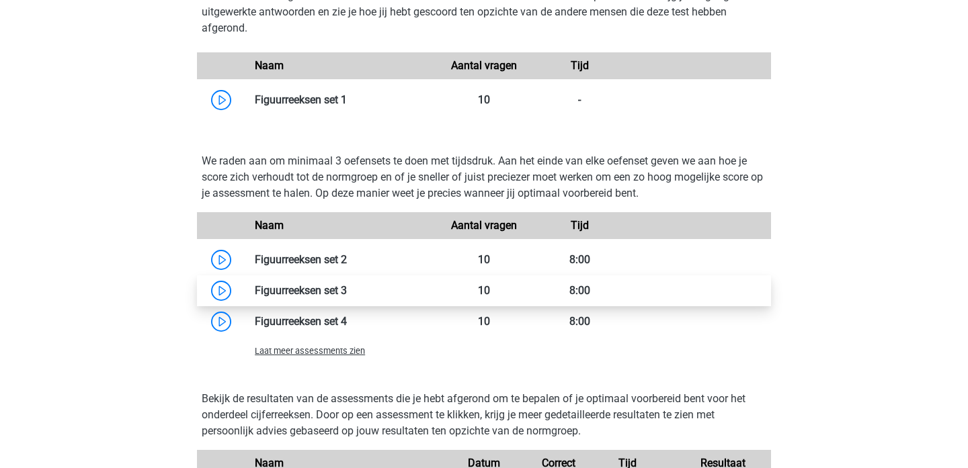
scroll to position [882, 0]
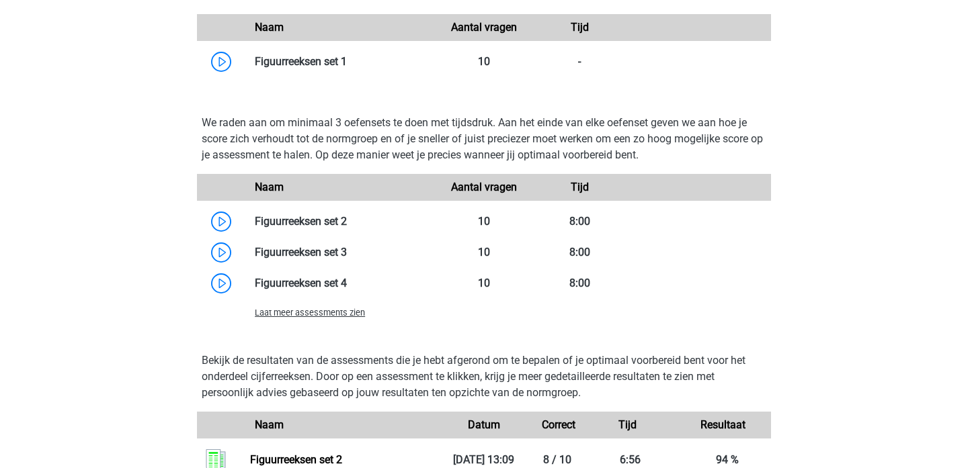
click at [326, 317] on span "Laat meer assessments zien" at bounding box center [310, 313] width 110 height 10
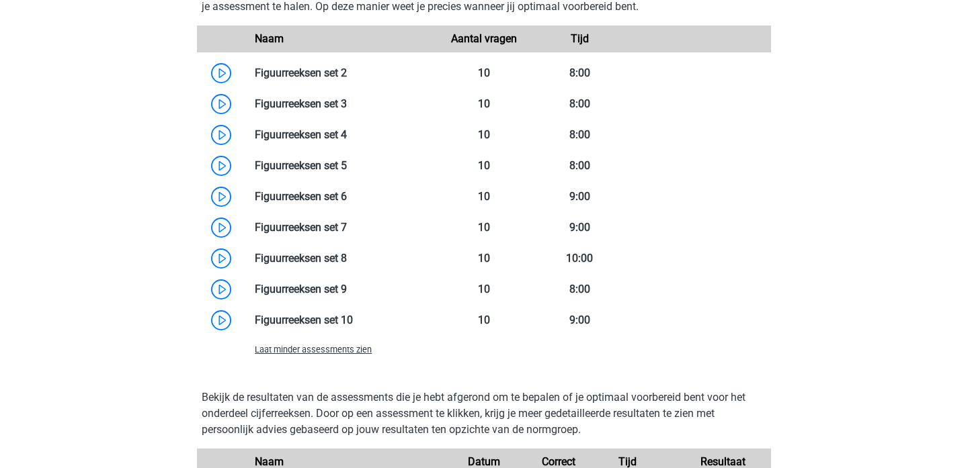
scroll to position [1046, 0]
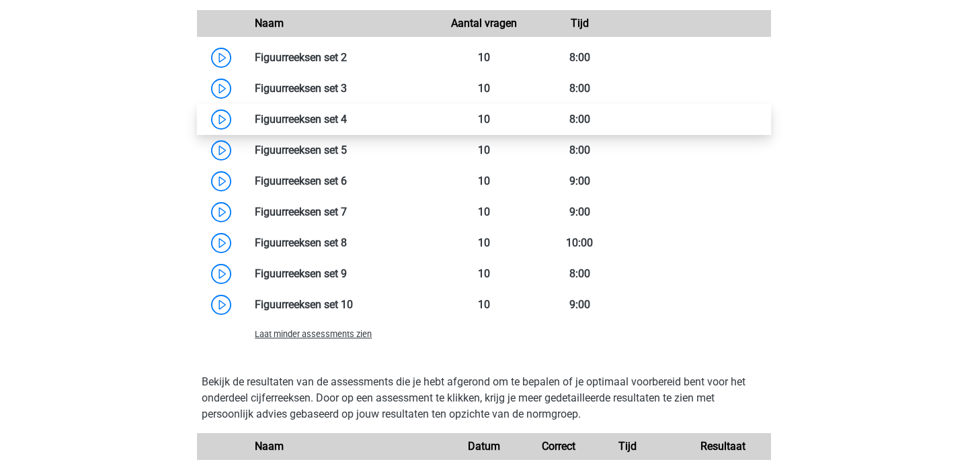
click at [347, 118] on link at bounding box center [347, 119] width 0 height 13
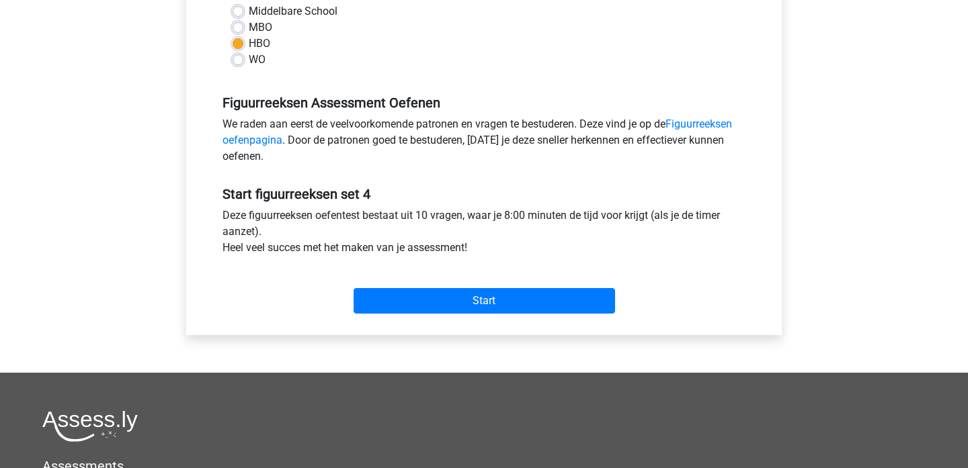
scroll to position [339, 0]
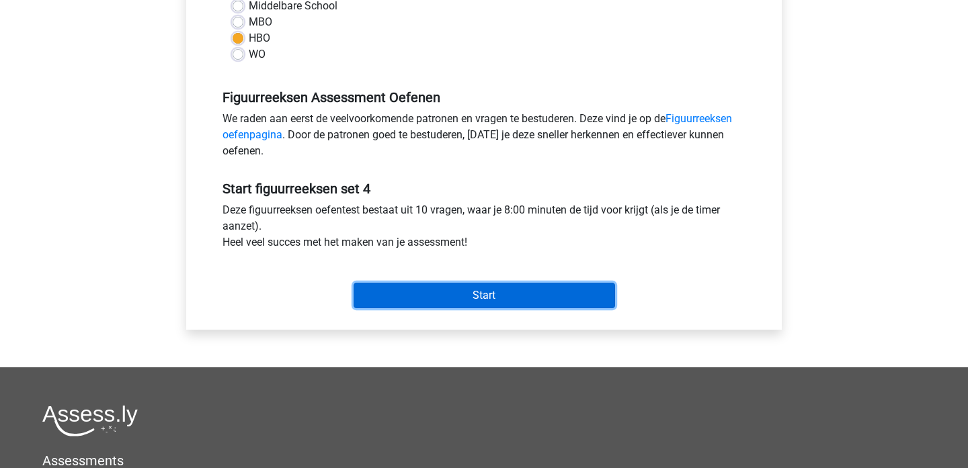
click at [437, 300] on input "Start" at bounding box center [483, 296] width 261 height 26
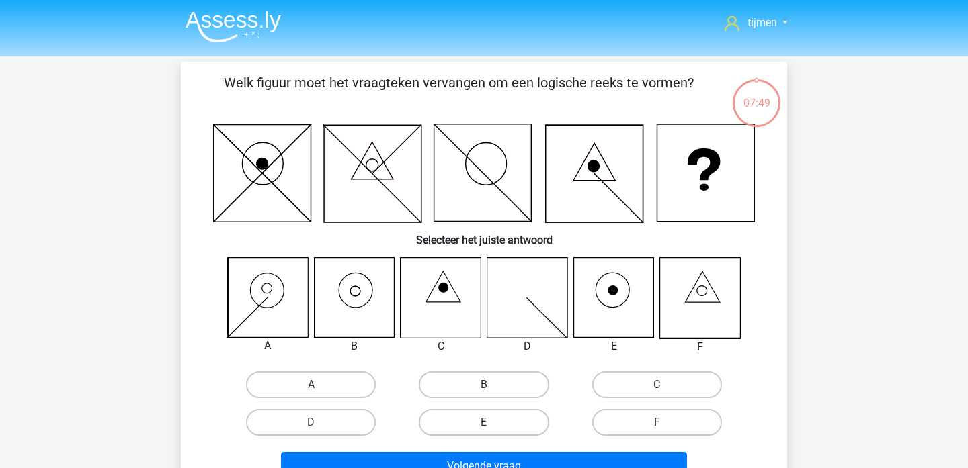
click at [349, 290] on icon at bounding box center [354, 298] width 80 height 80
click at [353, 311] on icon at bounding box center [354, 298] width 80 height 80
click at [514, 382] on label "B" at bounding box center [484, 385] width 130 height 27
click at [493, 385] on input "B" at bounding box center [488, 389] width 9 height 9
radio input "true"
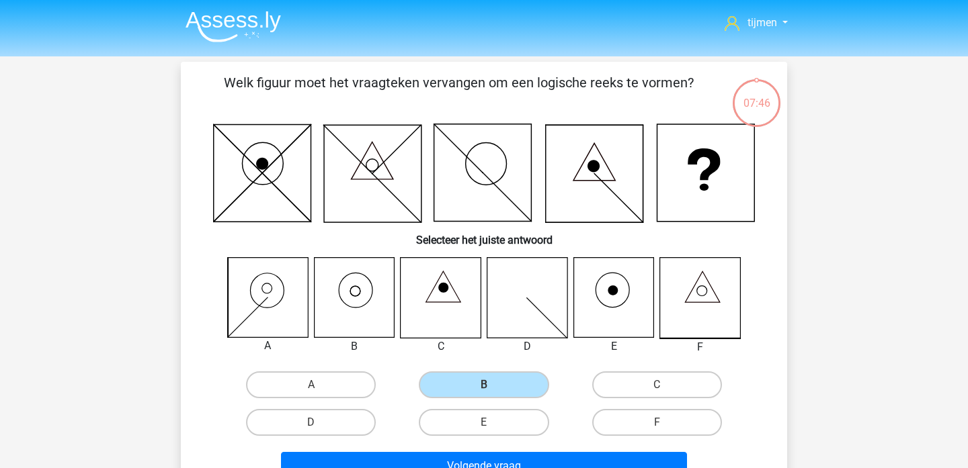
scroll to position [34, 0]
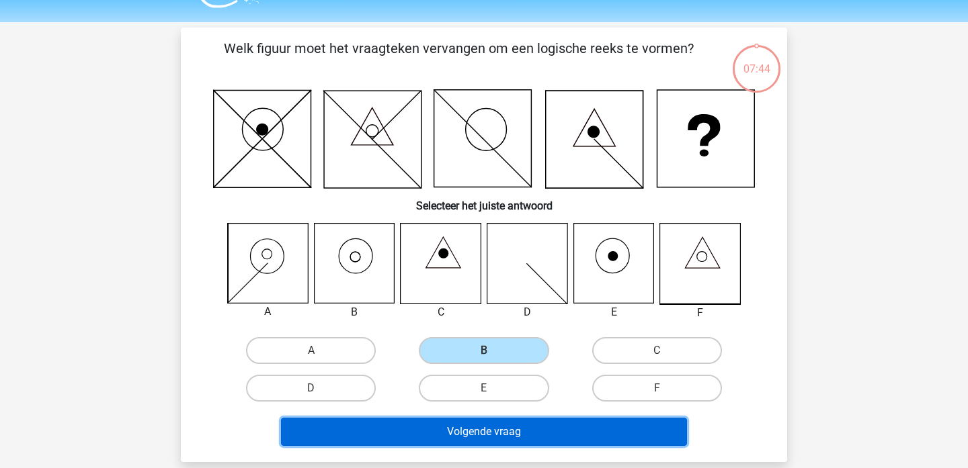
click at [511, 433] on button "Volgende vraag" at bounding box center [484, 432] width 407 height 28
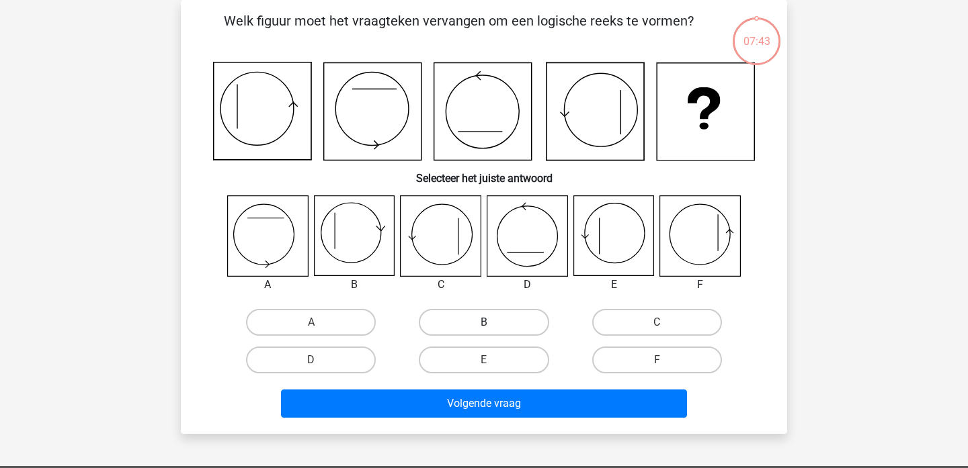
scroll to position [70, 0]
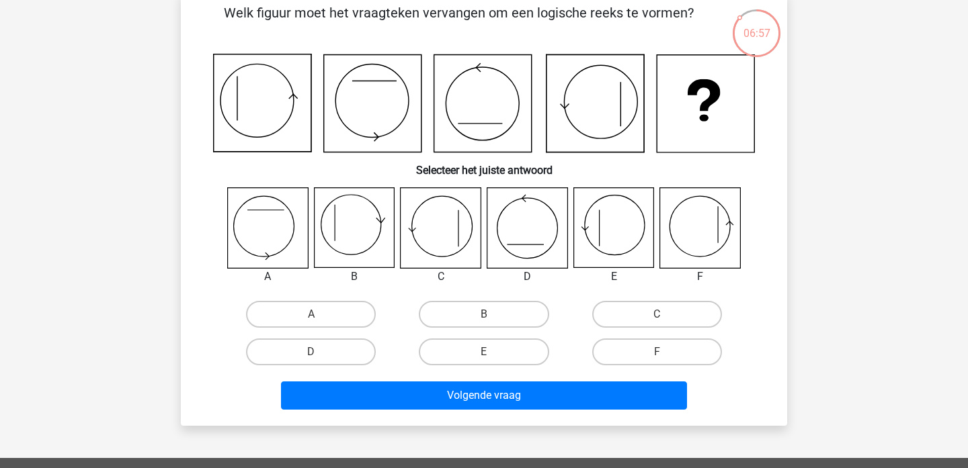
click at [356, 239] on icon at bounding box center [354, 228] width 80 height 80
click at [474, 308] on label "B" at bounding box center [484, 314] width 130 height 27
click at [484, 315] on input "B" at bounding box center [488, 319] width 9 height 9
radio input "true"
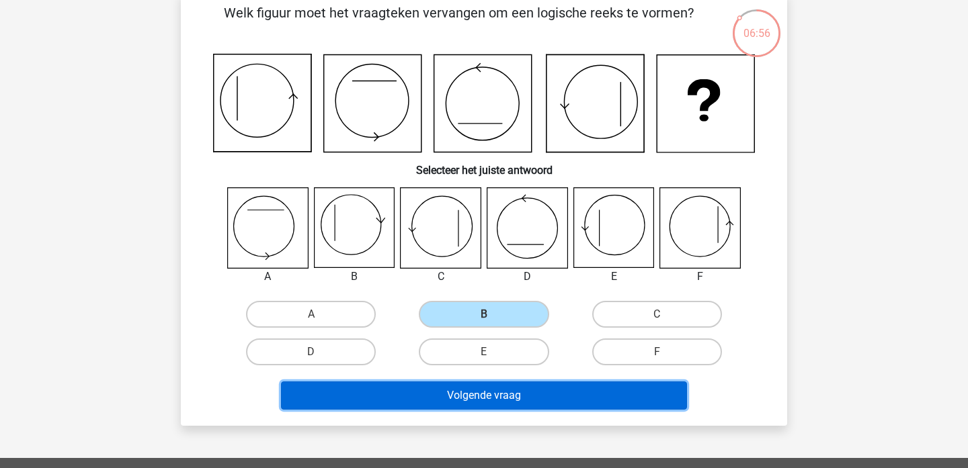
click at [474, 394] on button "Volgende vraag" at bounding box center [484, 396] width 407 height 28
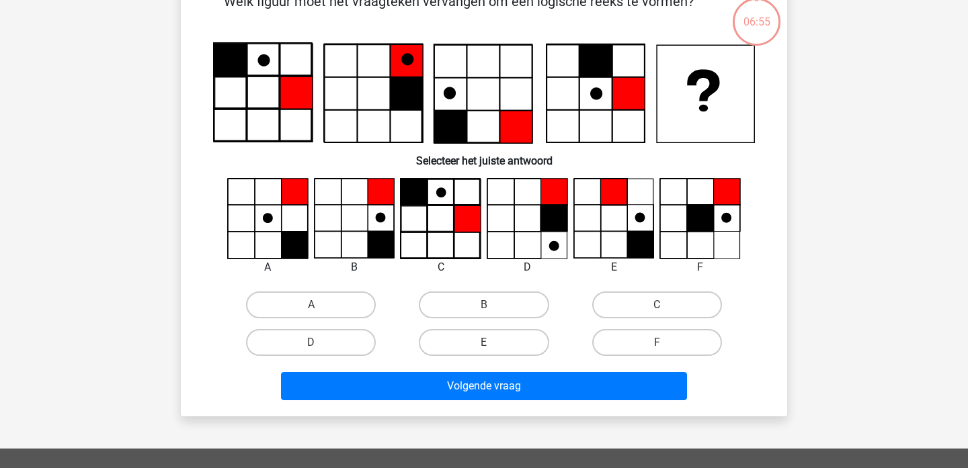
scroll to position [73, 0]
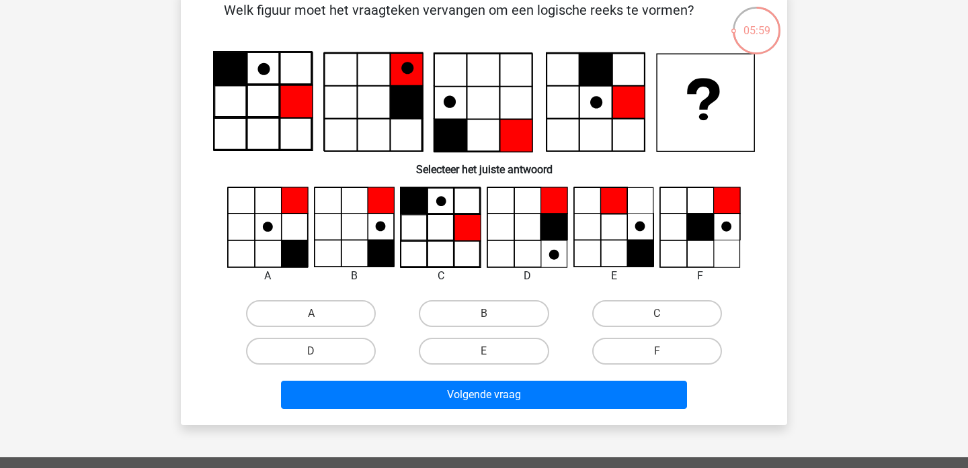
click at [485, 321] on input "B" at bounding box center [488, 318] width 9 height 9
radio input "true"
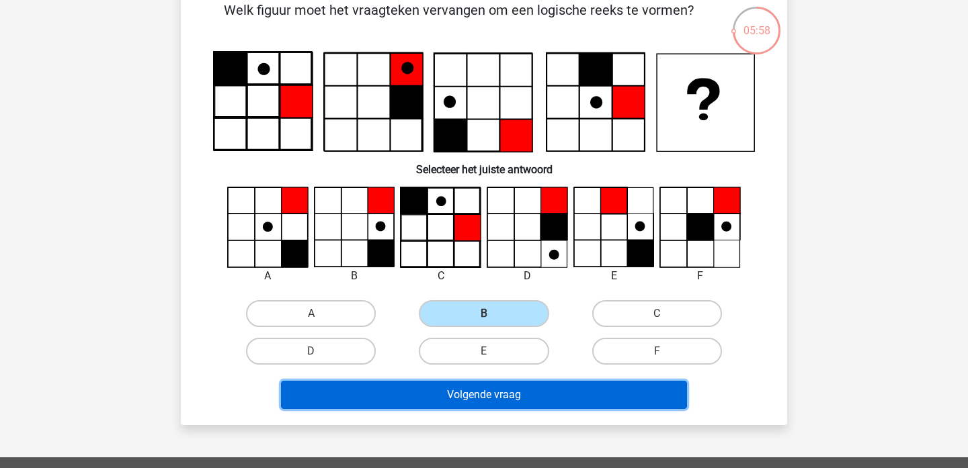
click at [521, 391] on button "Volgende vraag" at bounding box center [484, 395] width 407 height 28
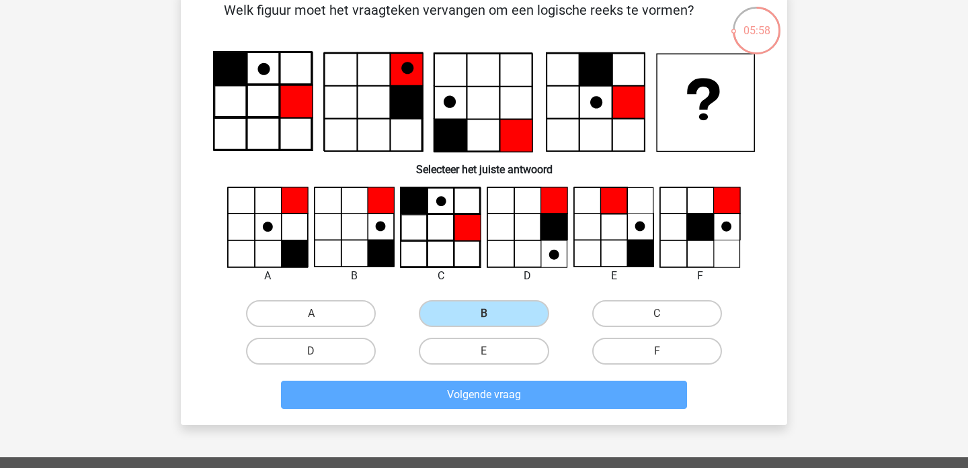
scroll to position [62, 0]
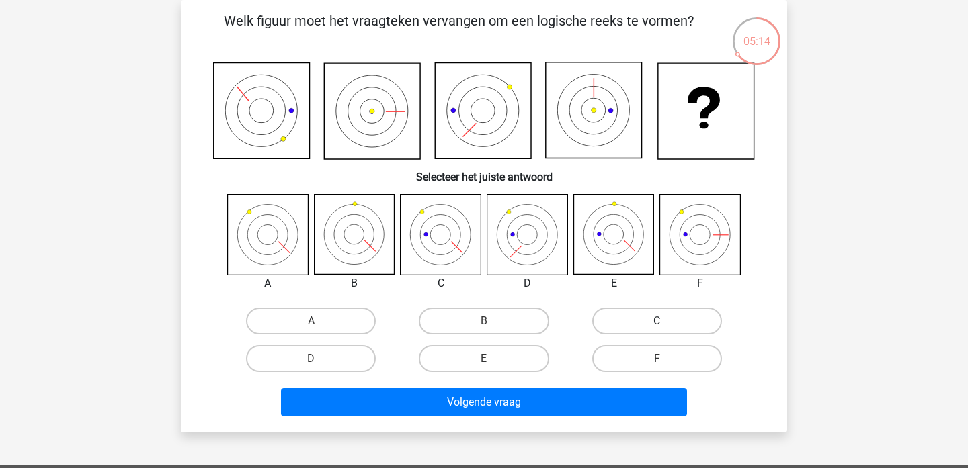
click at [644, 330] on label "C" at bounding box center [657, 321] width 130 height 27
click at [657, 330] on input "C" at bounding box center [661, 325] width 9 height 9
radio input "true"
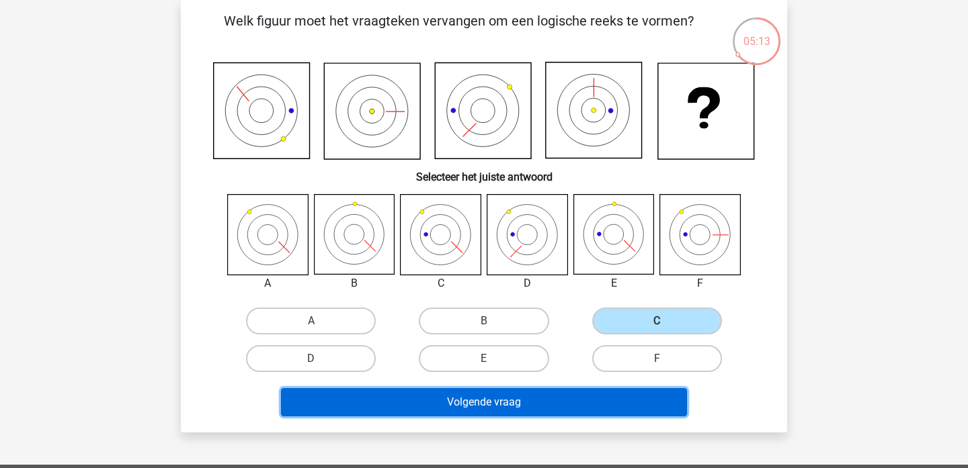
click at [606, 391] on button "Volgende vraag" at bounding box center [484, 402] width 407 height 28
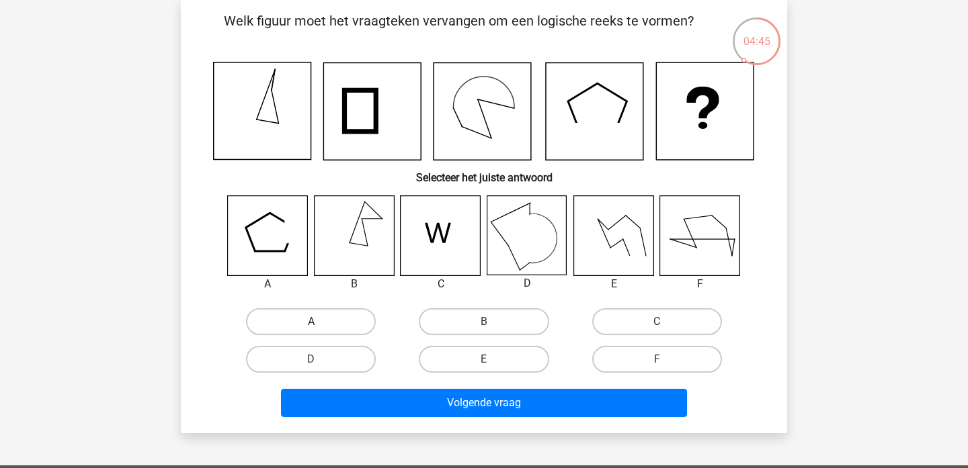
click at [304, 327] on label "A" at bounding box center [311, 321] width 130 height 27
click at [311, 327] on input "A" at bounding box center [315, 326] width 9 height 9
radio input "true"
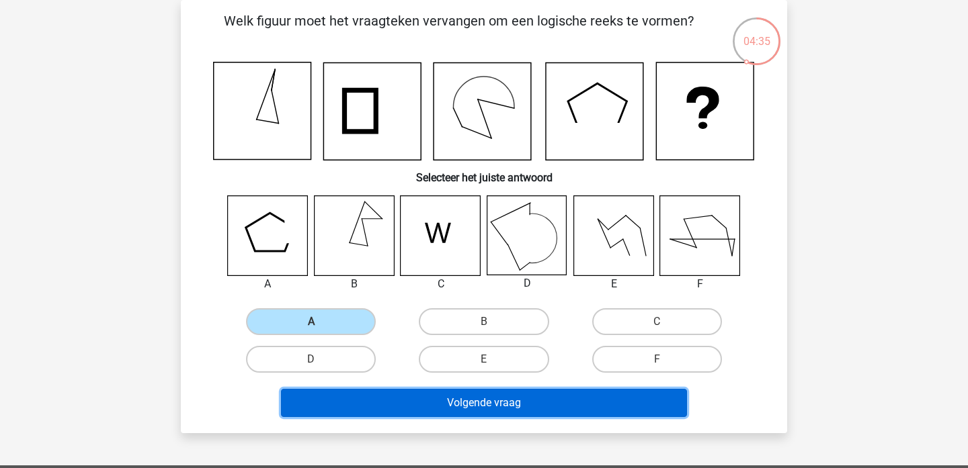
click at [517, 390] on button "Volgende vraag" at bounding box center [484, 403] width 407 height 28
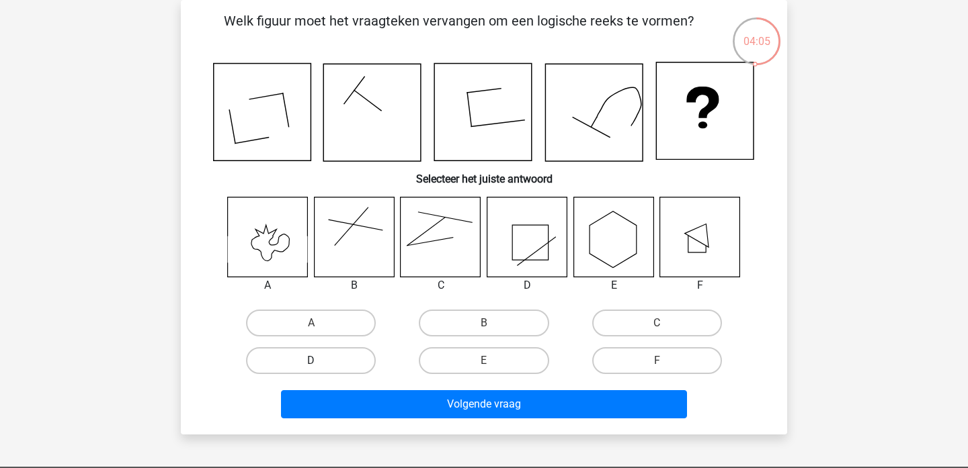
click at [349, 363] on label "D" at bounding box center [311, 360] width 130 height 27
click at [320, 363] on input "D" at bounding box center [315, 365] width 9 height 9
radio input "true"
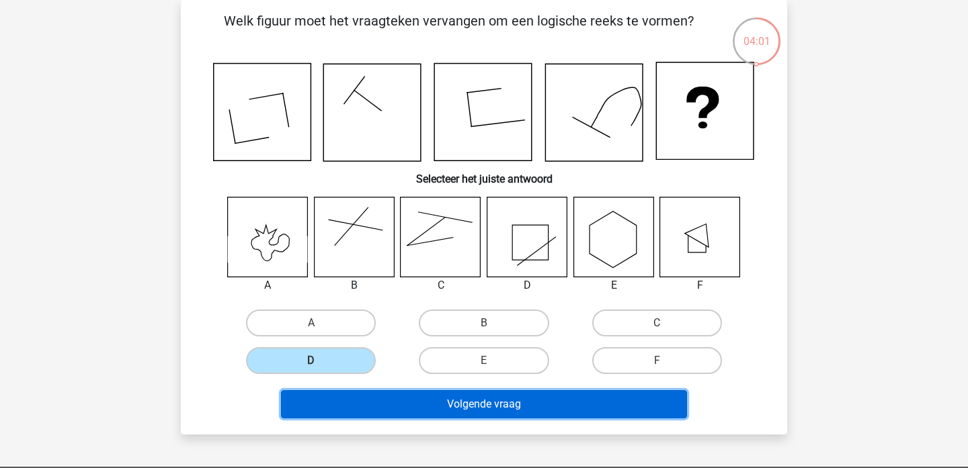
click at [540, 401] on button "Volgende vraag" at bounding box center [484, 404] width 407 height 28
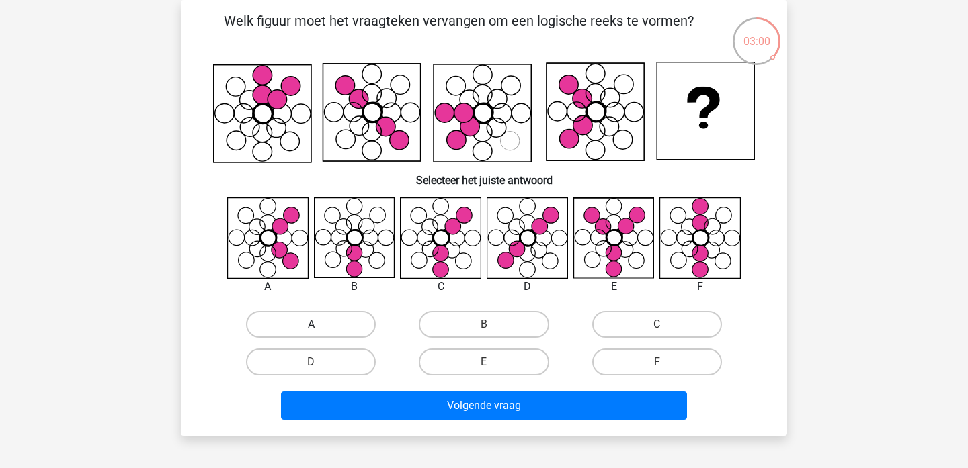
click at [323, 317] on label "A" at bounding box center [311, 324] width 130 height 27
click at [320, 325] on input "A" at bounding box center [315, 329] width 9 height 9
radio input "true"
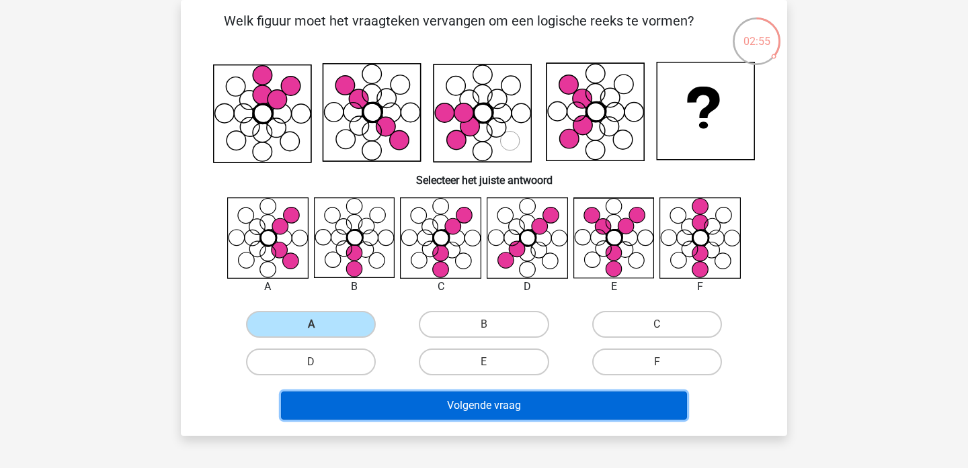
drag, startPoint x: 542, startPoint y: 407, endPoint x: 355, endPoint y: 255, distance: 240.9
click at [355, 255] on div "Welk figuur moet het vraagteken vervangen om een logische reeks te vormen?" at bounding box center [483, 218] width 595 height 415
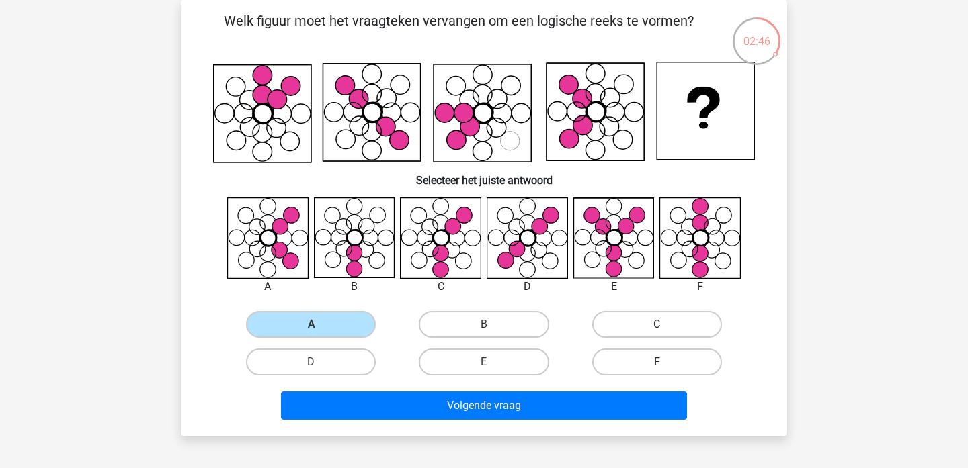
click at [667, 353] on label "F" at bounding box center [657, 362] width 130 height 27
click at [665, 362] on input "F" at bounding box center [661, 366] width 9 height 9
radio input "true"
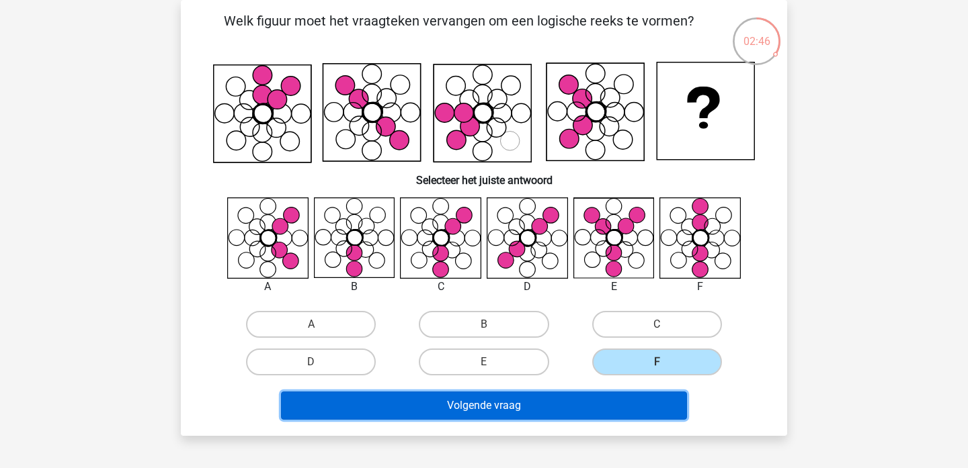
click at [642, 399] on button "Volgende vraag" at bounding box center [484, 406] width 407 height 28
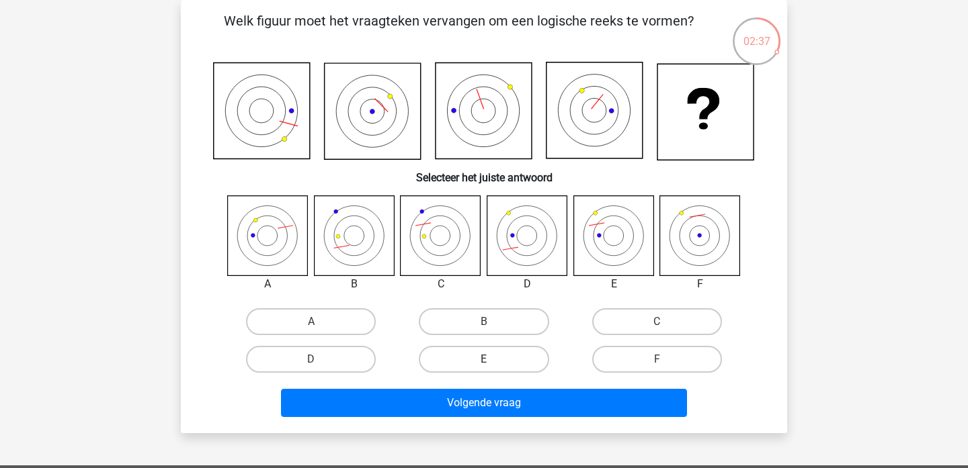
click at [486, 354] on label "E" at bounding box center [484, 359] width 130 height 27
click at [486, 360] on input "E" at bounding box center [488, 364] width 9 height 9
radio input "true"
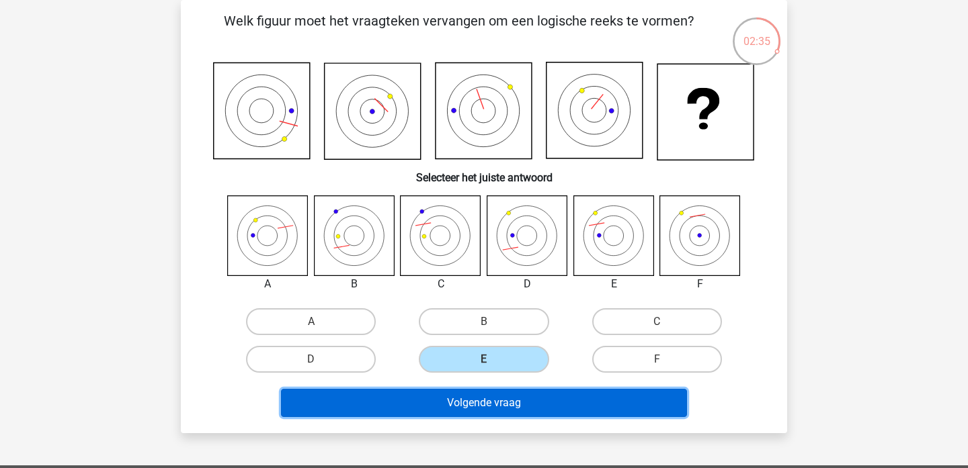
click at [553, 408] on button "Volgende vraag" at bounding box center [484, 403] width 407 height 28
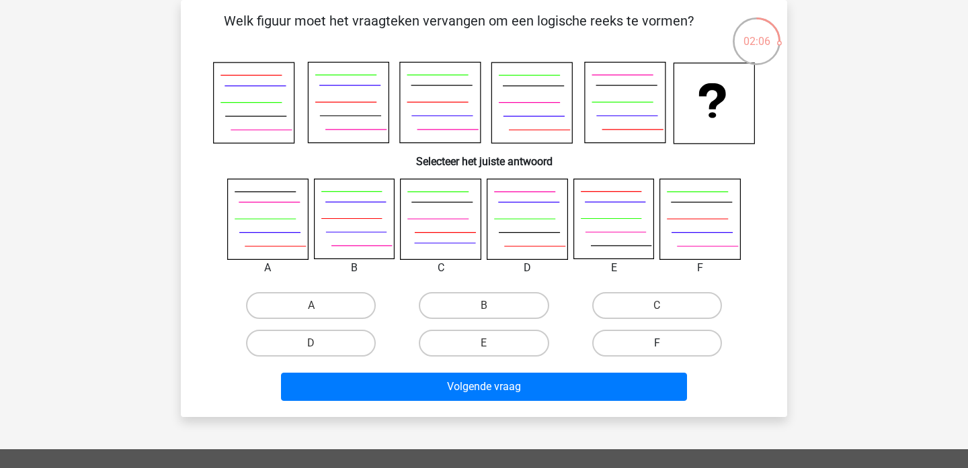
click at [608, 339] on label "F" at bounding box center [657, 343] width 130 height 27
click at [657, 343] on input "F" at bounding box center [661, 347] width 9 height 9
radio input "true"
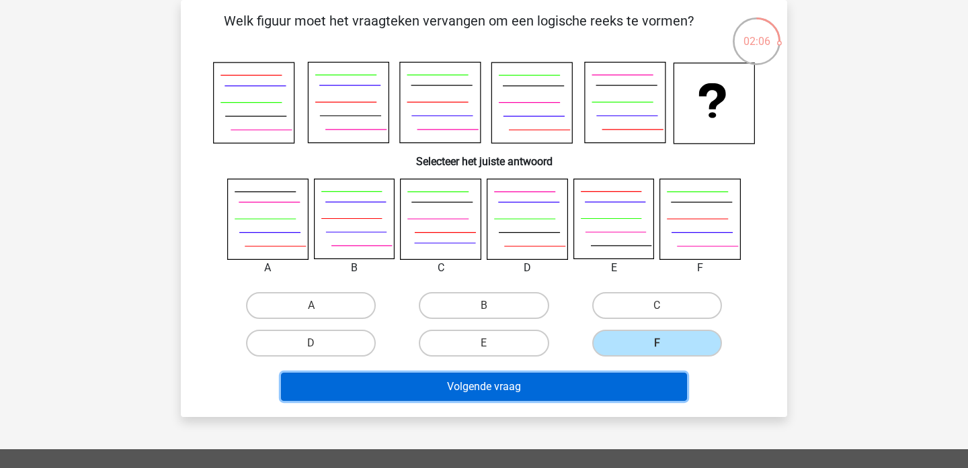
click at [590, 379] on button "Volgende vraag" at bounding box center [484, 387] width 407 height 28
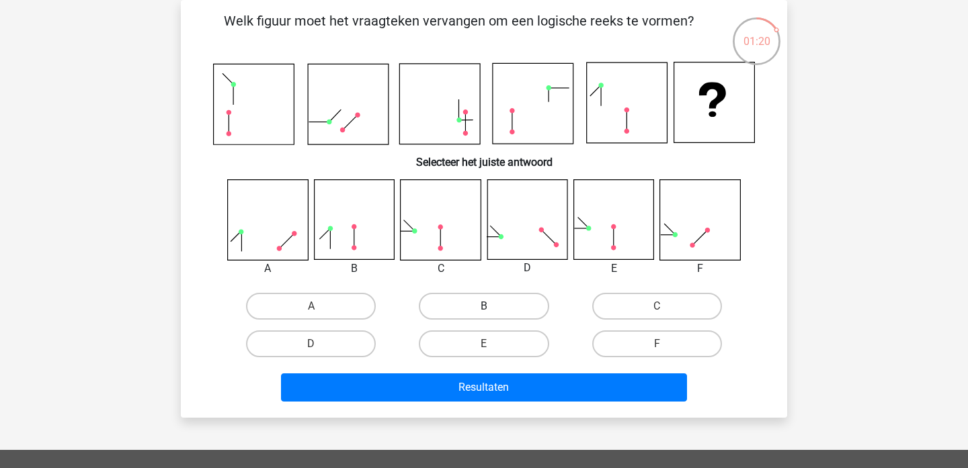
click at [507, 305] on label "B" at bounding box center [484, 306] width 130 height 27
click at [493, 306] on input "B" at bounding box center [488, 310] width 9 height 9
radio input "true"
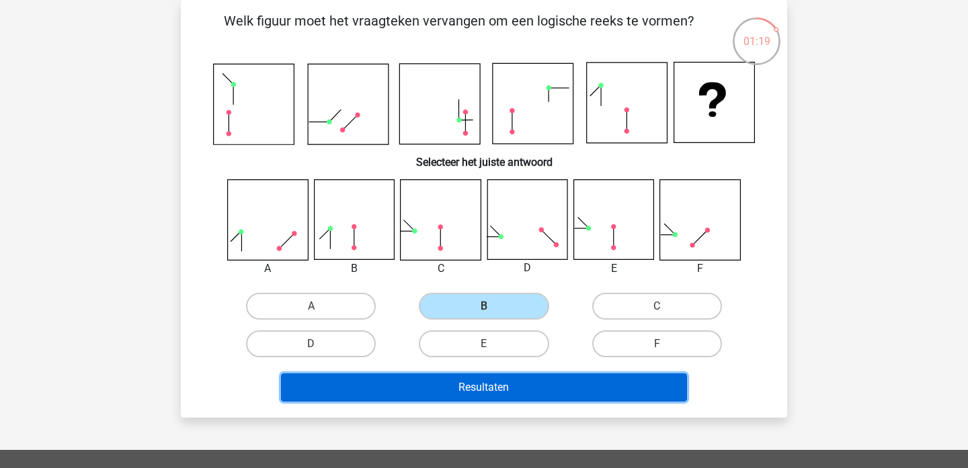
click at [500, 386] on button "Resultaten" at bounding box center [484, 388] width 407 height 28
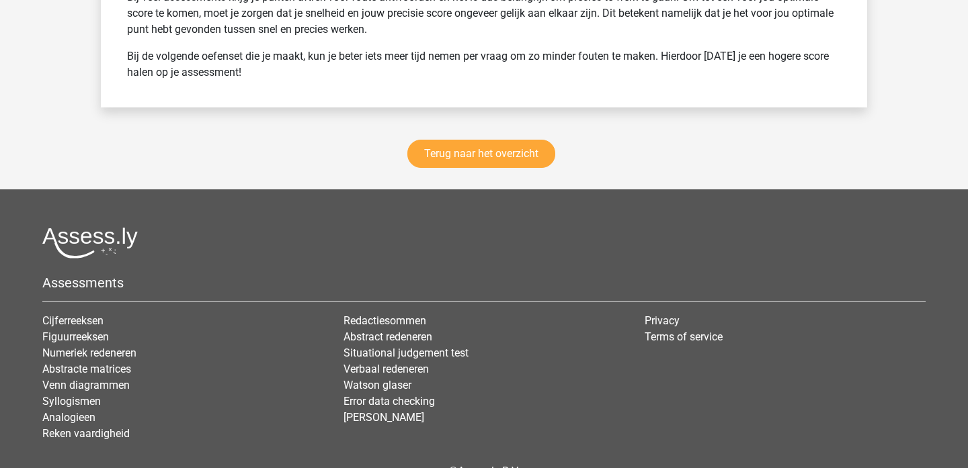
scroll to position [1831, 0]
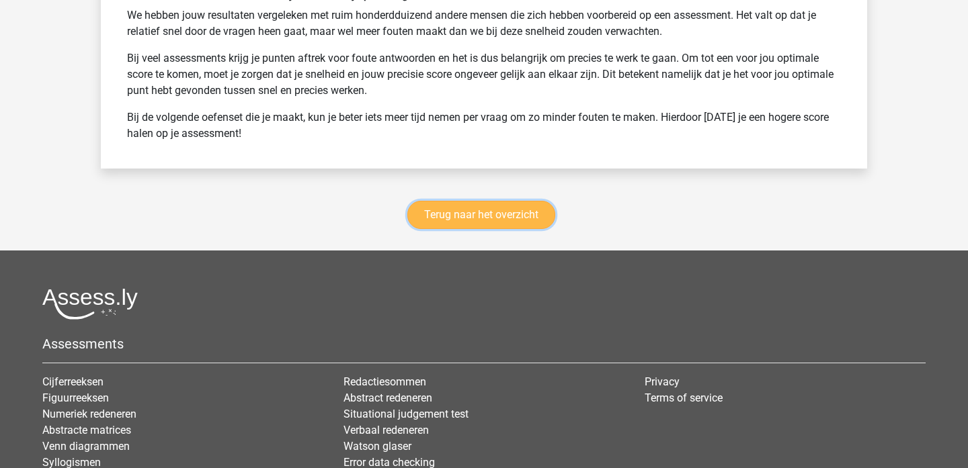
click at [524, 212] on link "Terug naar het overzicht" at bounding box center [481, 215] width 148 height 28
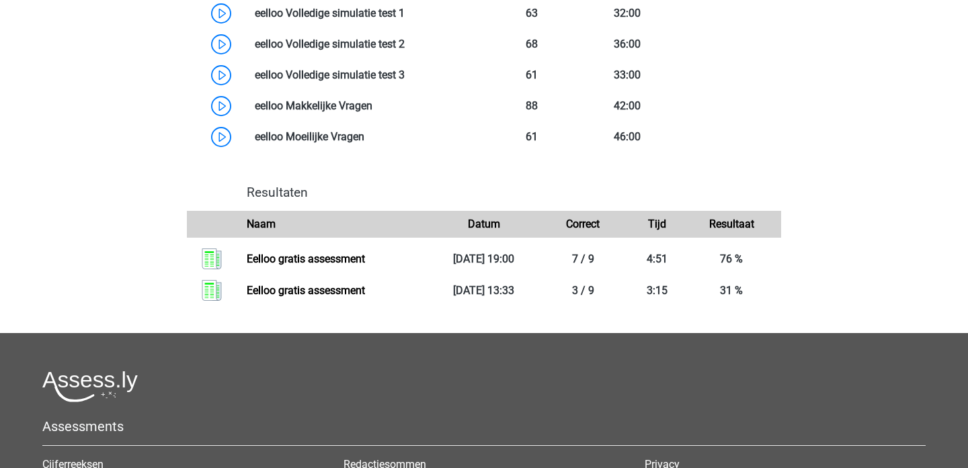
scroll to position [877, 0]
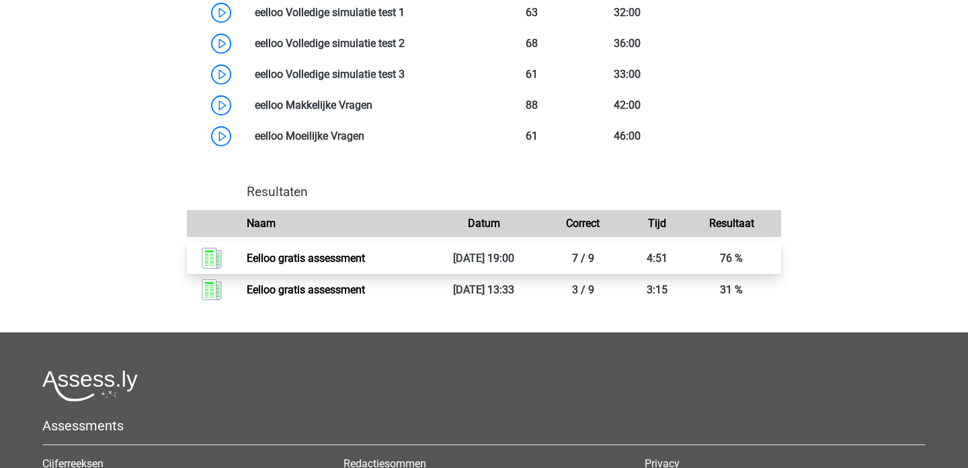
click at [365, 265] on link "Eelloo gratis assessment" at bounding box center [306, 258] width 118 height 13
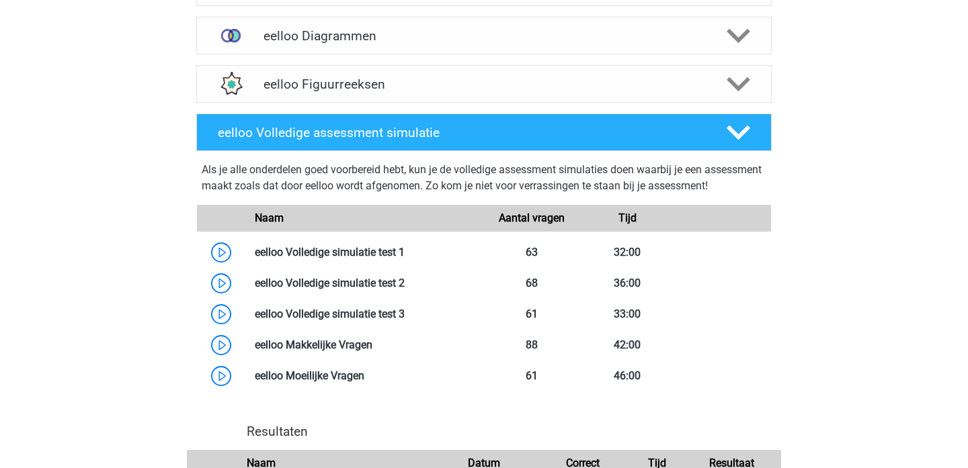
scroll to position [636, 0]
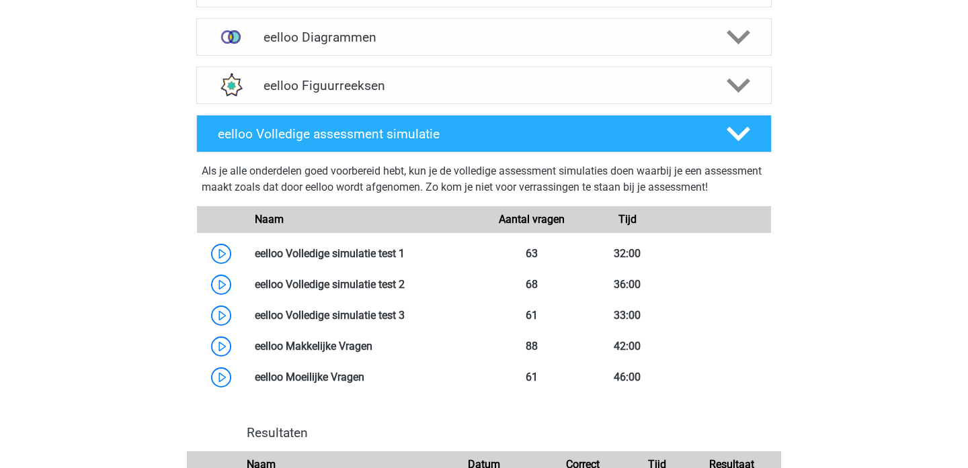
click at [458, 104] on div "eelloo Figuurreeksen Er zijn verschillende soorten patronen te herkennen die va…" at bounding box center [484, 85] width 628 height 48
click at [382, 80] on h4 "eelloo Figuurreeksen" at bounding box center [483, 85] width 440 height 15
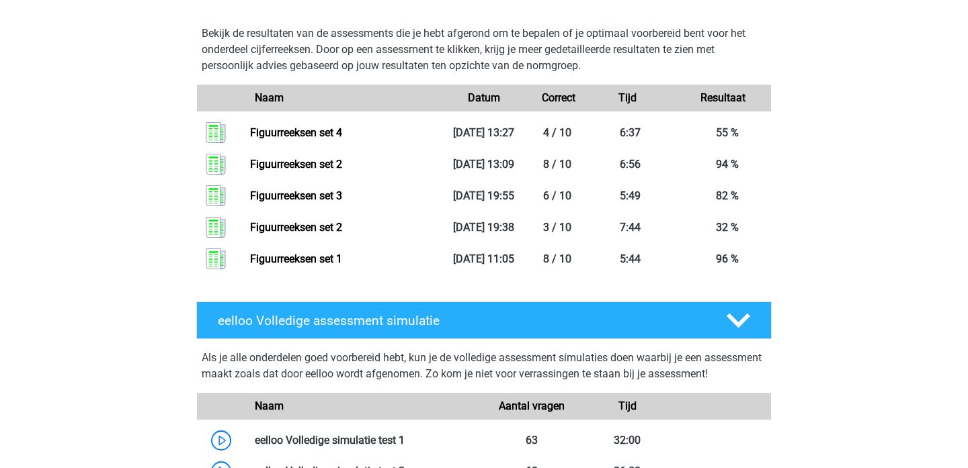
scroll to position [1210, 0]
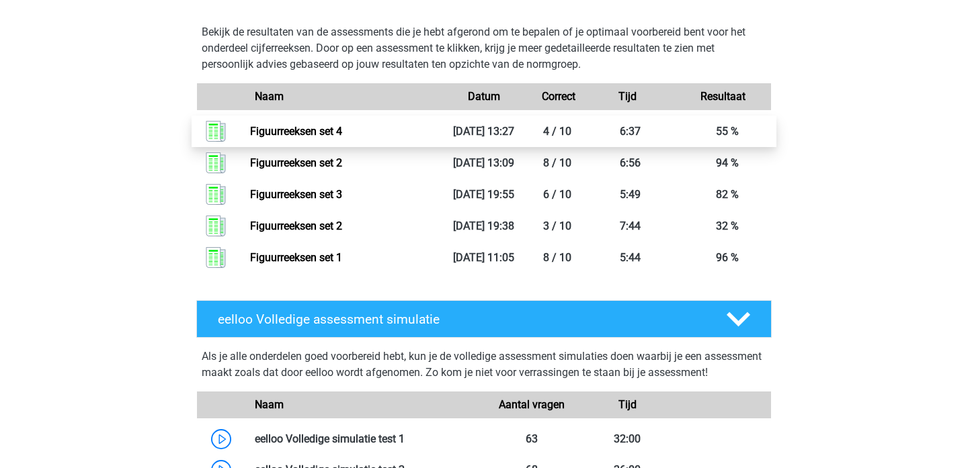
click at [342, 136] on link "Figuurreeksen set 4" at bounding box center [296, 131] width 92 height 13
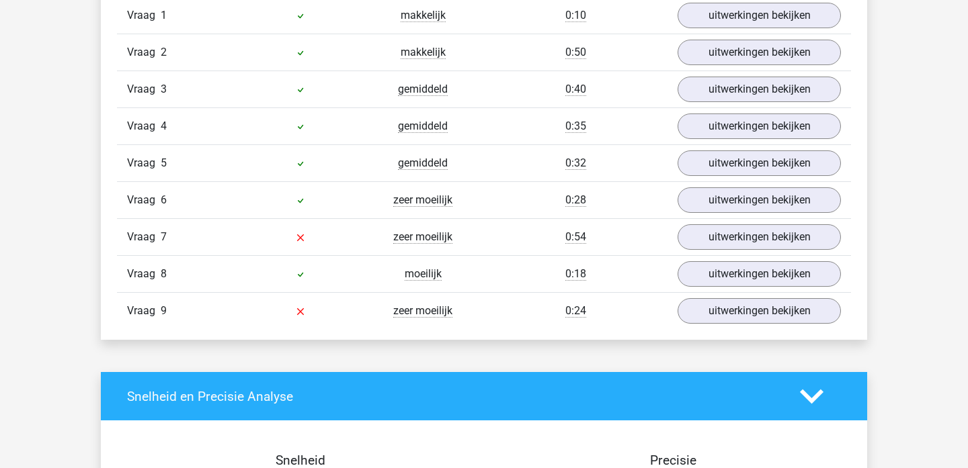
scroll to position [1228, 0]
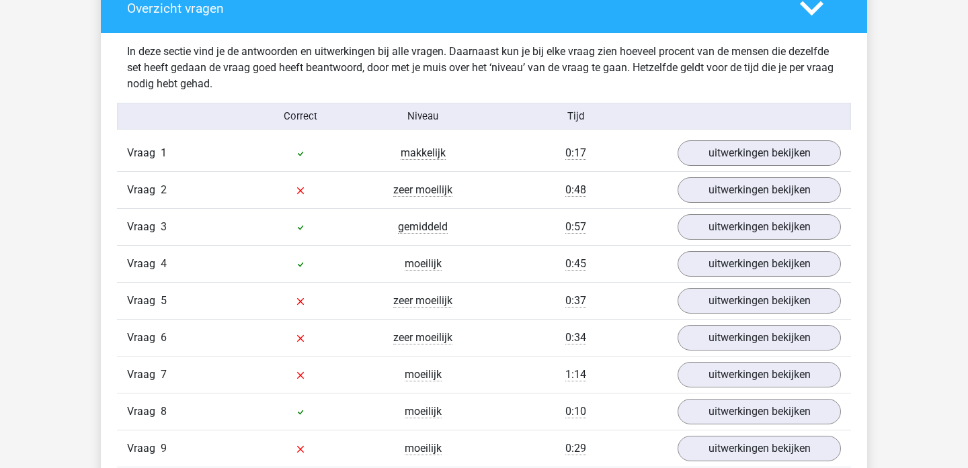
scroll to position [773, 0]
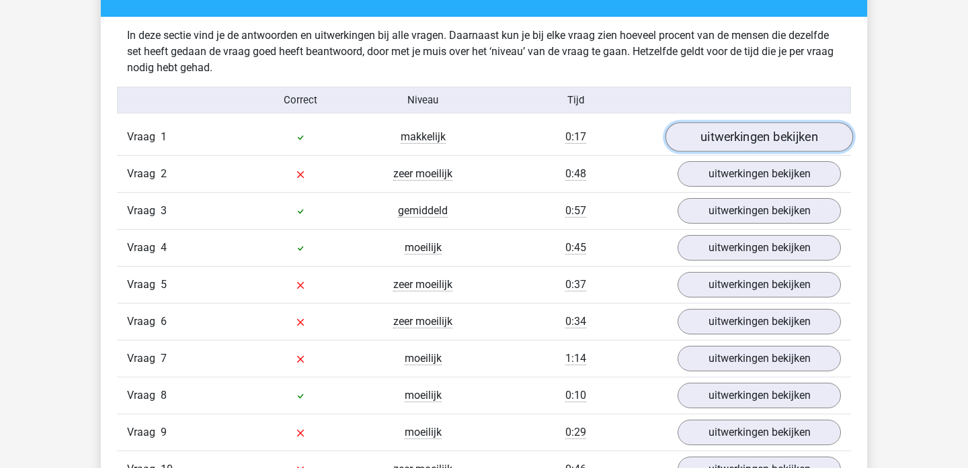
click at [732, 132] on link "uitwerkingen bekijken" at bounding box center [758, 137] width 187 height 30
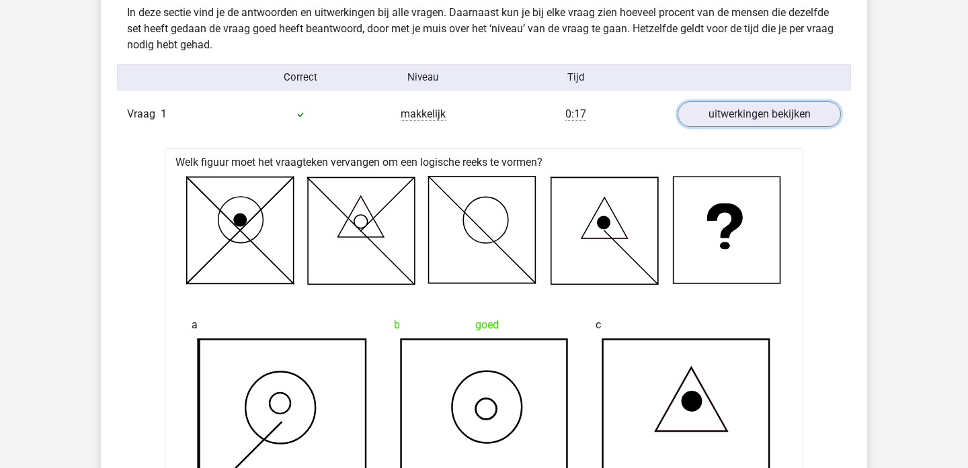
scroll to position [795, 0]
click at [728, 118] on link "uitwerkingen bekijken" at bounding box center [758, 115] width 187 height 30
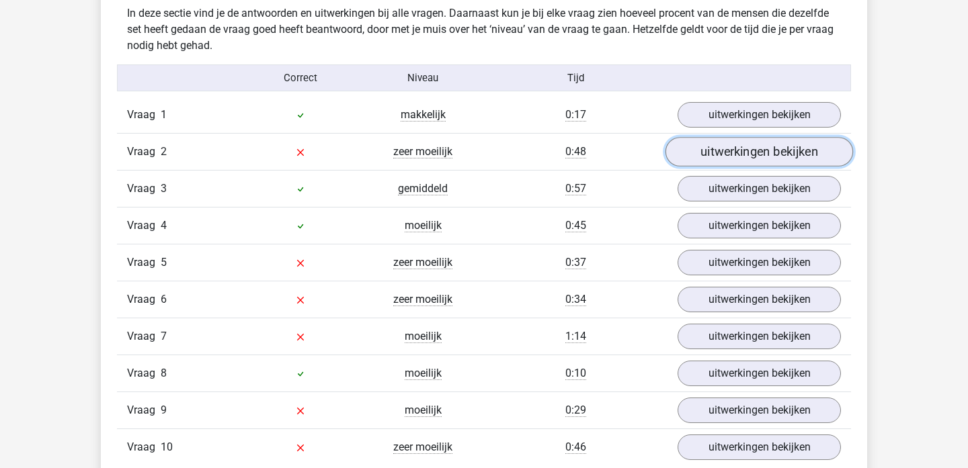
click at [721, 148] on link "uitwerkingen bekijken" at bounding box center [758, 152] width 187 height 30
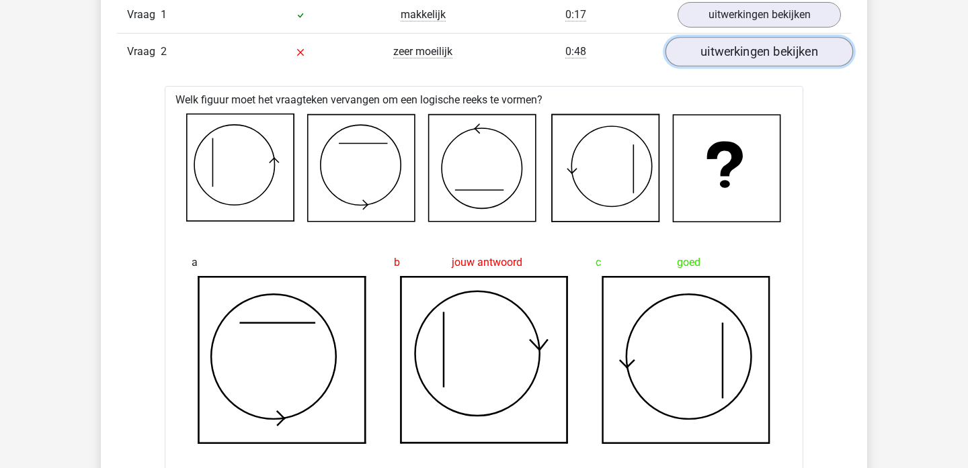
scroll to position [855, 0]
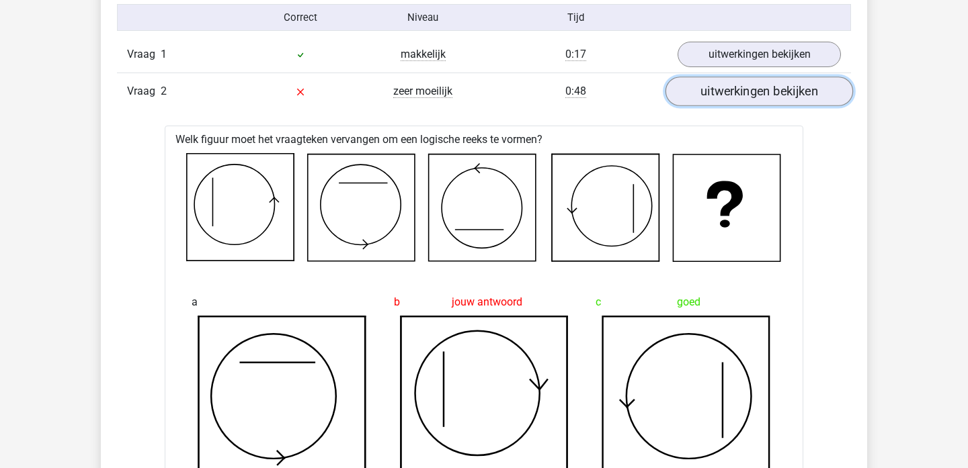
click at [751, 95] on link "uitwerkingen bekijken" at bounding box center [758, 92] width 187 height 30
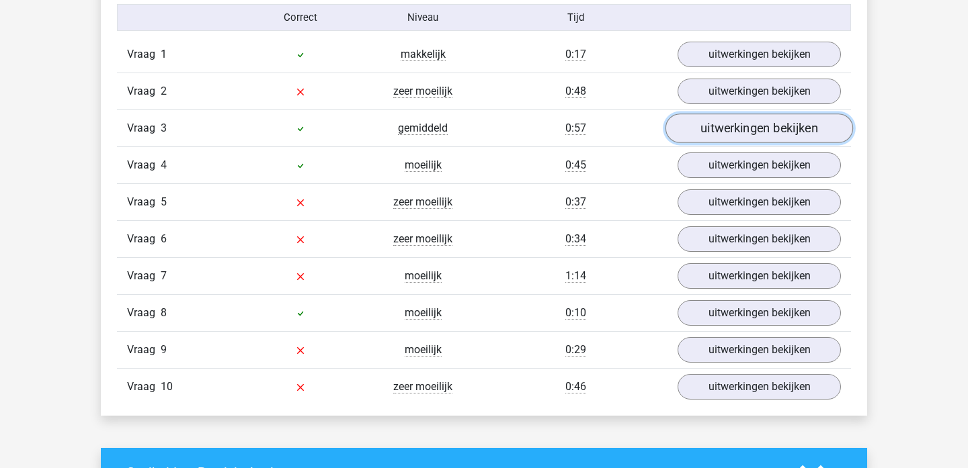
click at [743, 125] on link "uitwerkingen bekijken" at bounding box center [758, 129] width 187 height 30
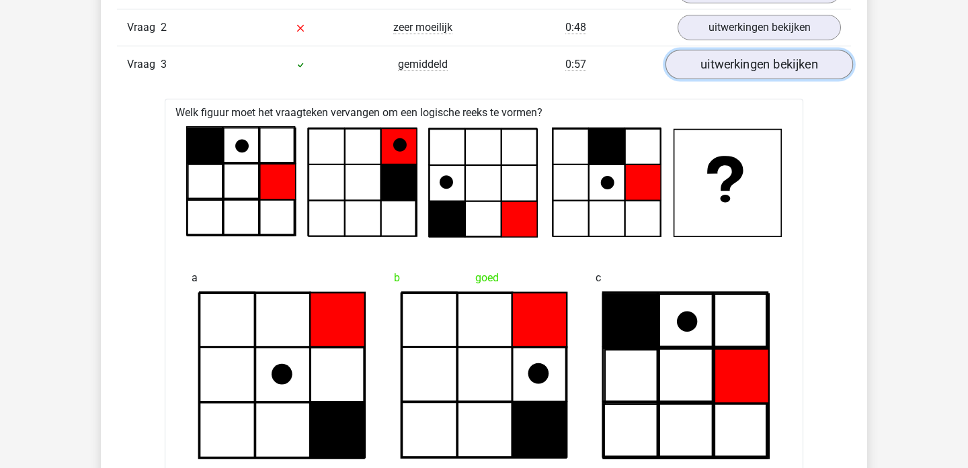
scroll to position [920, 0]
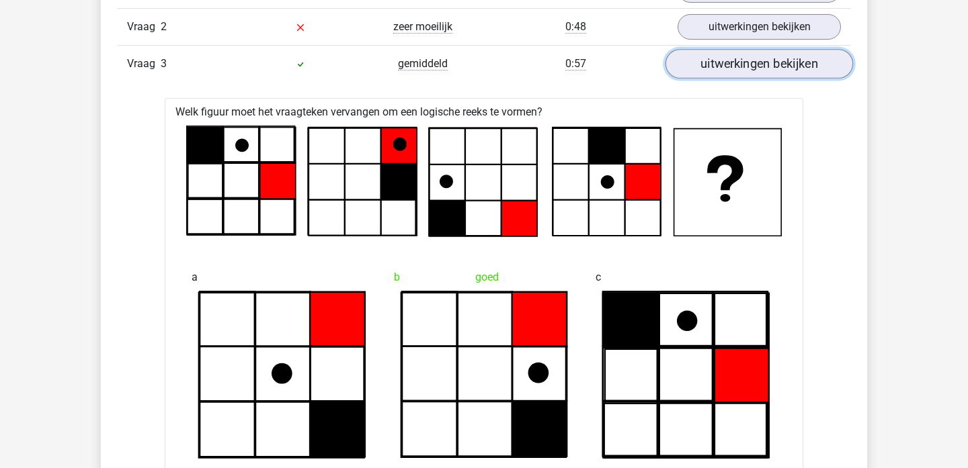
click at [729, 59] on link "uitwerkingen bekijken" at bounding box center [758, 64] width 187 height 30
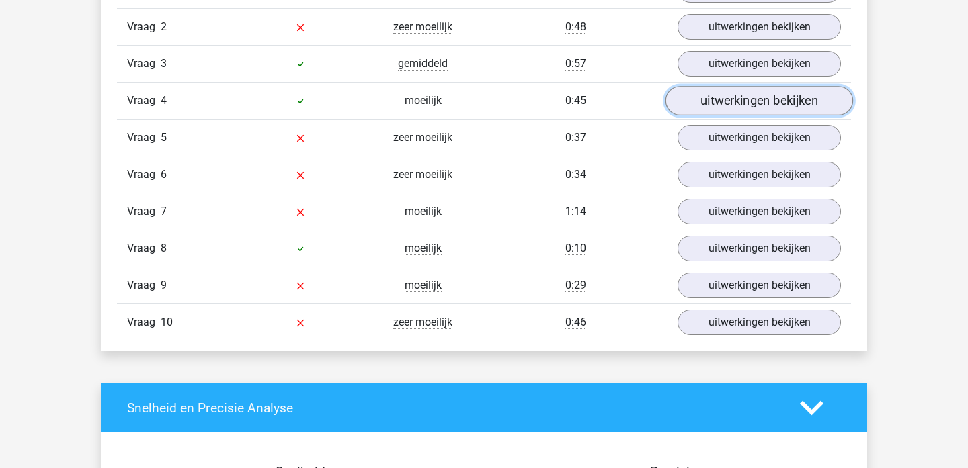
click at [729, 106] on link "uitwerkingen bekijken" at bounding box center [758, 101] width 187 height 30
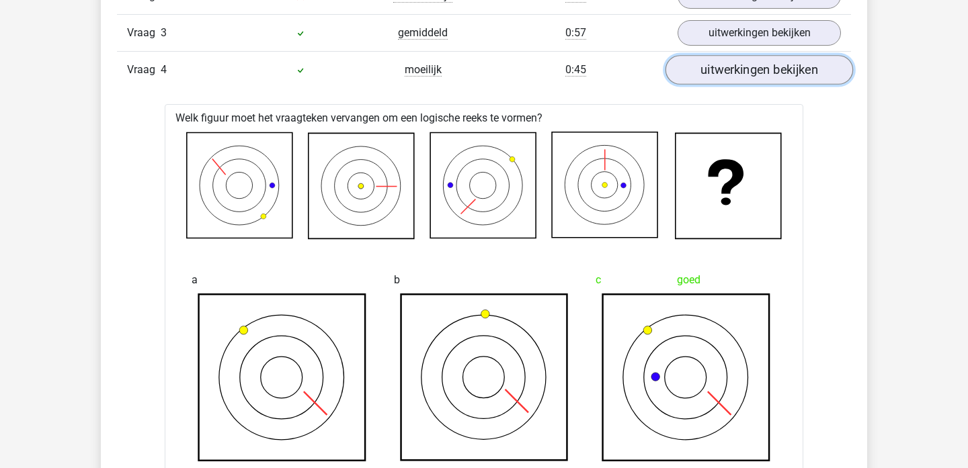
scroll to position [942, 0]
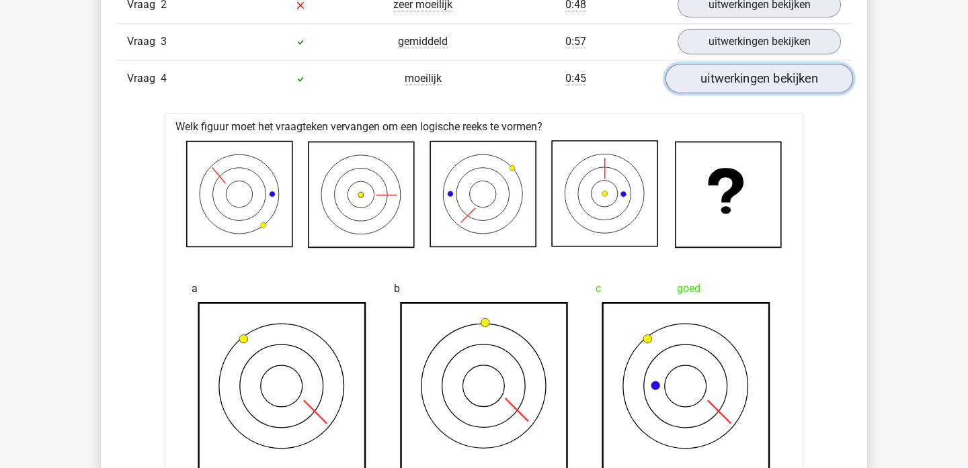
click at [737, 83] on link "uitwerkingen bekijken" at bounding box center [758, 79] width 187 height 30
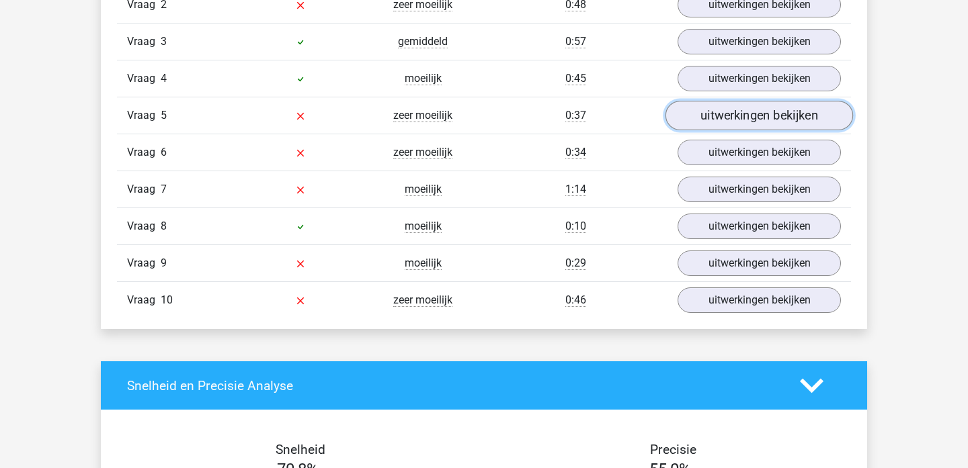
click at [730, 114] on link "uitwerkingen bekijken" at bounding box center [758, 116] width 187 height 30
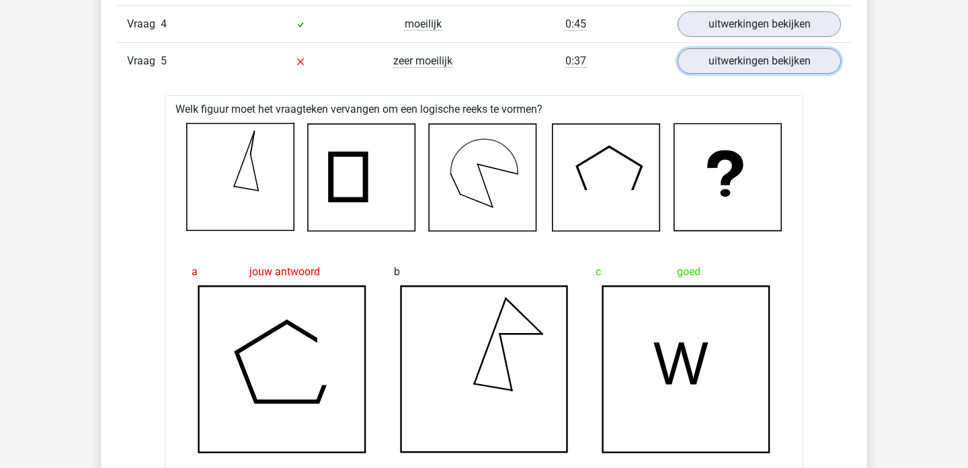
scroll to position [958, 0]
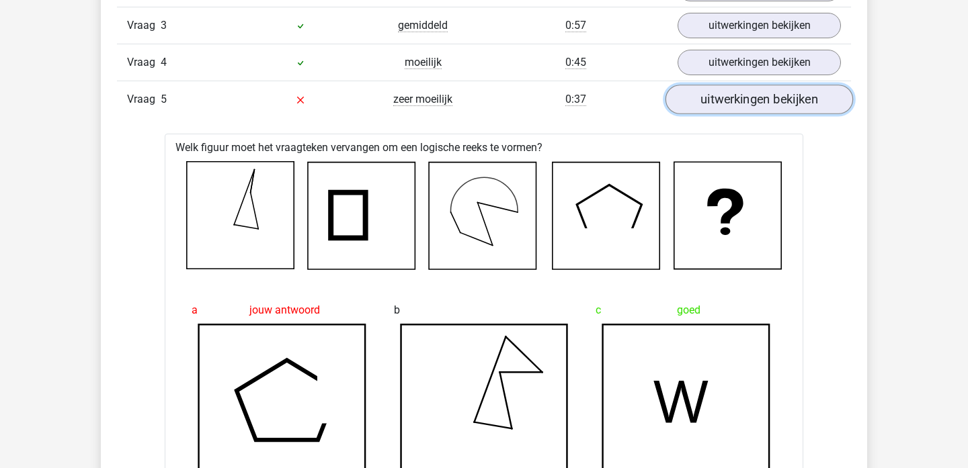
click at [742, 102] on link "uitwerkingen bekijken" at bounding box center [758, 100] width 187 height 30
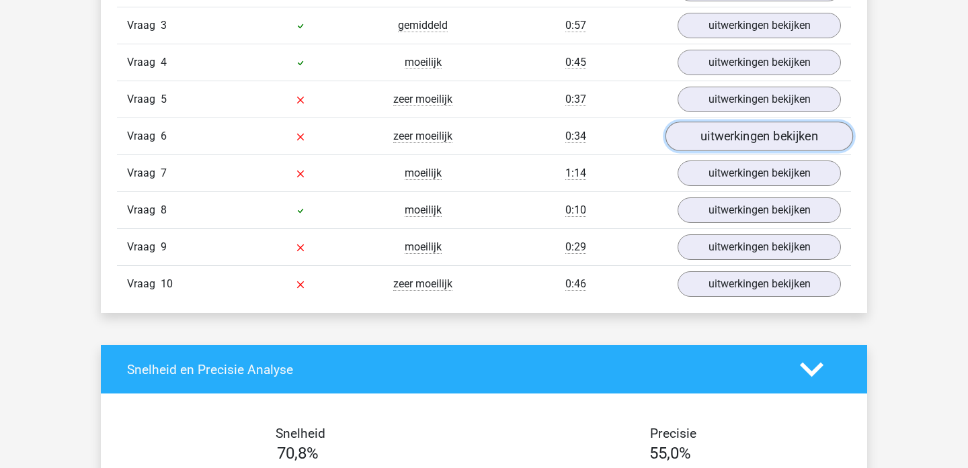
click at [743, 140] on link "uitwerkingen bekijken" at bounding box center [758, 137] width 187 height 30
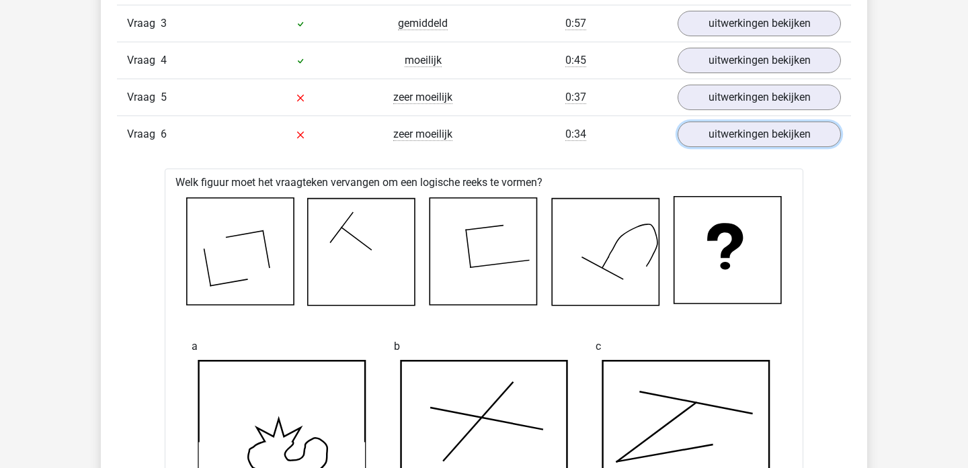
scroll to position [986, 0]
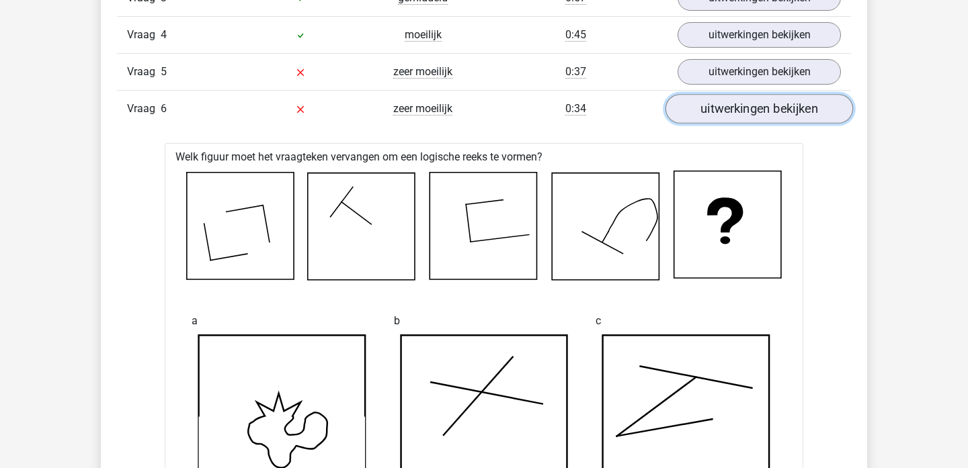
click at [703, 115] on link "uitwerkingen bekijken" at bounding box center [758, 109] width 187 height 30
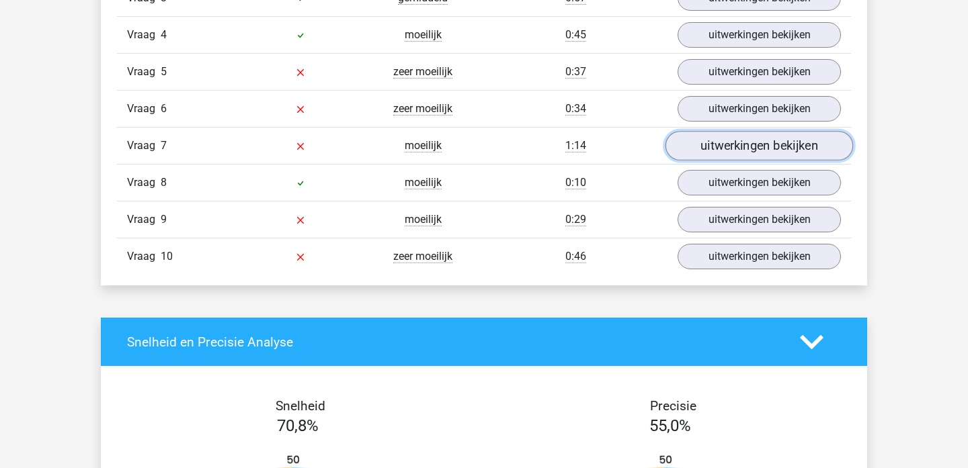
click at [706, 150] on link "uitwerkingen bekijken" at bounding box center [758, 146] width 187 height 30
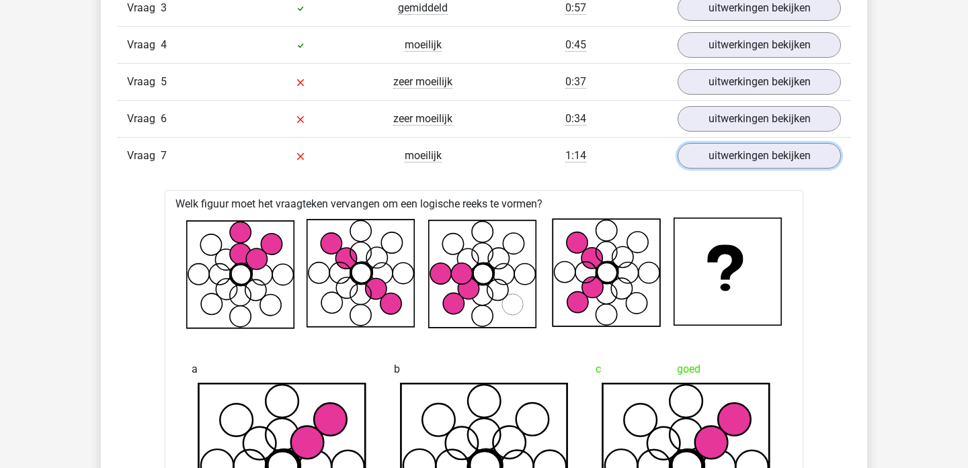
scroll to position [974, 0]
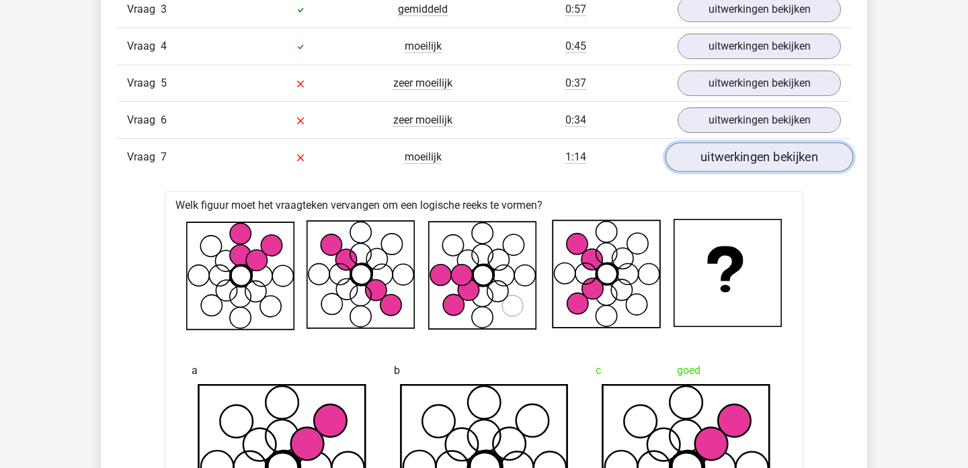
click at [749, 159] on link "uitwerkingen bekijken" at bounding box center [758, 157] width 187 height 30
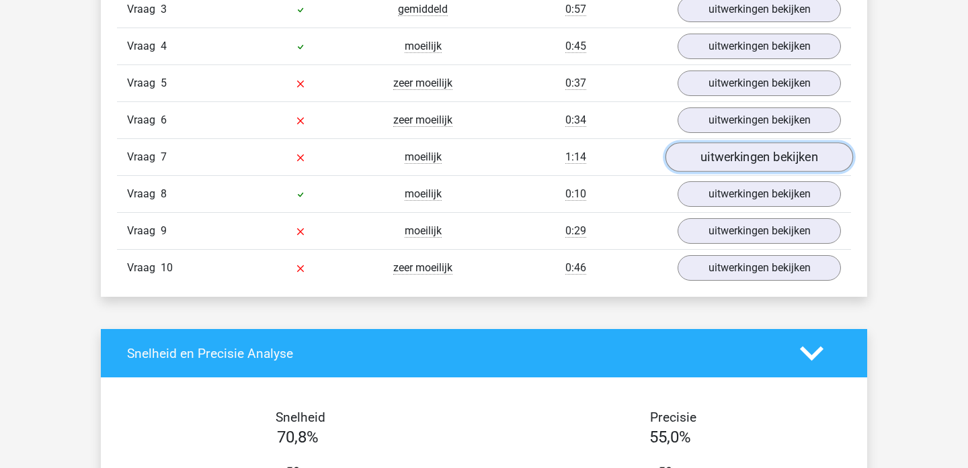
click at [749, 159] on link "uitwerkingen bekijken" at bounding box center [758, 157] width 187 height 30
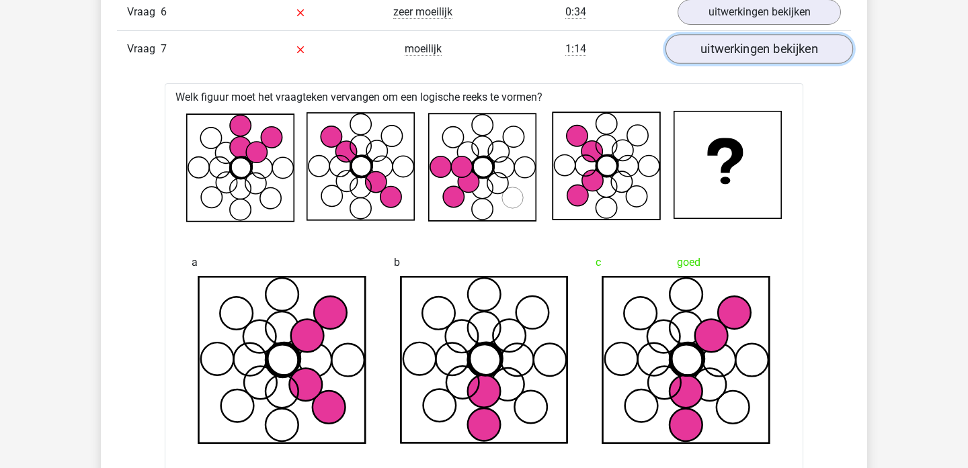
scroll to position [1082, 0]
click at [753, 52] on link "uitwerkingen bekijken" at bounding box center [758, 50] width 187 height 30
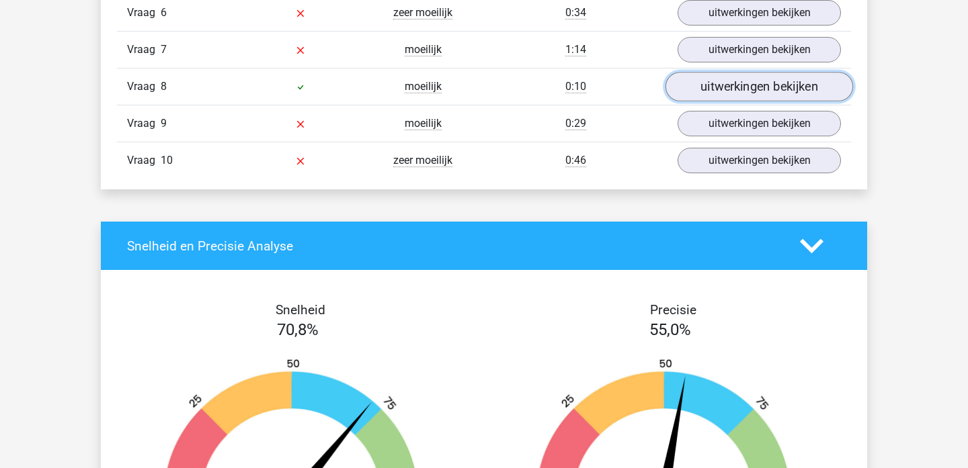
click at [745, 79] on link "uitwerkingen bekijken" at bounding box center [758, 87] width 187 height 30
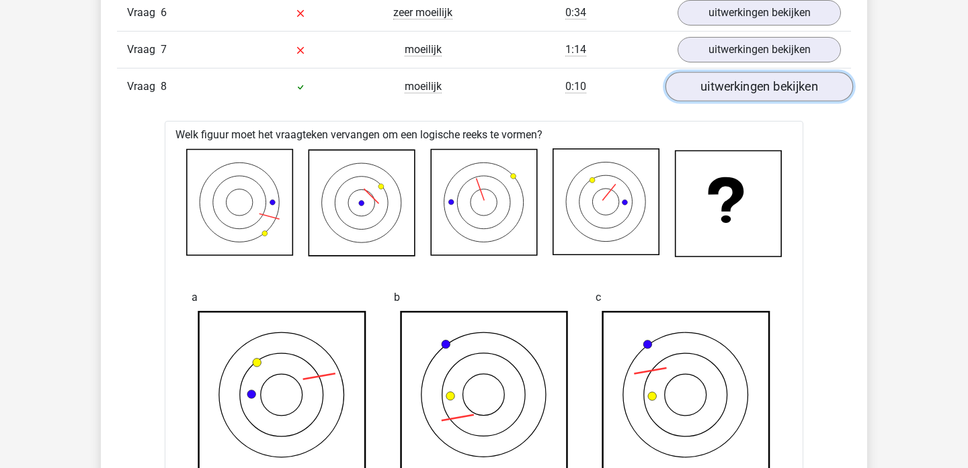
click at [744, 85] on link "uitwerkingen bekijken" at bounding box center [758, 87] width 187 height 30
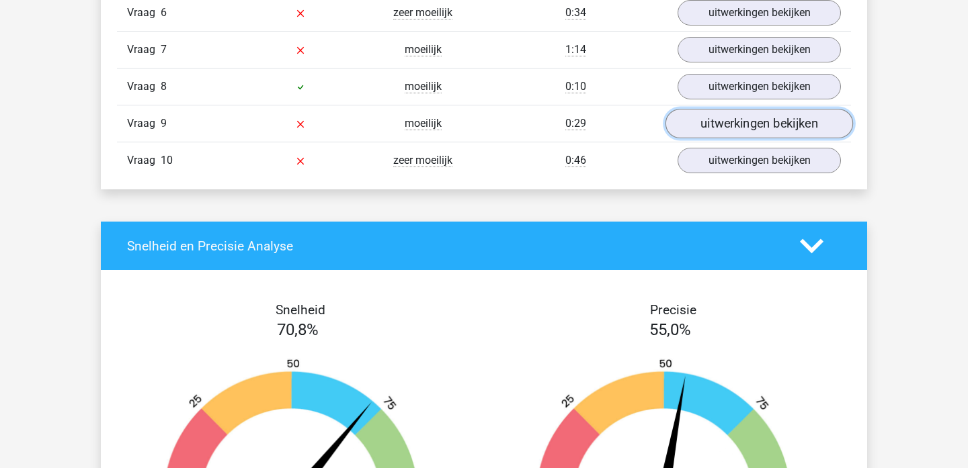
click at [740, 120] on link "uitwerkingen bekijken" at bounding box center [758, 124] width 187 height 30
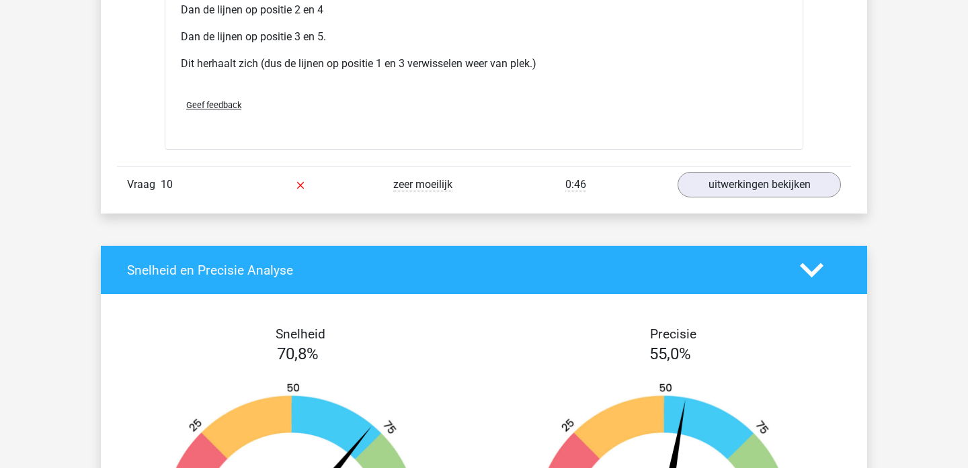
scroll to position [1892, 0]
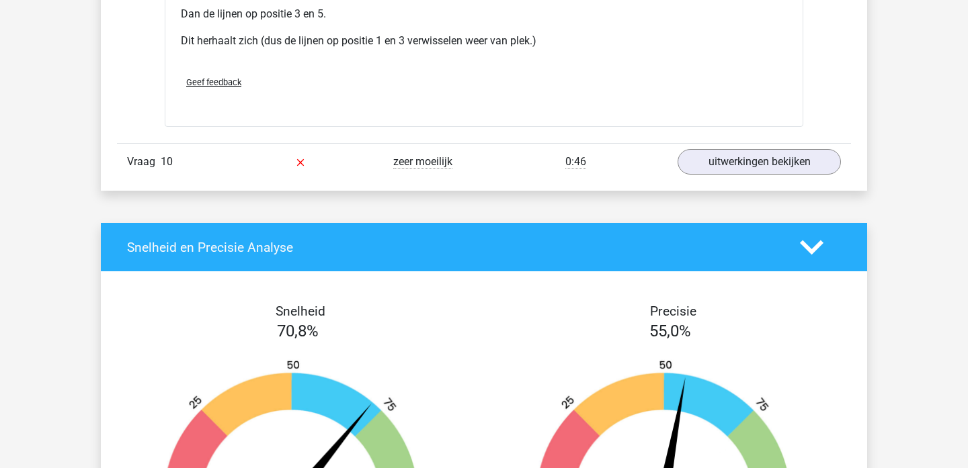
click at [540, 167] on div "0:46" at bounding box center [575, 162] width 183 height 16
click at [724, 170] on link "uitwerkingen bekijken" at bounding box center [758, 162] width 187 height 30
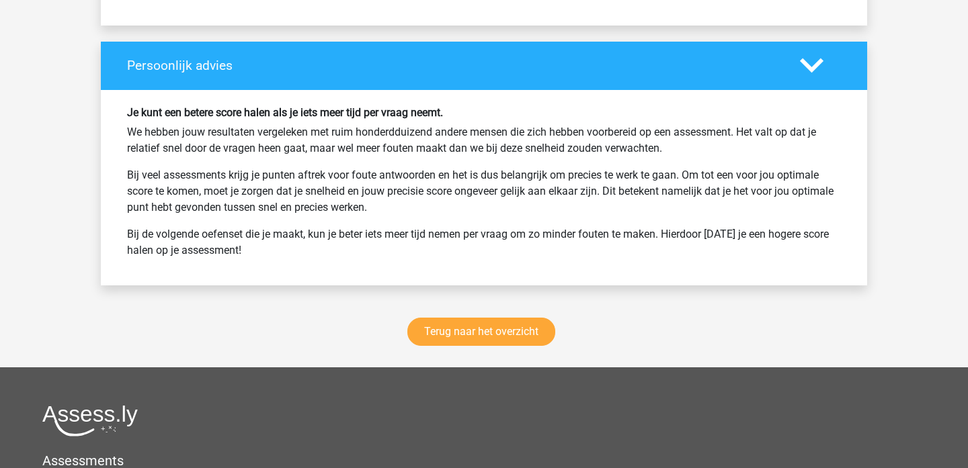
scroll to position [3415, 0]
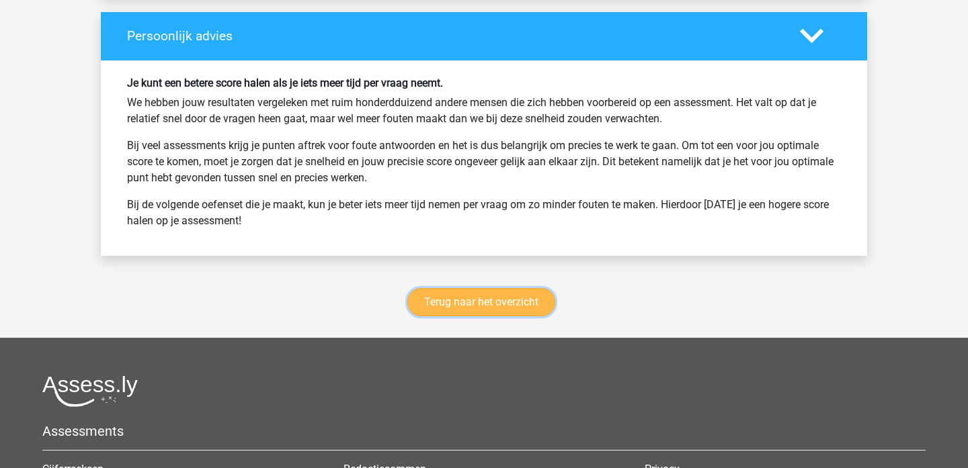
click at [521, 306] on link "Terug naar het overzicht" at bounding box center [481, 302] width 148 height 28
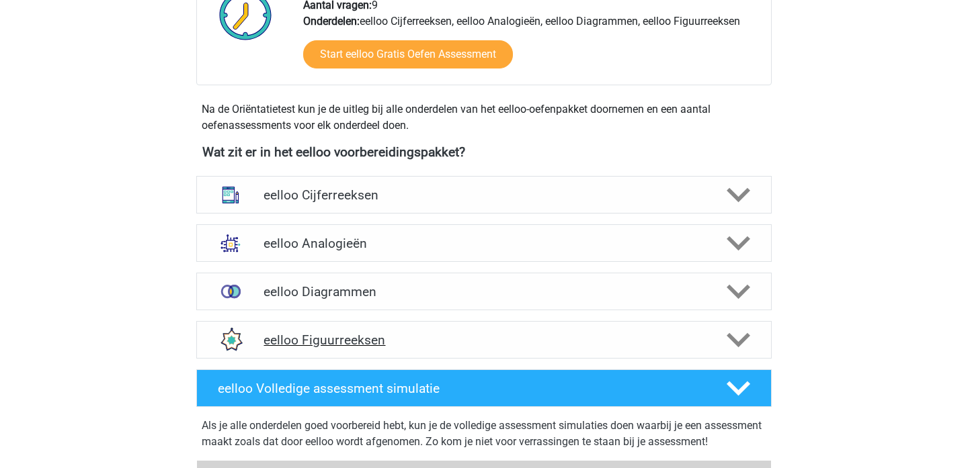
click at [513, 357] on div "eelloo Figuurreeksen" at bounding box center [483, 340] width 575 height 38
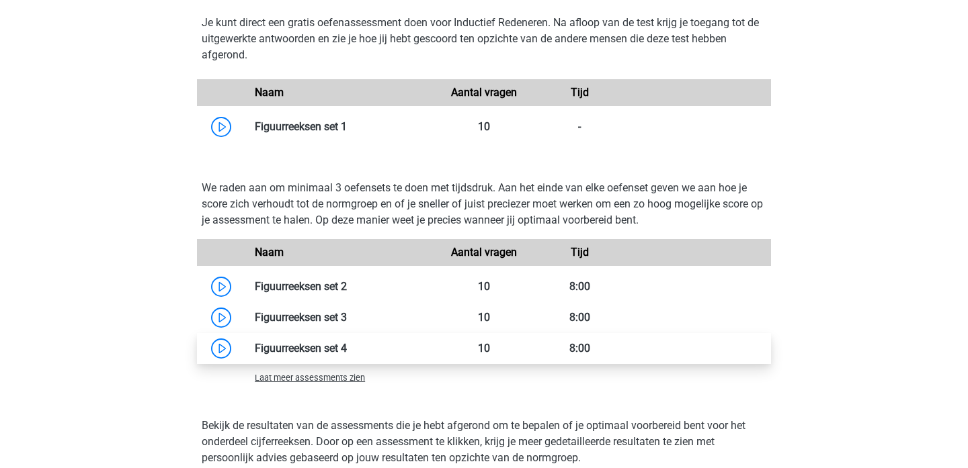
scroll to position [811, 0]
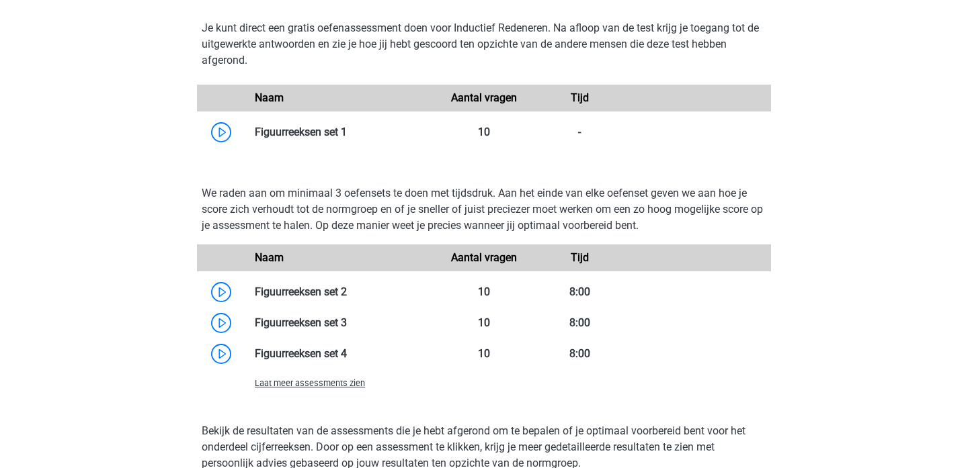
click at [319, 390] on div "Laat meer assessments zien" at bounding box center [341, 383] width 192 height 16
click at [321, 386] on span "Laat meer assessments zien" at bounding box center [310, 383] width 110 height 10
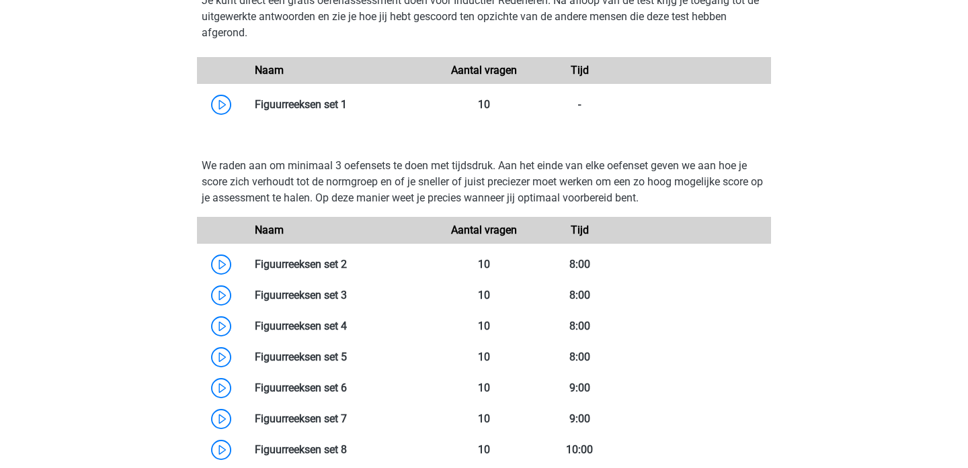
scroll to position [849, 0]
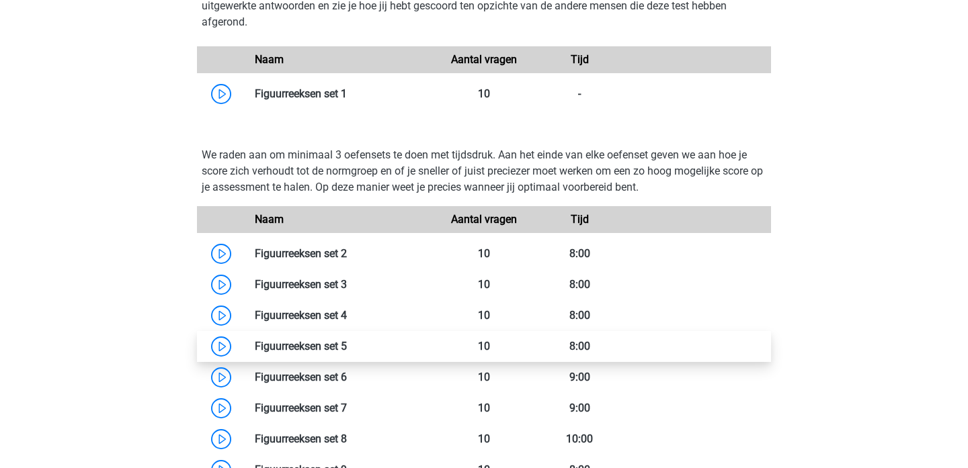
click at [347, 348] on link at bounding box center [347, 346] width 0 height 13
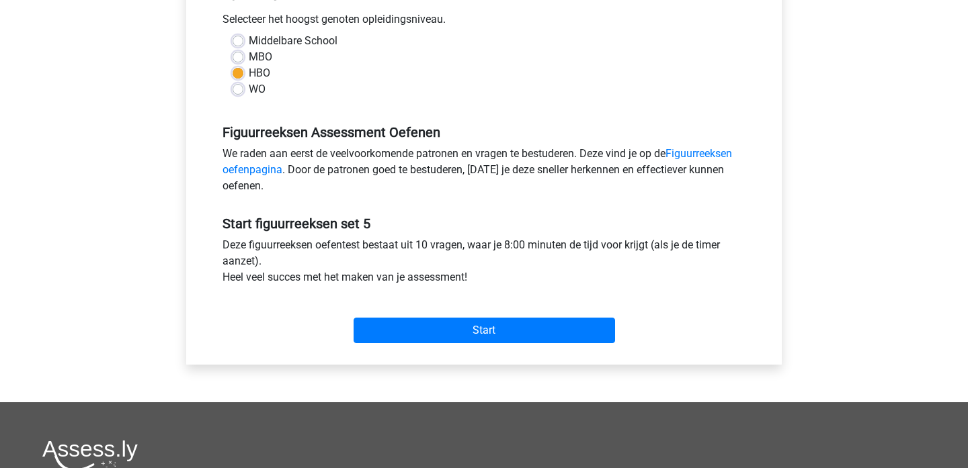
scroll to position [314, 0]
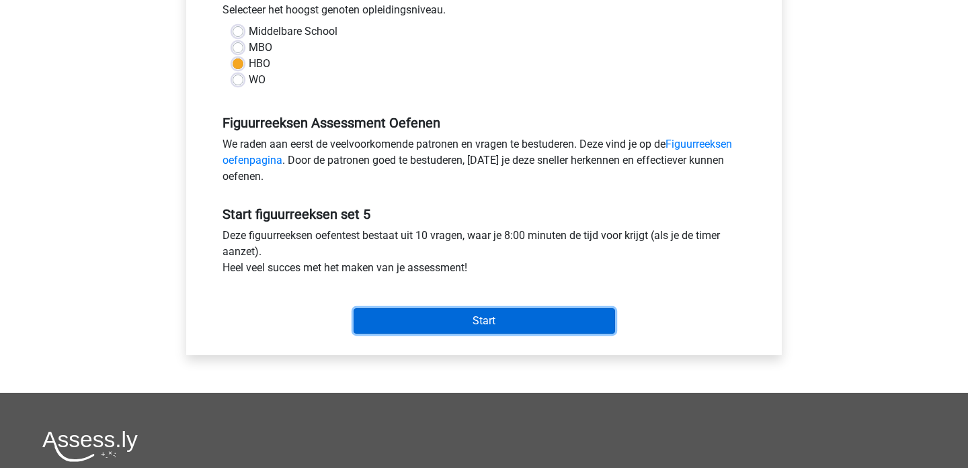
click at [583, 317] on input "Start" at bounding box center [483, 321] width 261 height 26
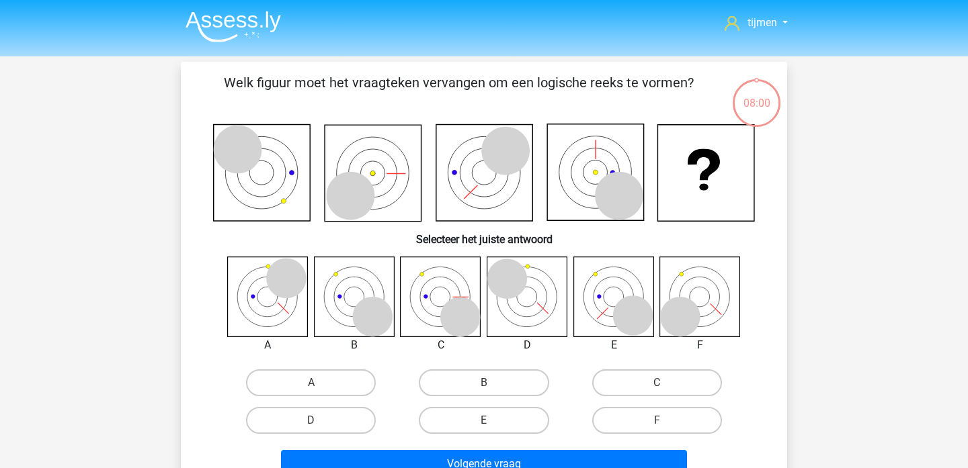
scroll to position [17, 0]
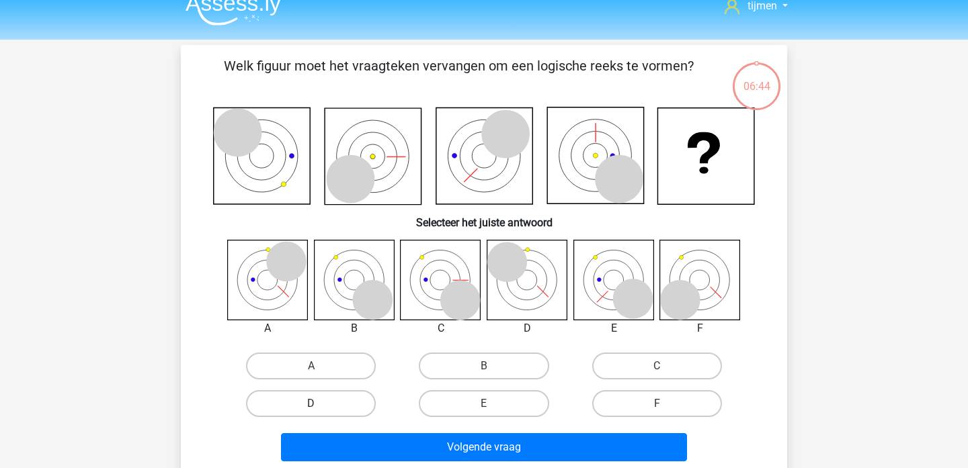
click at [293, 407] on label "D" at bounding box center [311, 403] width 130 height 27
click at [311, 407] on input "D" at bounding box center [315, 408] width 9 height 9
radio input "true"
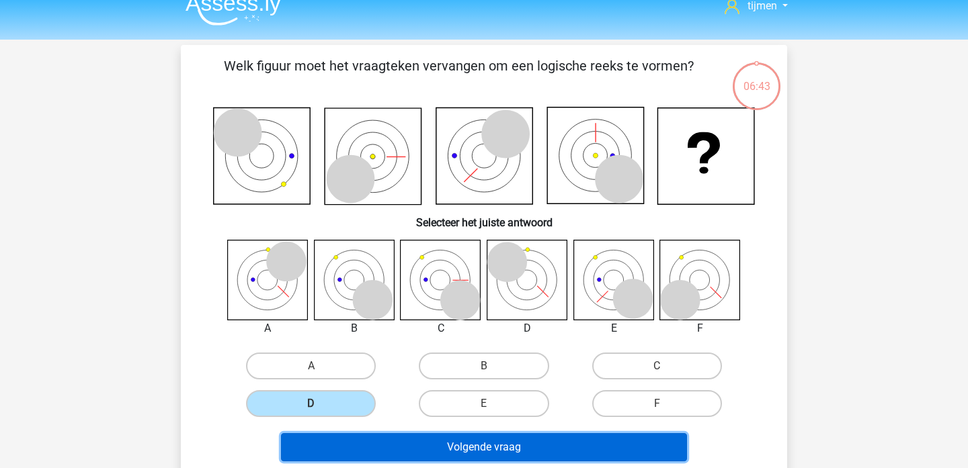
click at [448, 445] on button "Volgende vraag" at bounding box center [484, 447] width 407 height 28
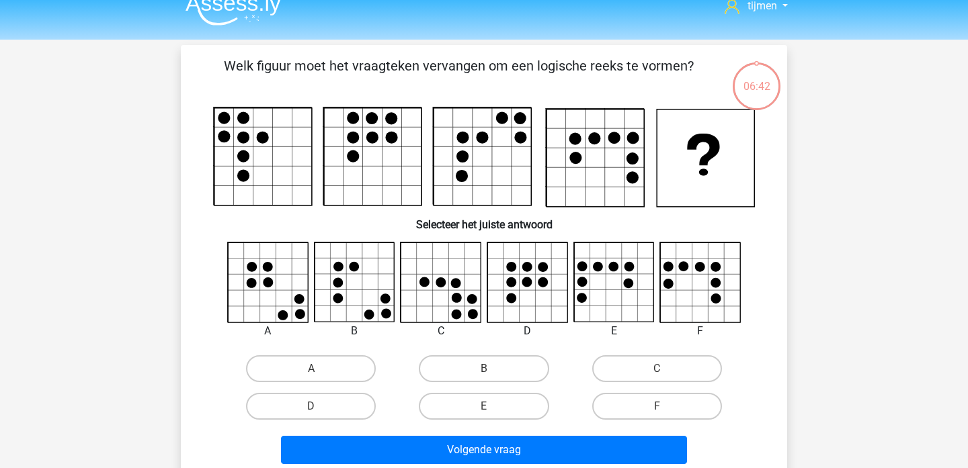
scroll to position [62, 0]
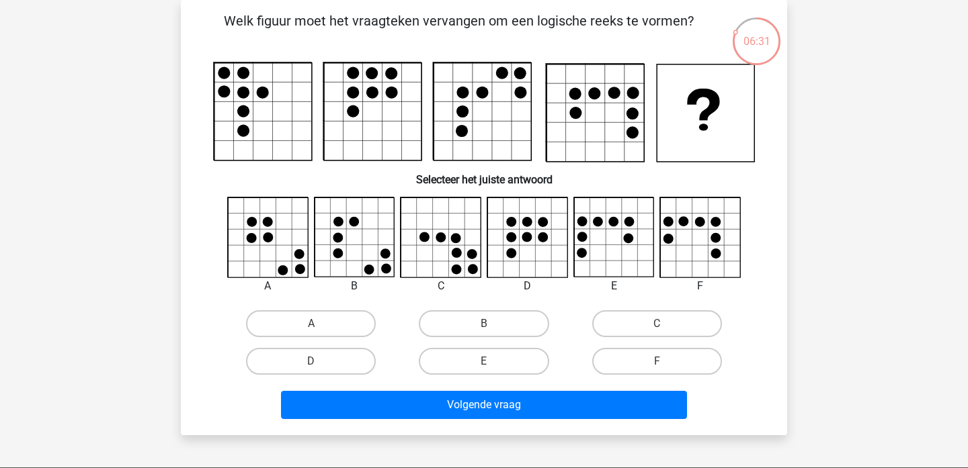
click at [628, 254] on icon at bounding box center [614, 238] width 80 height 80
click at [488, 372] on label "E" at bounding box center [484, 361] width 130 height 27
click at [488, 370] on input "E" at bounding box center [488, 366] width 9 height 9
radio input "true"
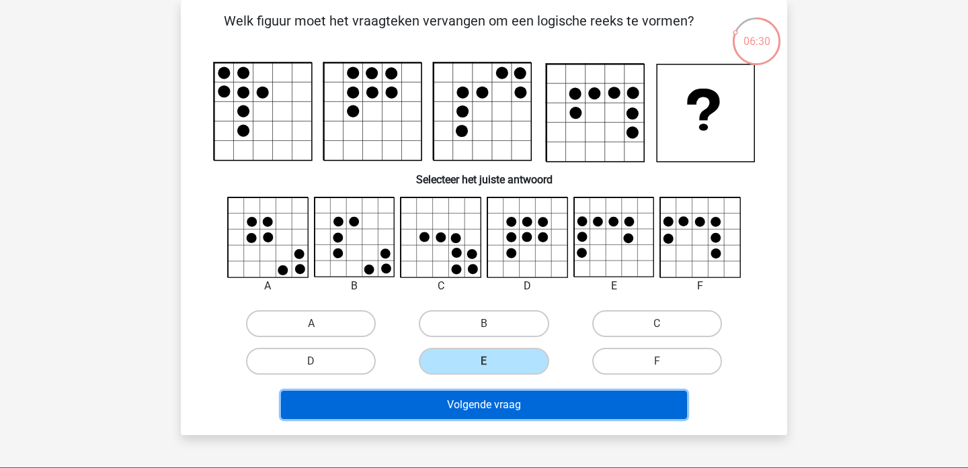
click at [488, 406] on button "Volgende vraag" at bounding box center [484, 405] width 407 height 28
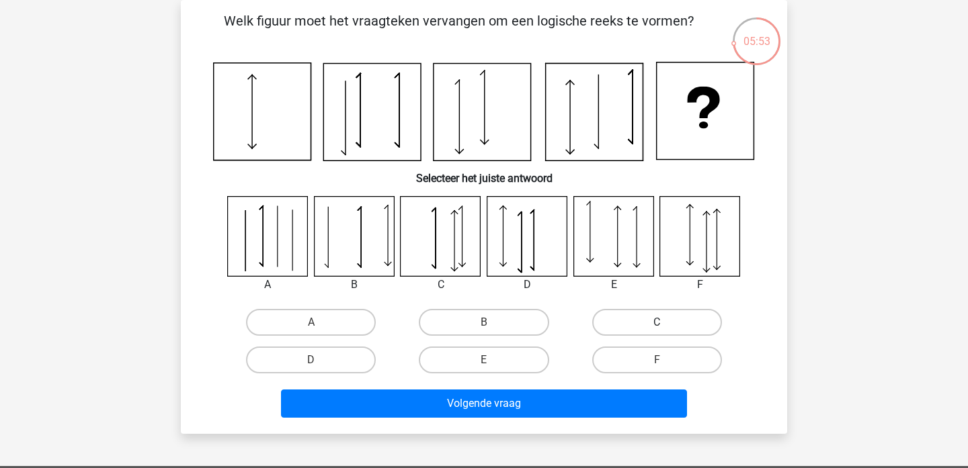
click at [624, 324] on label "C" at bounding box center [657, 322] width 130 height 27
click at [657, 324] on input "C" at bounding box center [661, 327] width 9 height 9
radio input "true"
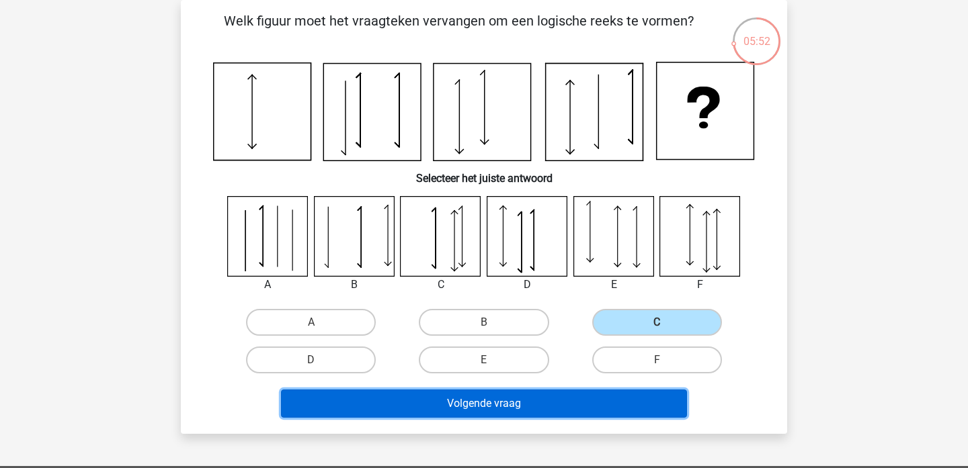
click at [503, 408] on button "Volgende vraag" at bounding box center [484, 404] width 407 height 28
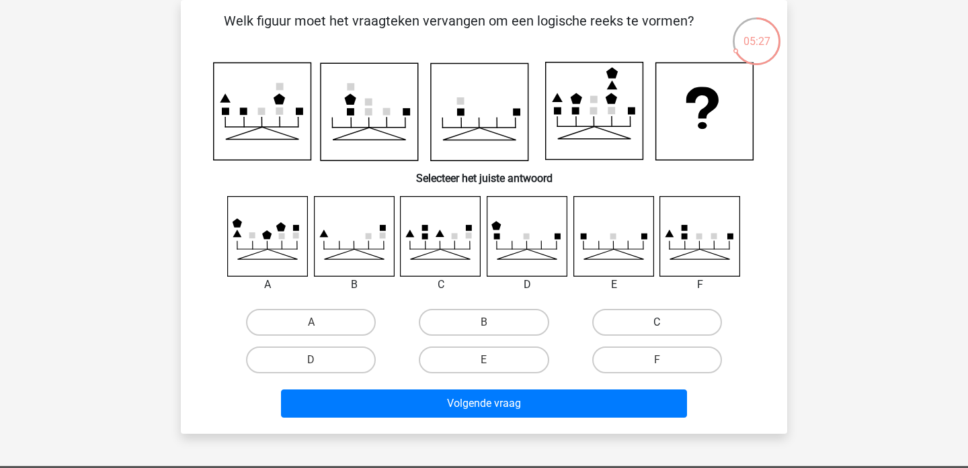
click at [671, 335] on label "C" at bounding box center [657, 322] width 130 height 27
click at [665, 331] on input "C" at bounding box center [661, 327] width 9 height 9
radio input "true"
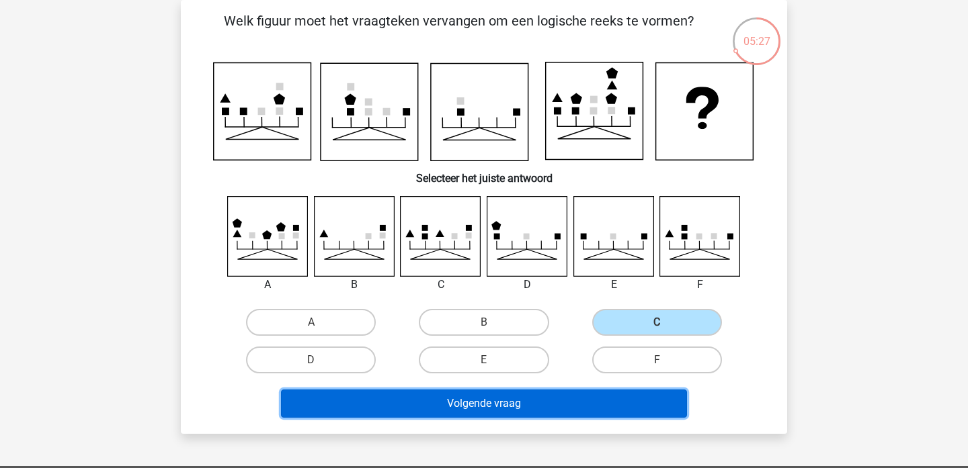
click at [564, 411] on button "Volgende vraag" at bounding box center [484, 404] width 407 height 28
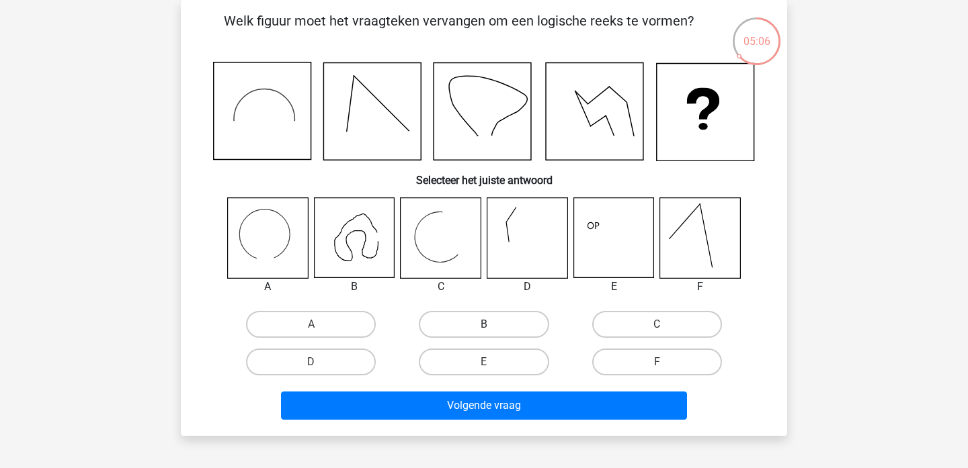
click at [499, 313] on label "B" at bounding box center [484, 324] width 130 height 27
click at [493, 325] on input "B" at bounding box center [488, 329] width 9 height 9
radio input "true"
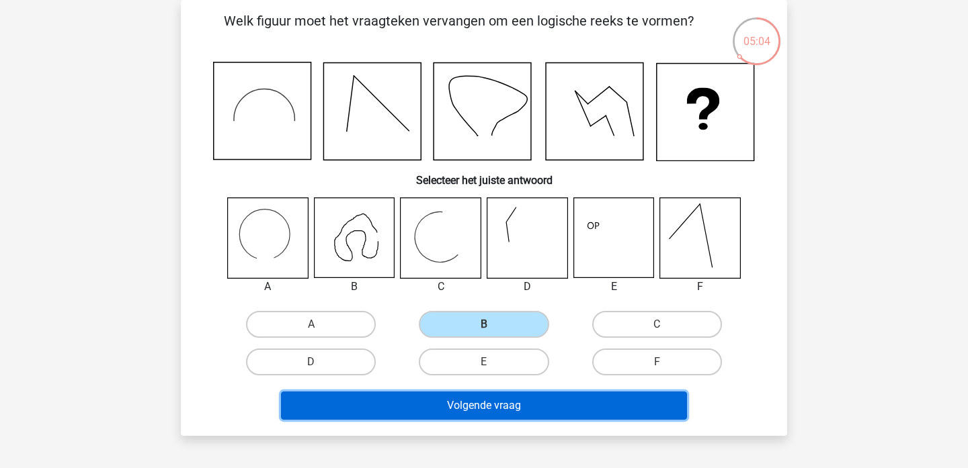
click at [514, 413] on button "Volgende vraag" at bounding box center [484, 406] width 407 height 28
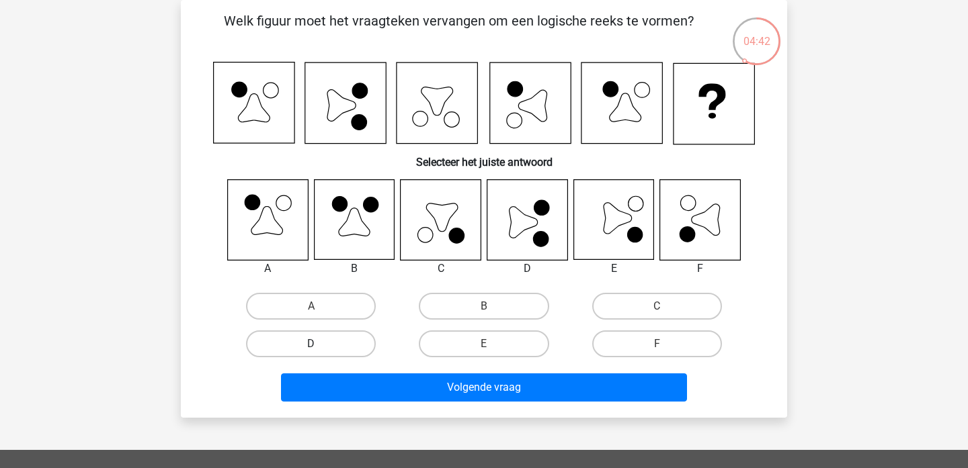
click at [341, 352] on label "D" at bounding box center [311, 344] width 130 height 27
click at [320, 352] on input "D" at bounding box center [315, 348] width 9 height 9
radio input "true"
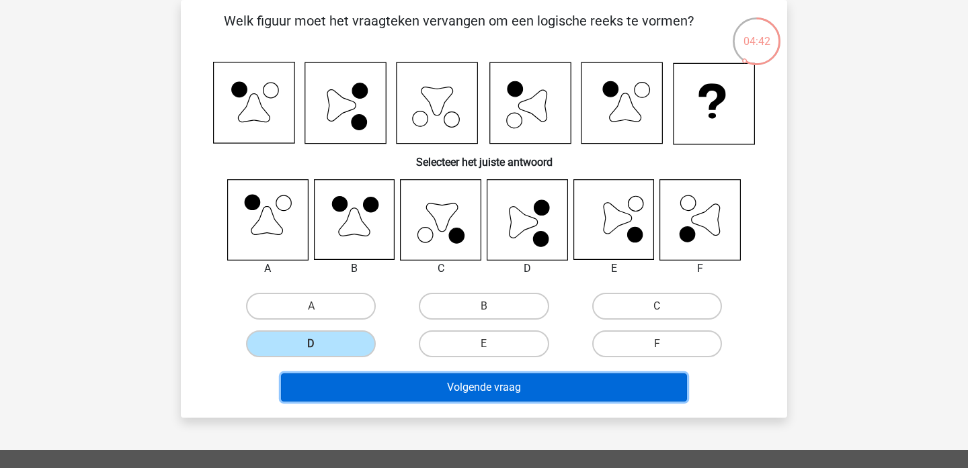
click at [394, 376] on button "Volgende vraag" at bounding box center [484, 388] width 407 height 28
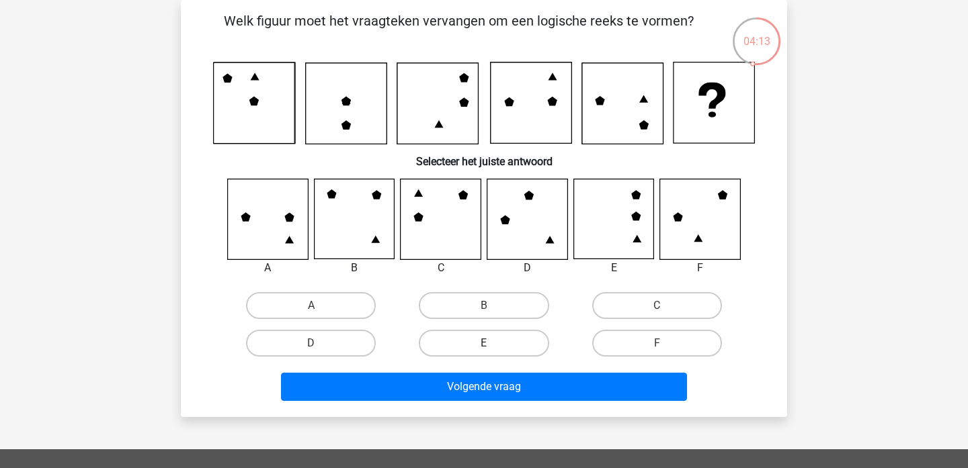
click at [470, 354] on label "E" at bounding box center [484, 343] width 130 height 27
click at [484, 352] on input "E" at bounding box center [488, 347] width 9 height 9
radio input "true"
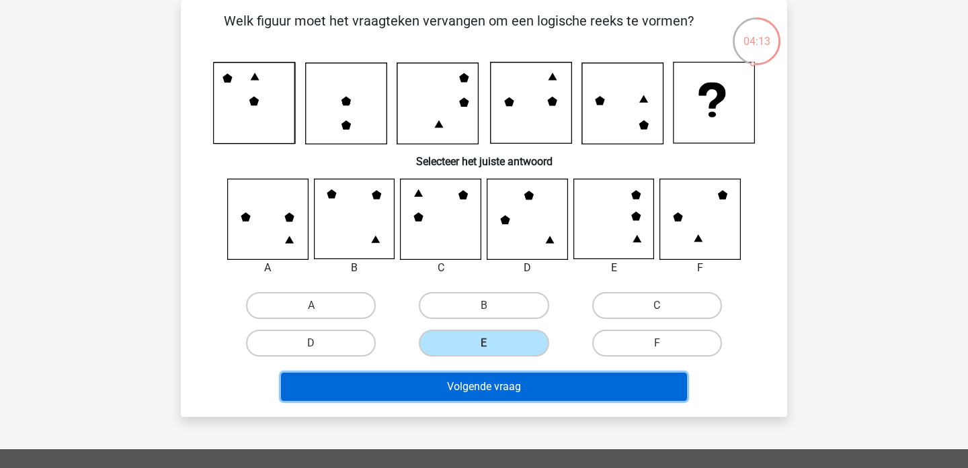
click at [495, 384] on button "Volgende vraag" at bounding box center [484, 387] width 407 height 28
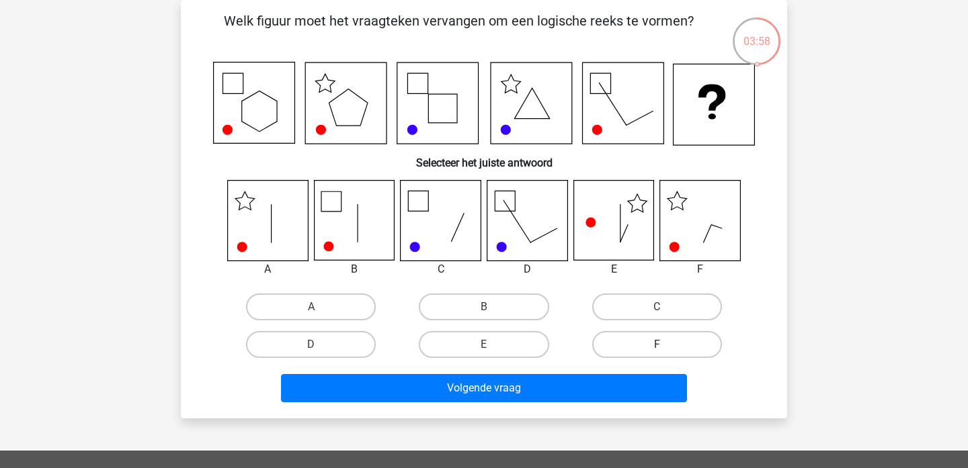
click at [667, 349] on label "F" at bounding box center [657, 344] width 130 height 27
click at [665, 349] on input "F" at bounding box center [661, 349] width 9 height 9
radio input "true"
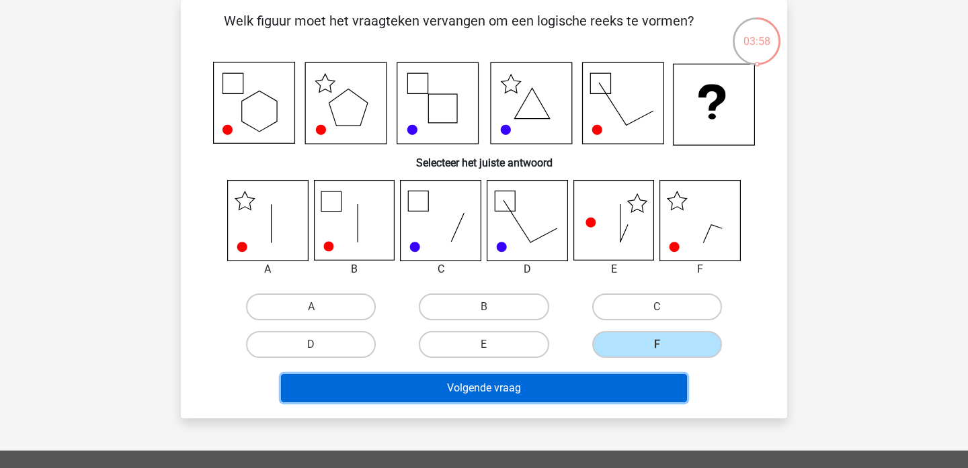
click at [564, 397] on button "Volgende vraag" at bounding box center [484, 388] width 407 height 28
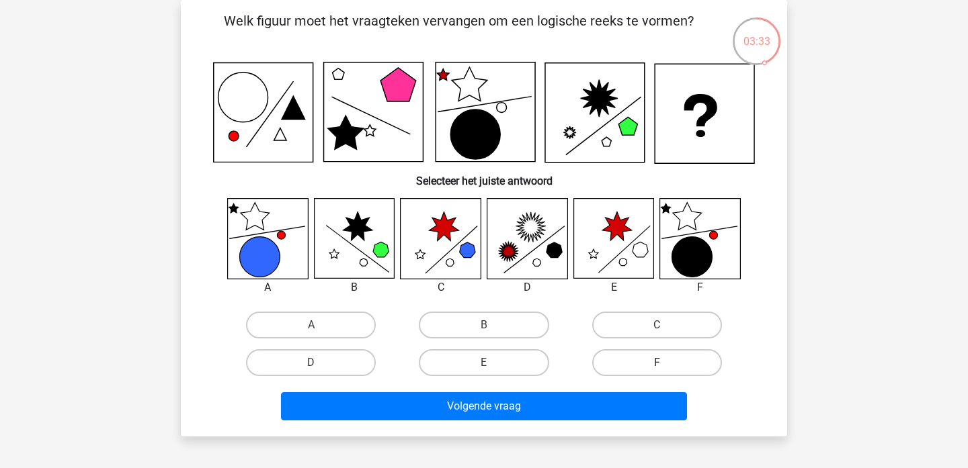
click at [667, 362] on label "F" at bounding box center [657, 362] width 130 height 27
click at [665, 363] on input "F" at bounding box center [661, 367] width 9 height 9
radio input "true"
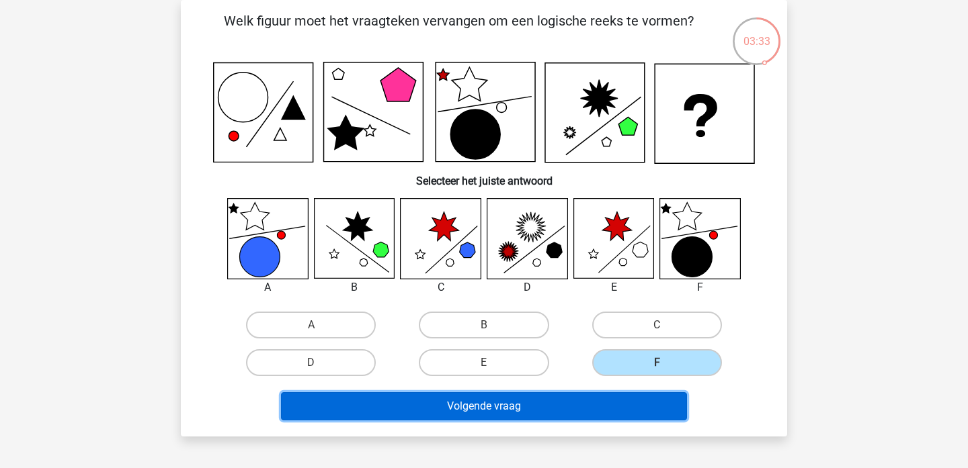
click at [628, 405] on button "Volgende vraag" at bounding box center [484, 406] width 407 height 28
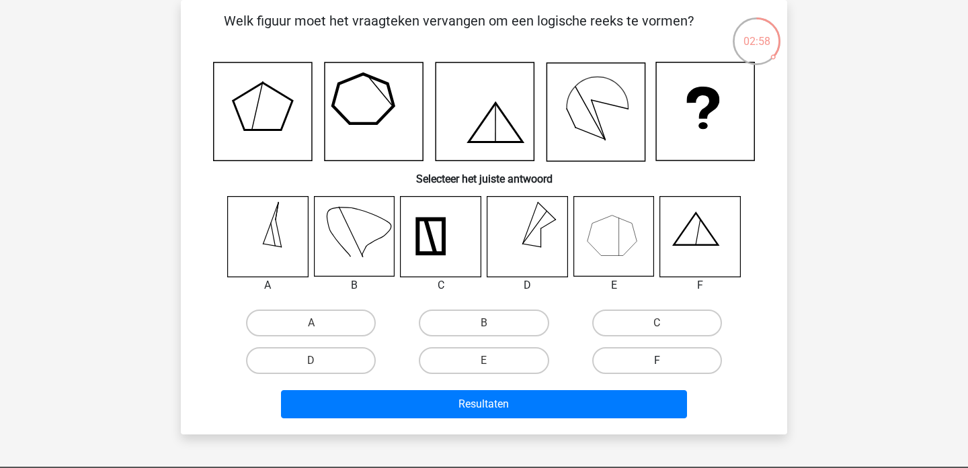
click at [671, 366] on label "F" at bounding box center [657, 360] width 130 height 27
click at [665, 366] on input "F" at bounding box center [661, 365] width 9 height 9
radio input "true"
click at [618, 384] on div "Resultaten" at bounding box center [483, 402] width 563 height 44
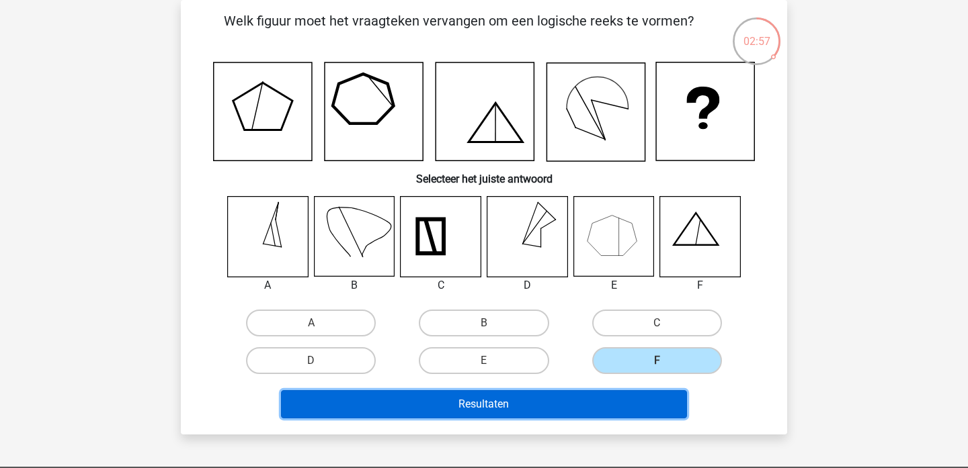
click at [613, 403] on button "Resultaten" at bounding box center [484, 404] width 407 height 28
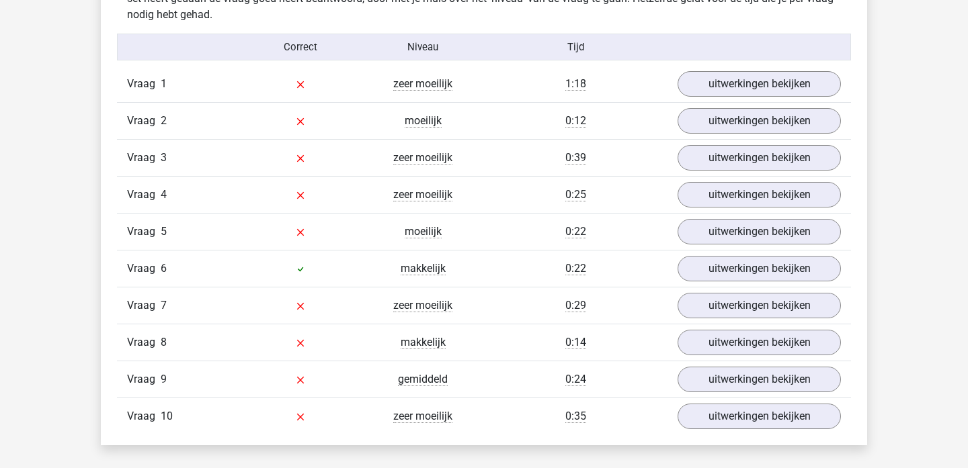
scroll to position [829, 0]
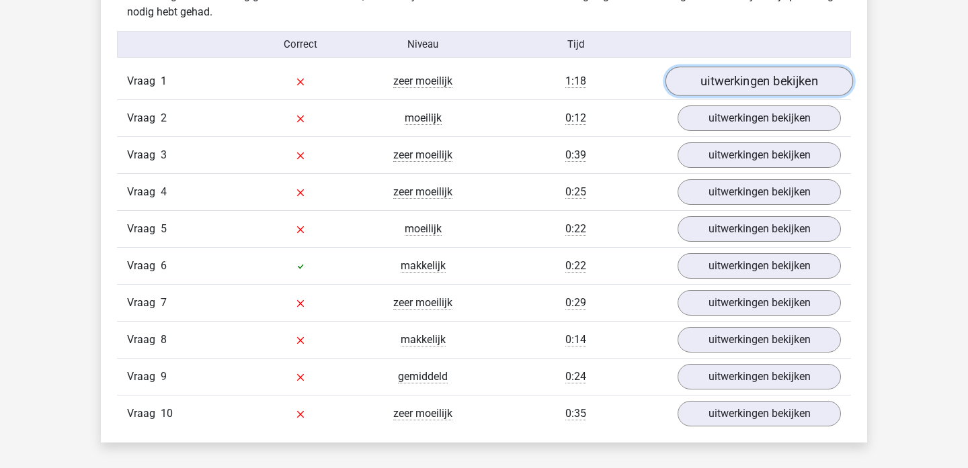
click at [716, 71] on link "uitwerkingen bekijken" at bounding box center [758, 82] width 187 height 30
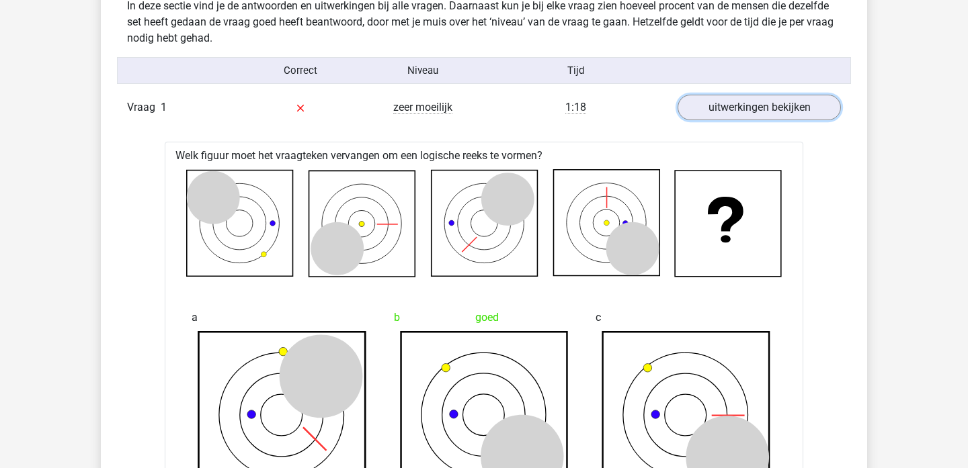
scroll to position [807, 0]
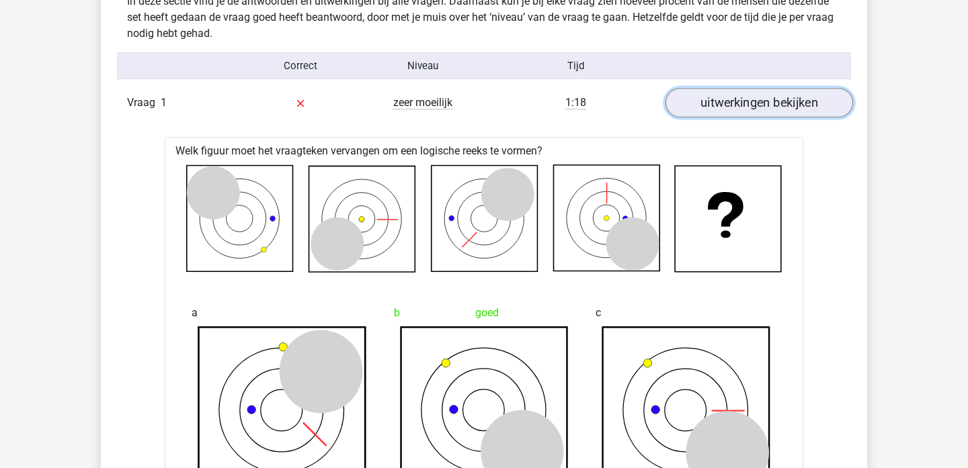
click at [730, 106] on link "uitwerkingen bekijken" at bounding box center [758, 103] width 187 height 30
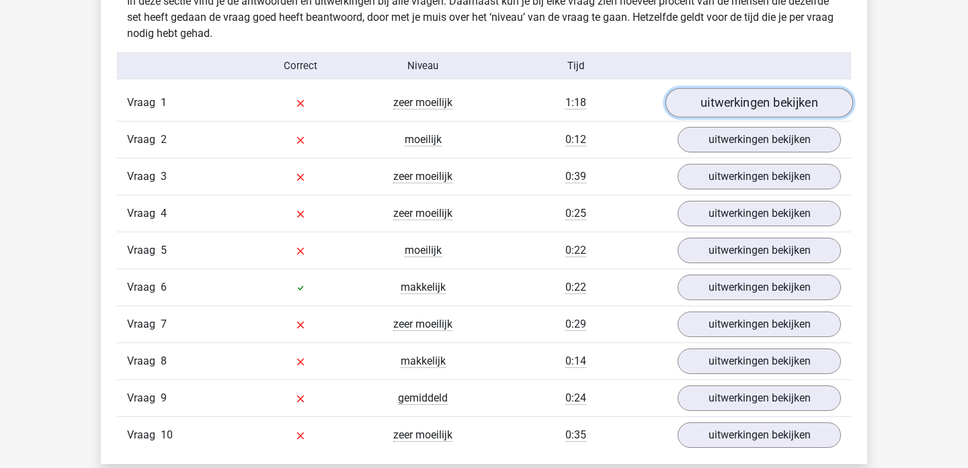
click at [730, 106] on link "uitwerkingen bekijken" at bounding box center [758, 103] width 187 height 30
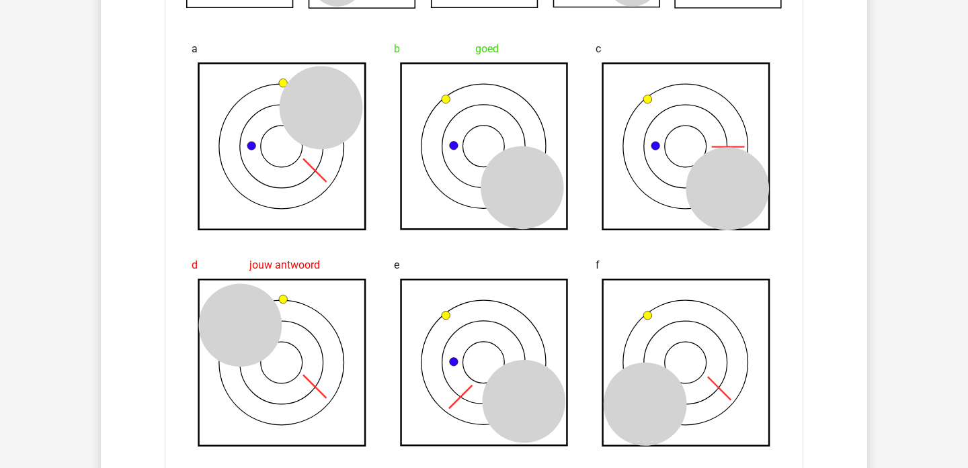
scroll to position [1070, 0]
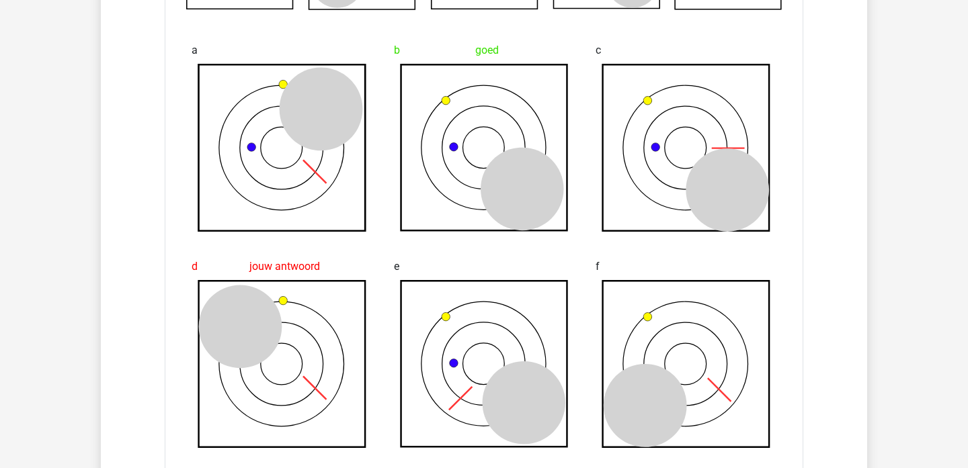
click at [647, 94] on icon at bounding box center [686, 148] width 167 height 167
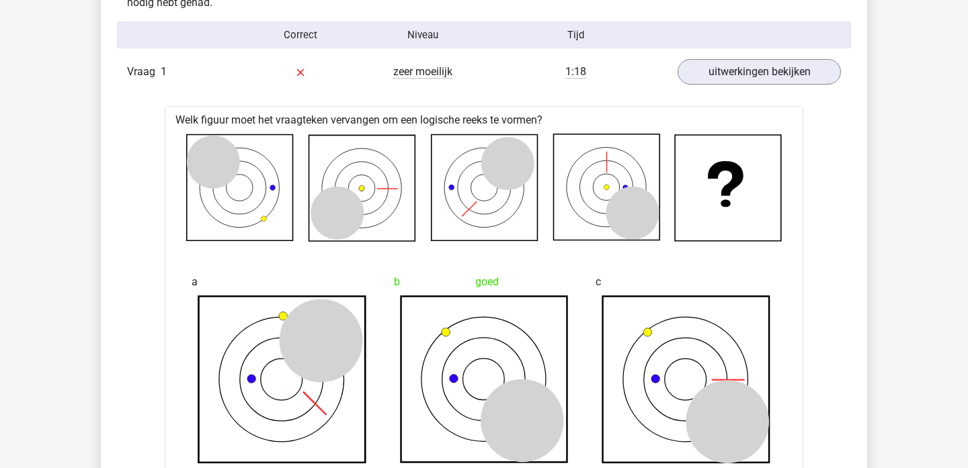
scroll to position [750, 0]
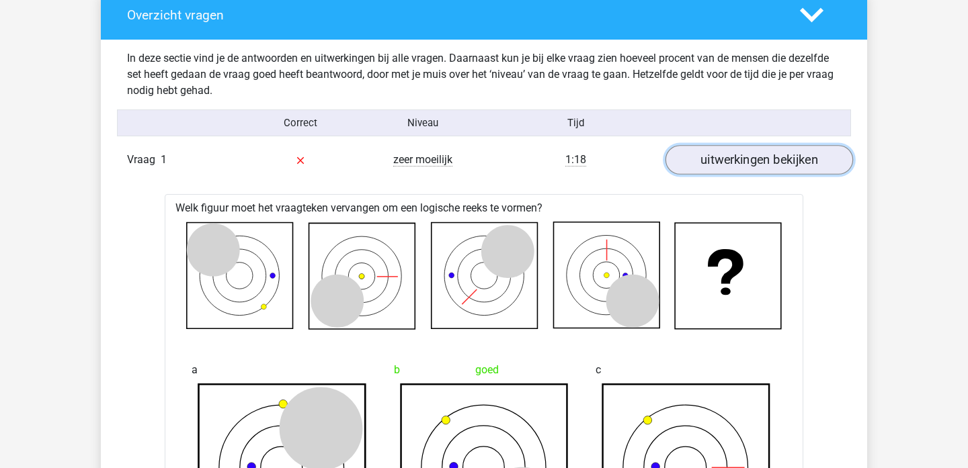
click at [732, 146] on link "uitwerkingen bekijken" at bounding box center [758, 160] width 187 height 30
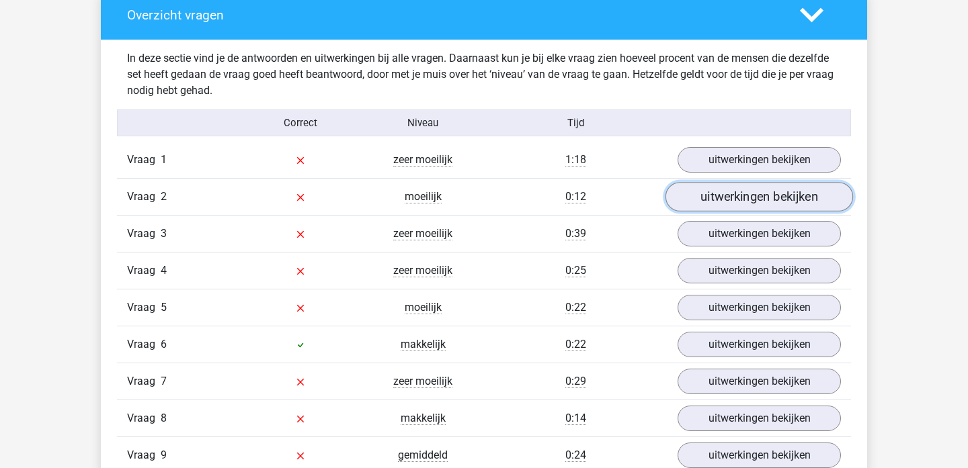
click at [735, 202] on link "uitwerkingen bekijken" at bounding box center [758, 197] width 187 height 30
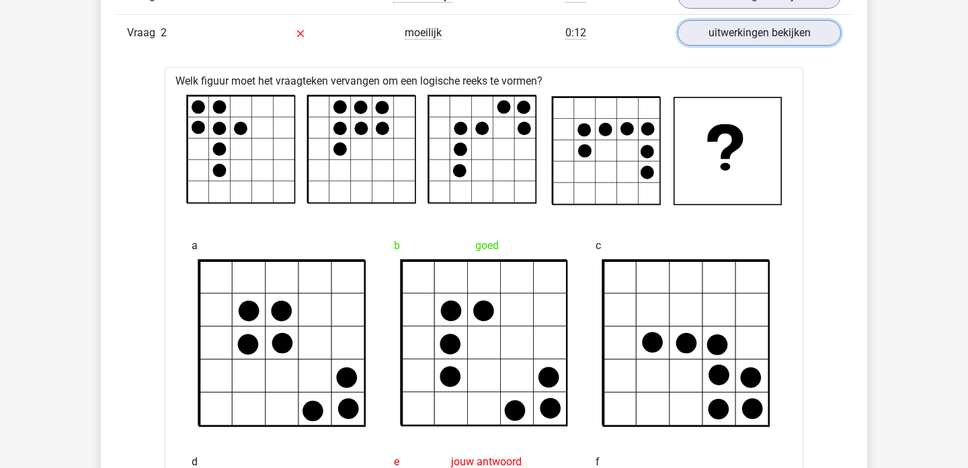
scroll to position [851, 0]
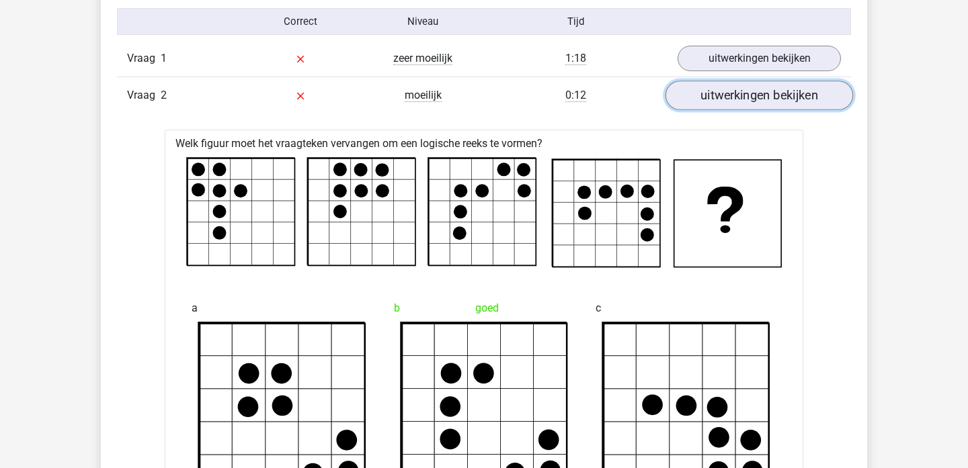
click at [789, 100] on link "uitwerkingen bekijken" at bounding box center [758, 96] width 187 height 30
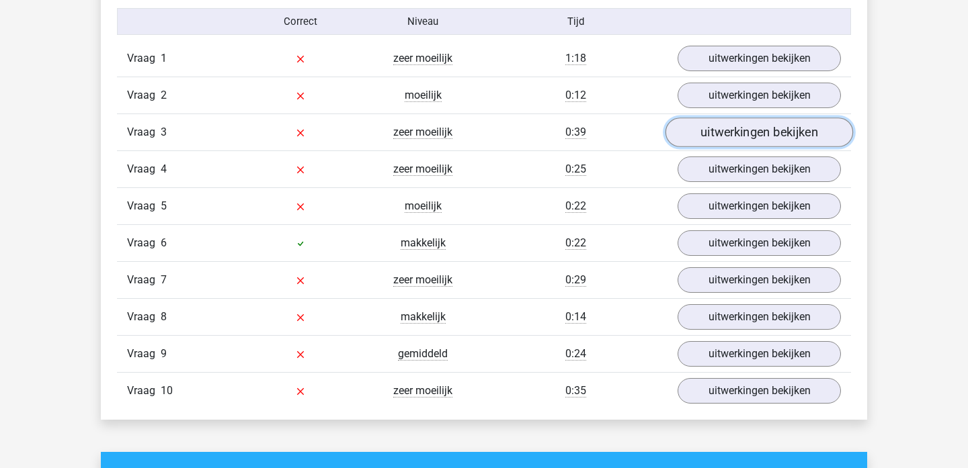
click at [792, 133] on link "uitwerkingen bekijken" at bounding box center [758, 133] width 187 height 30
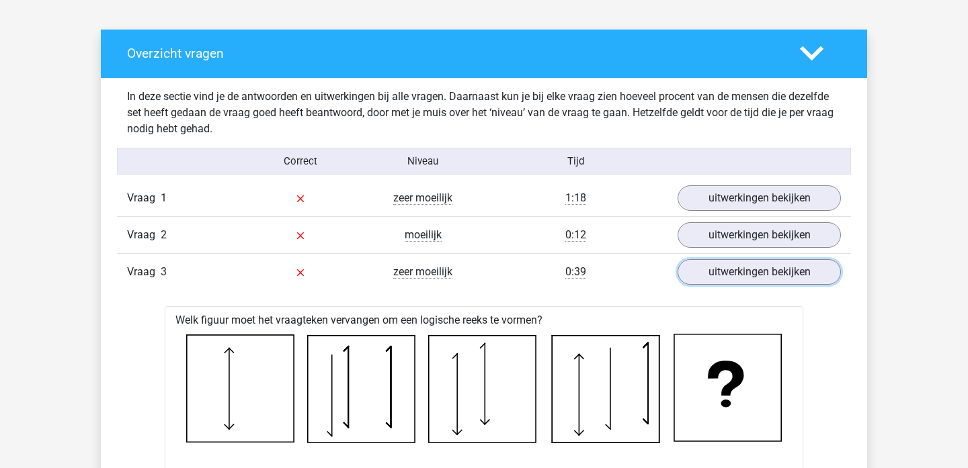
scroll to position [804, 0]
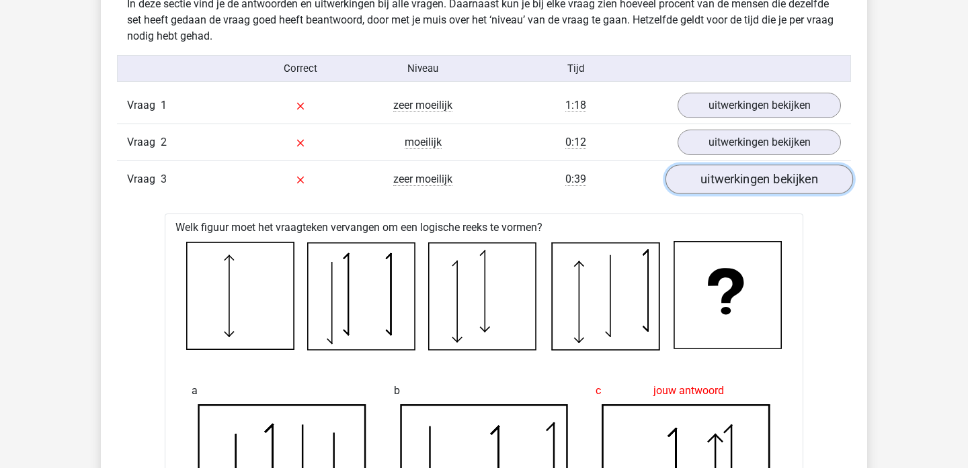
click at [731, 175] on link "uitwerkingen bekijken" at bounding box center [758, 180] width 187 height 30
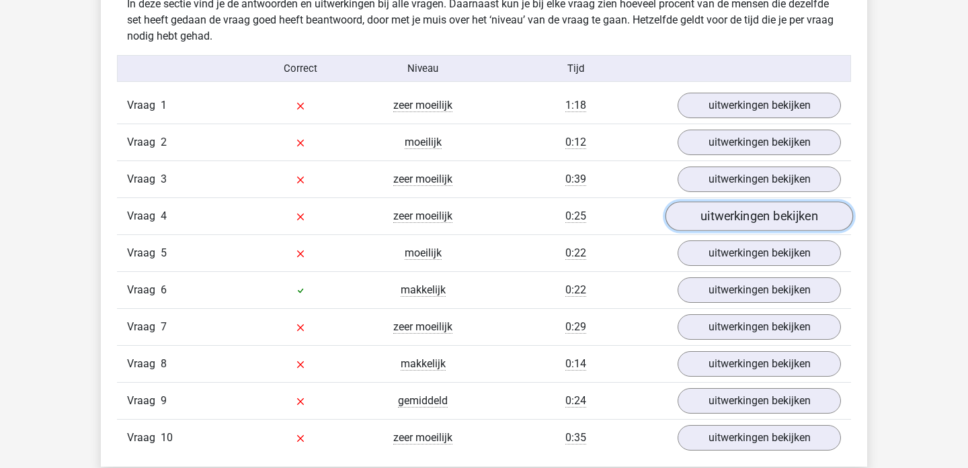
click at [732, 216] on link "uitwerkingen bekijken" at bounding box center [758, 217] width 187 height 30
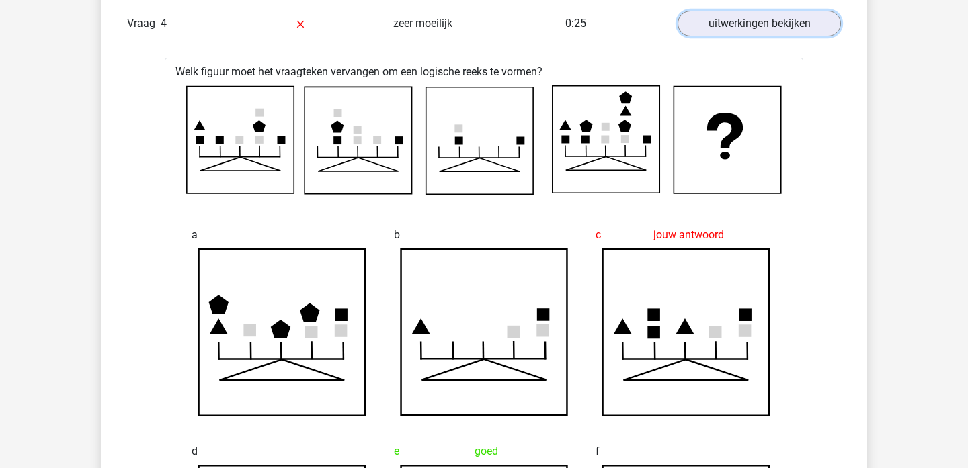
scroll to position [991, 0]
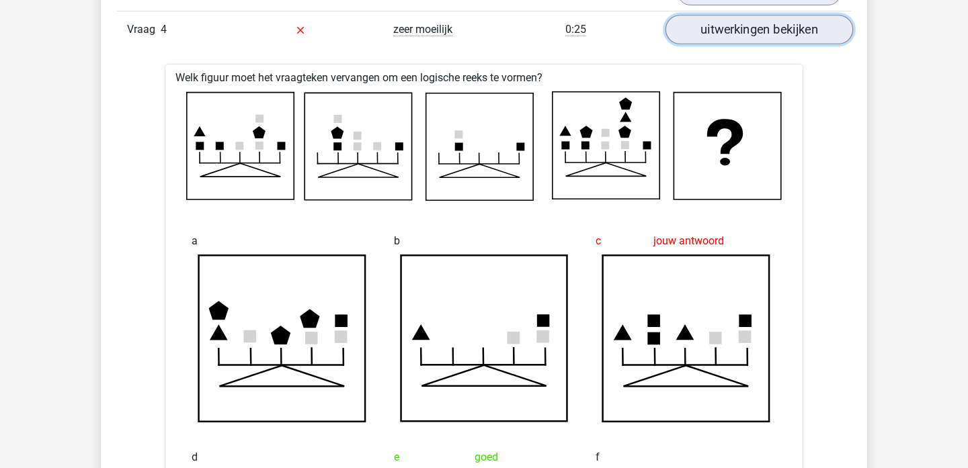
click at [765, 42] on link "uitwerkingen bekijken" at bounding box center [758, 30] width 187 height 30
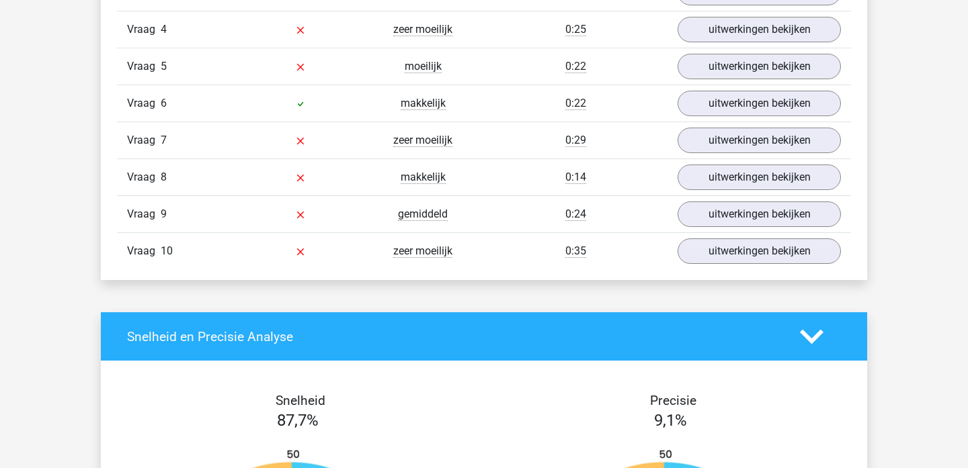
click at [765, 46] on div "Vraag 4 zeer moeilijk 0:25 uitwerkingen bekijken" at bounding box center [484, 29] width 734 height 37
click at [765, 38] on link "uitwerkingen bekijken" at bounding box center [758, 30] width 187 height 30
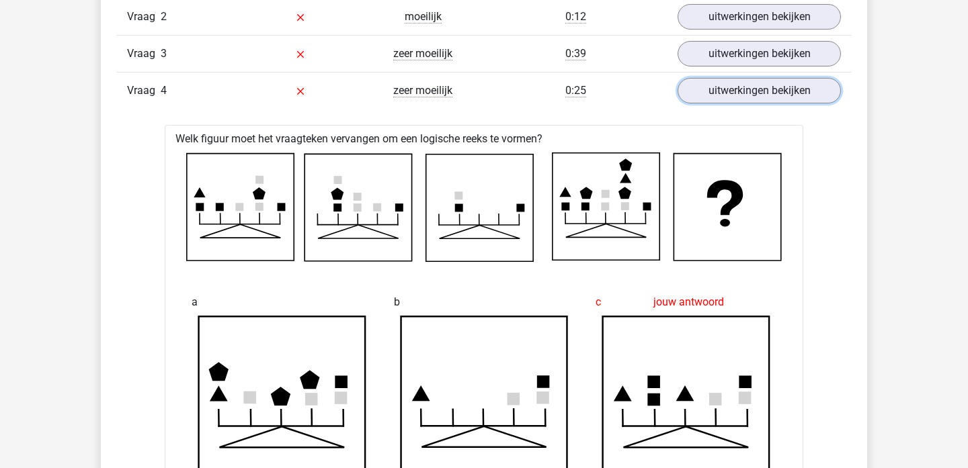
scroll to position [918, 0]
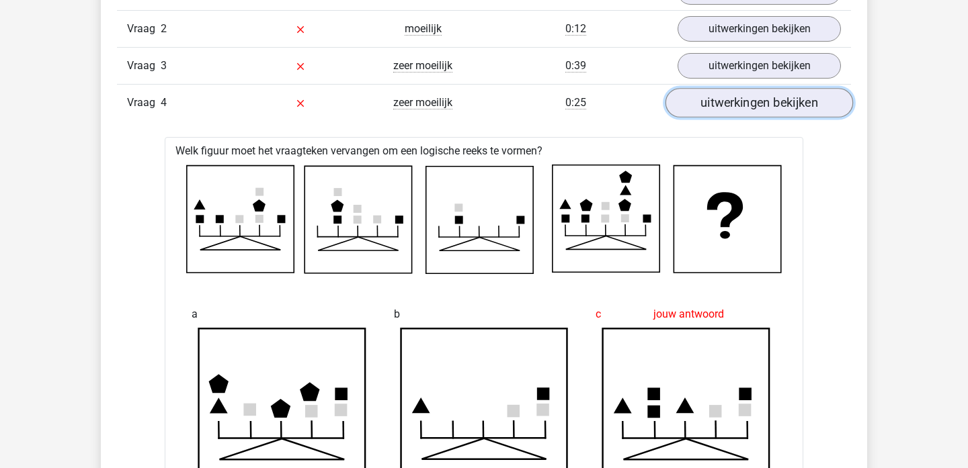
click at [715, 99] on link "uitwerkingen bekijken" at bounding box center [758, 103] width 187 height 30
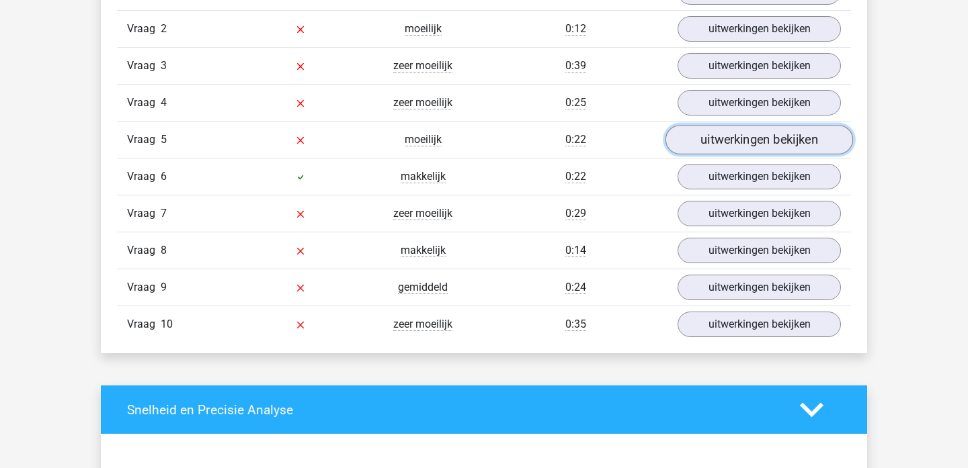
click at [718, 140] on link "uitwerkingen bekijken" at bounding box center [758, 140] width 187 height 30
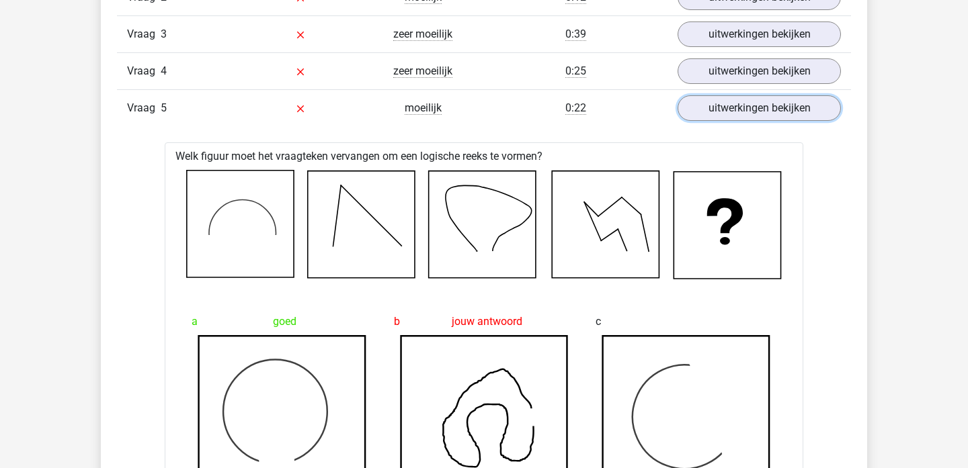
scroll to position [964, 0]
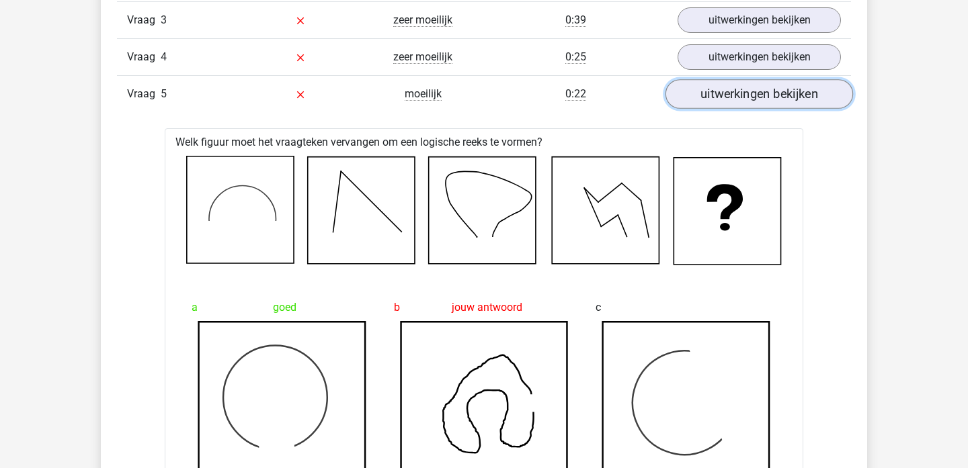
click at [765, 93] on link "uitwerkingen bekijken" at bounding box center [758, 94] width 187 height 30
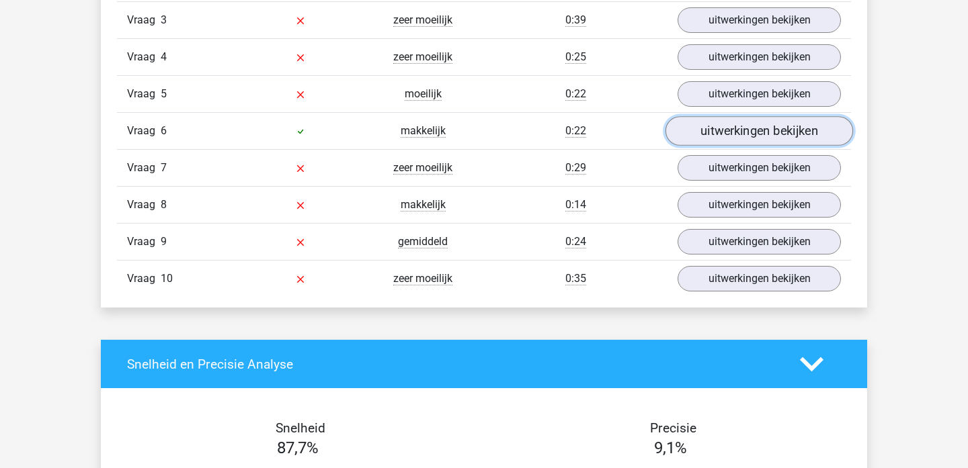
click at [765, 126] on link "uitwerkingen bekijken" at bounding box center [758, 131] width 187 height 30
